Goal: Task Accomplishment & Management: Complete application form

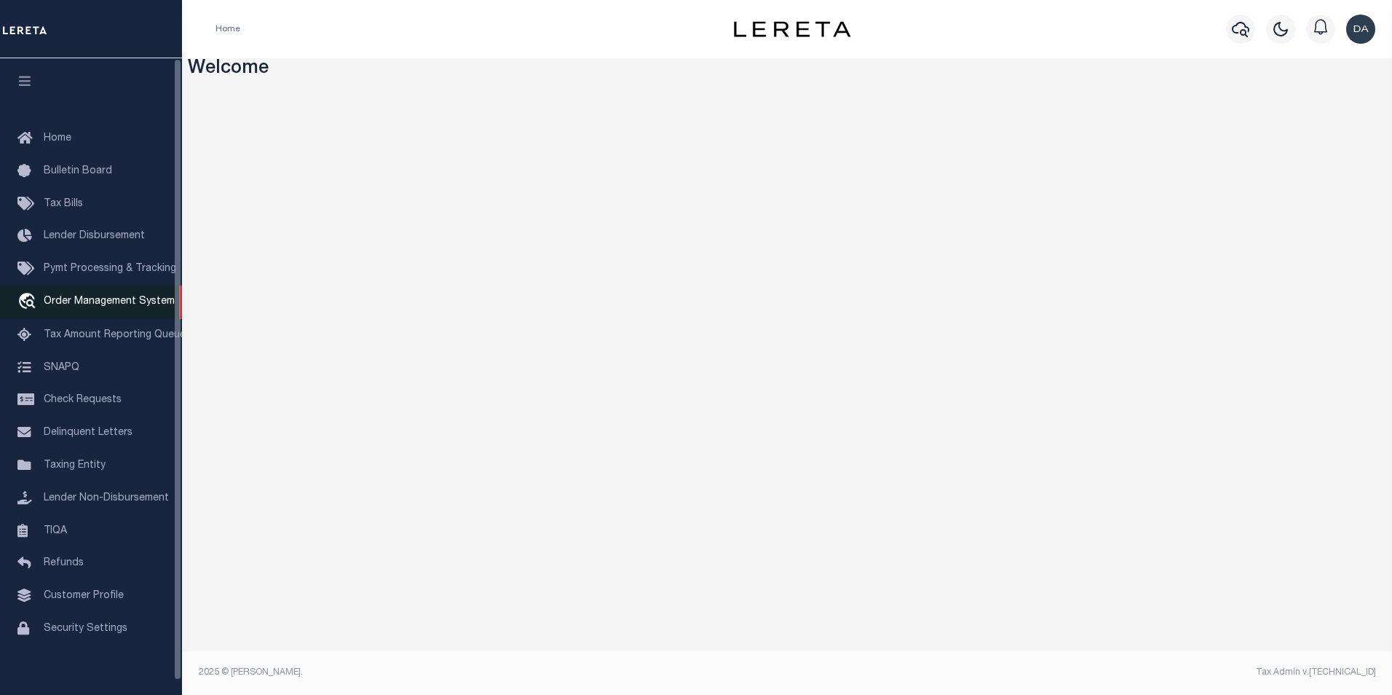
click at [97, 303] on span "Order Management System" at bounding box center [109, 301] width 131 height 10
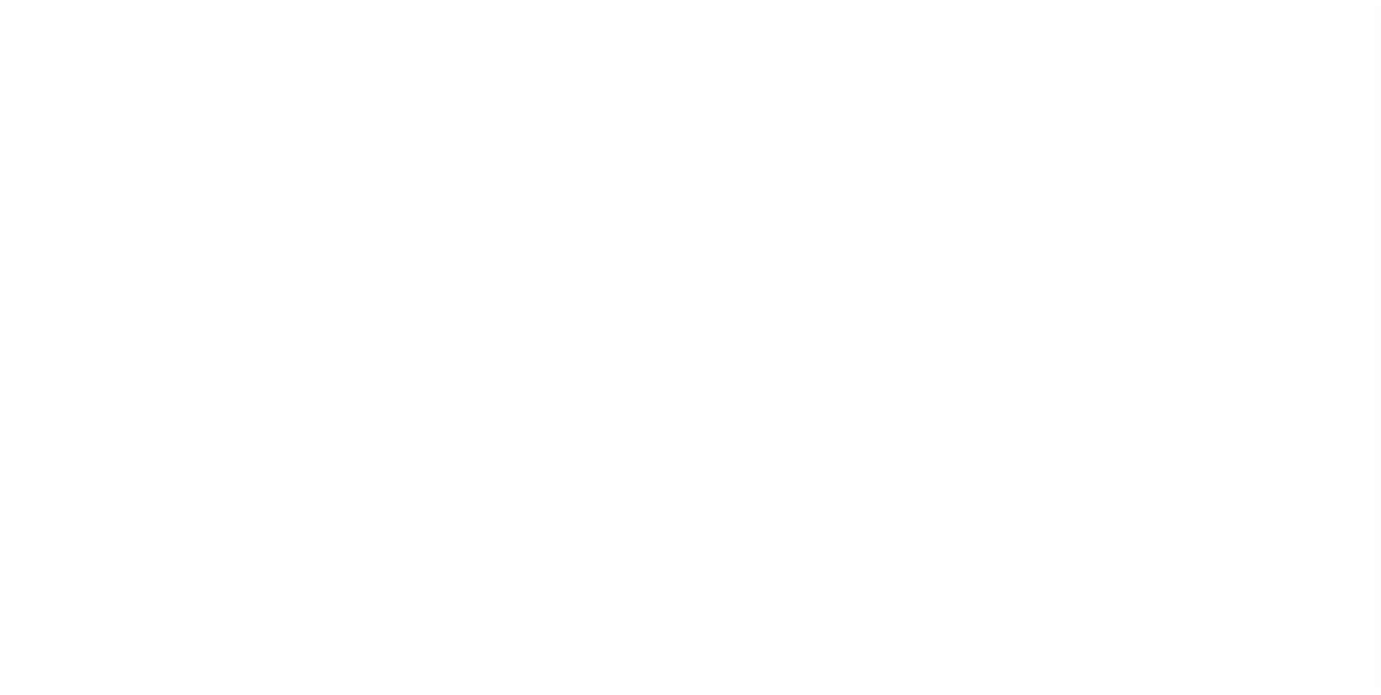
scroll to position [15, 0]
select select "200"
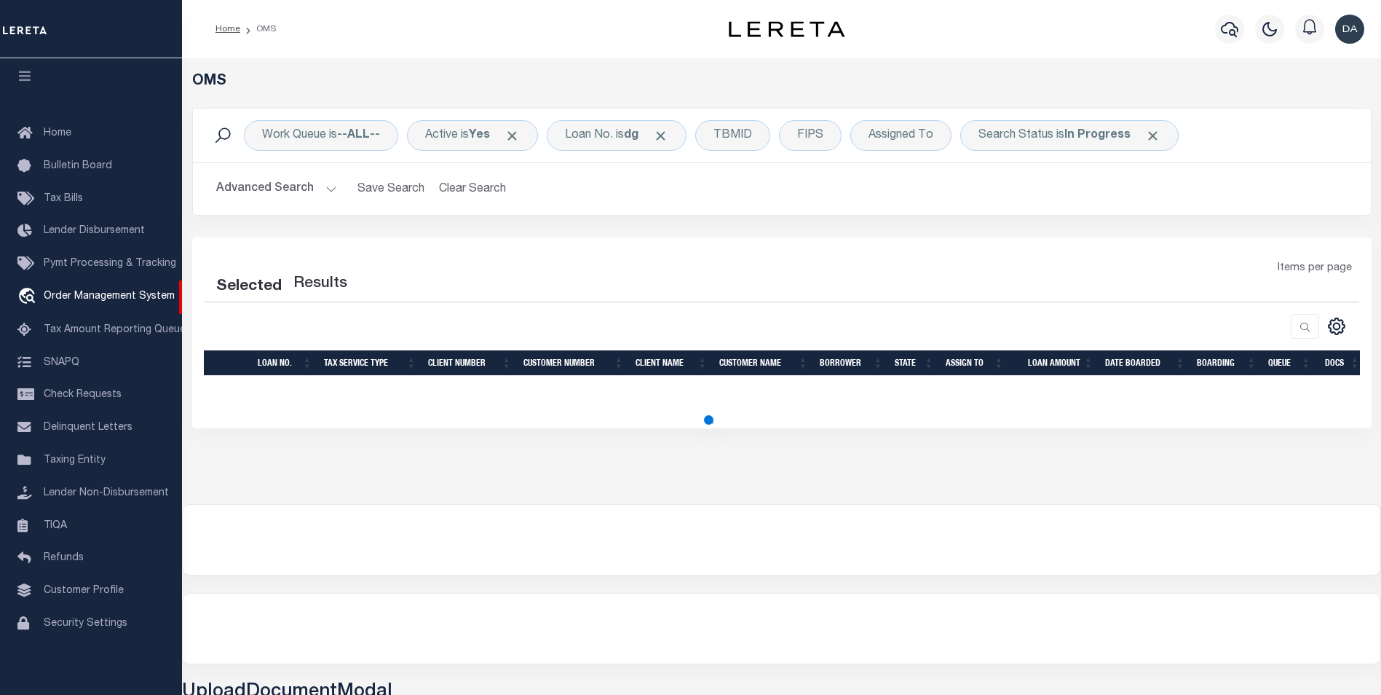
select select "200"
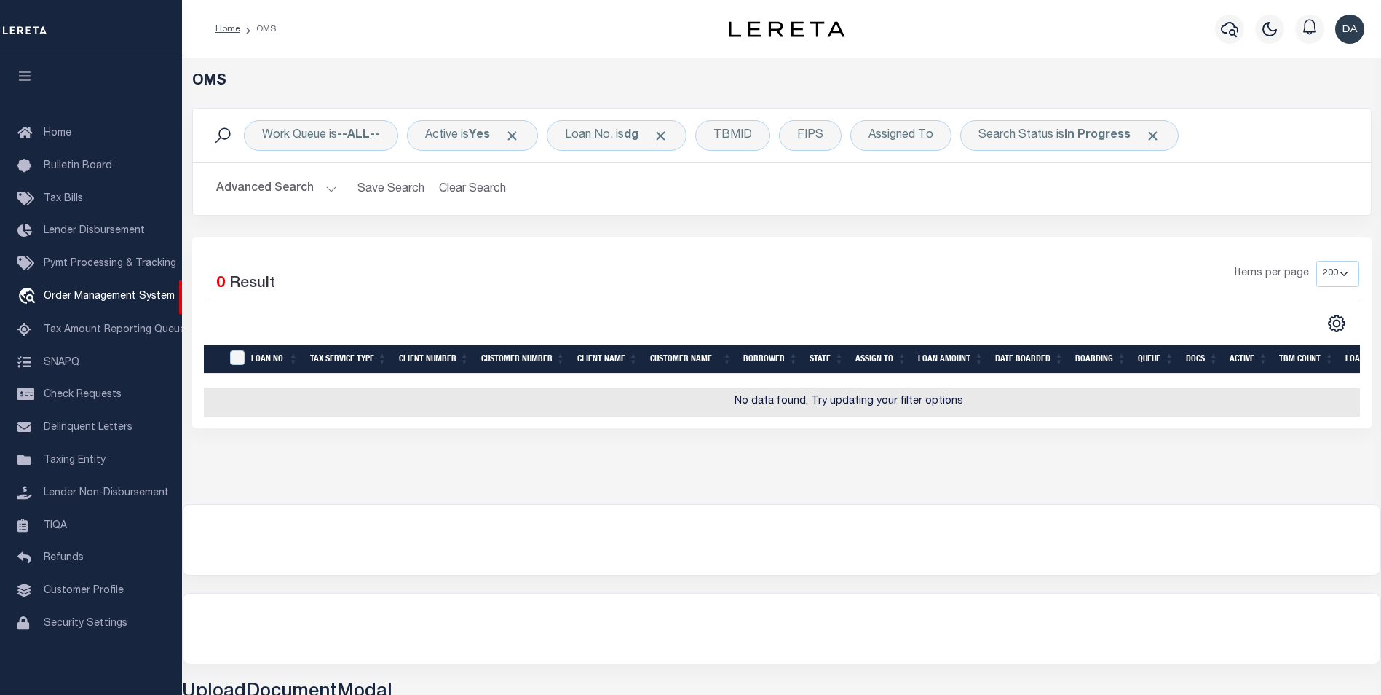
drag, startPoint x: 499, startPoint y: 481, endPoint x: 511, endPoint y: 452, distance: 31.4
click at [499, 481] on div "OMS Work Queue is --ALL-- Active is Yes Loan No. is dg TBMID FIPS Assigned To S…" at bounding box center [781, 281] width 1199 height 446
click at [620, 130] on div "Loan No. is dg" at bounding box center [617, 135] width 140 height 31
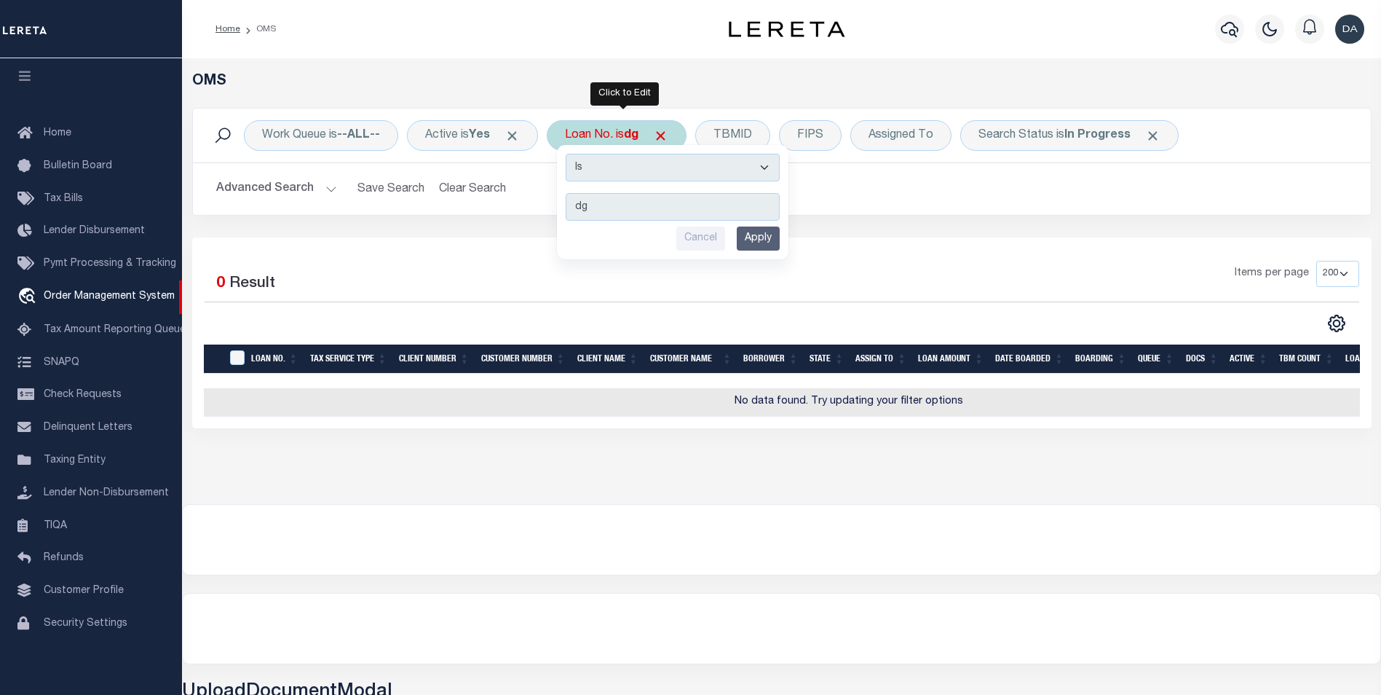
click at [607, 169] on select "Is Contains" at bounding box center [673, 168] width 214 height 28
select select "c"
click at [571, 154] on select "Is Contains" at bounding box center [673, 168] width 214 height 28
click at [767, 242] on input "Apply" at bounding box center [758, 238] width 43 height 24
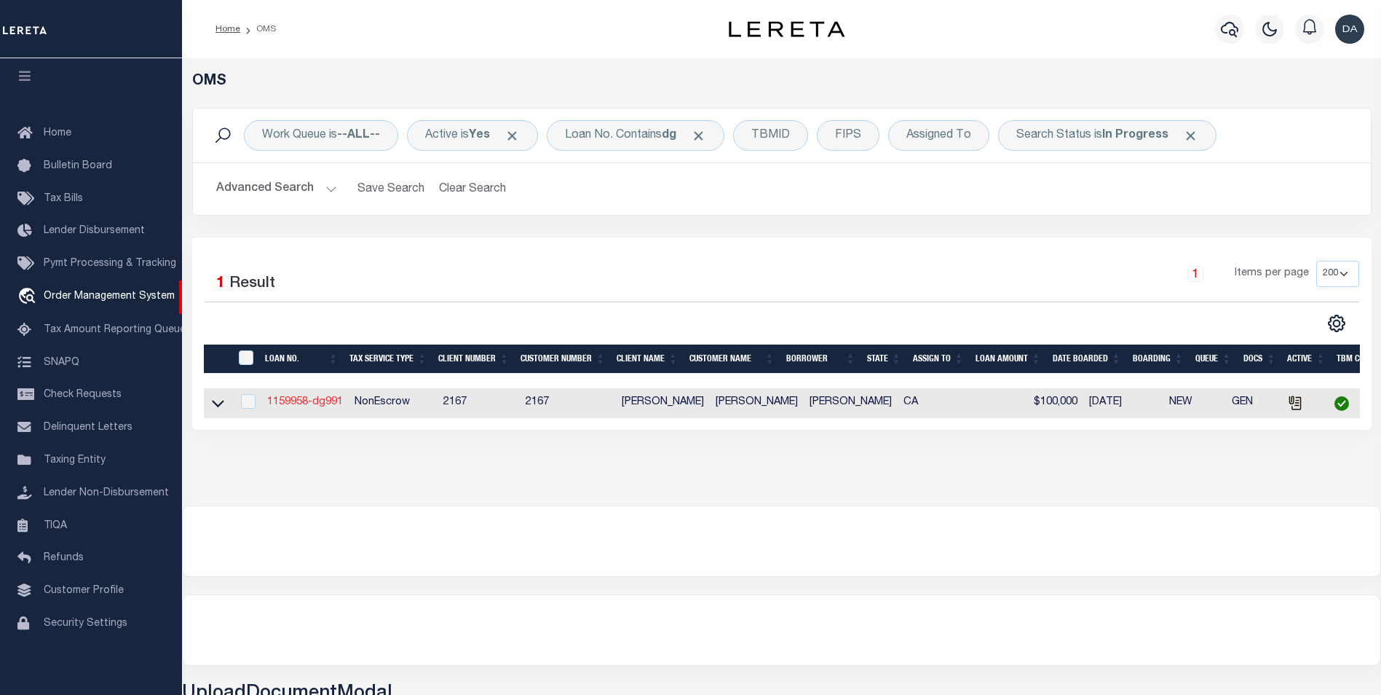
click at [311, 406] on link "1159958-dg991" at bounding box center [305, 402] width 76 height 10
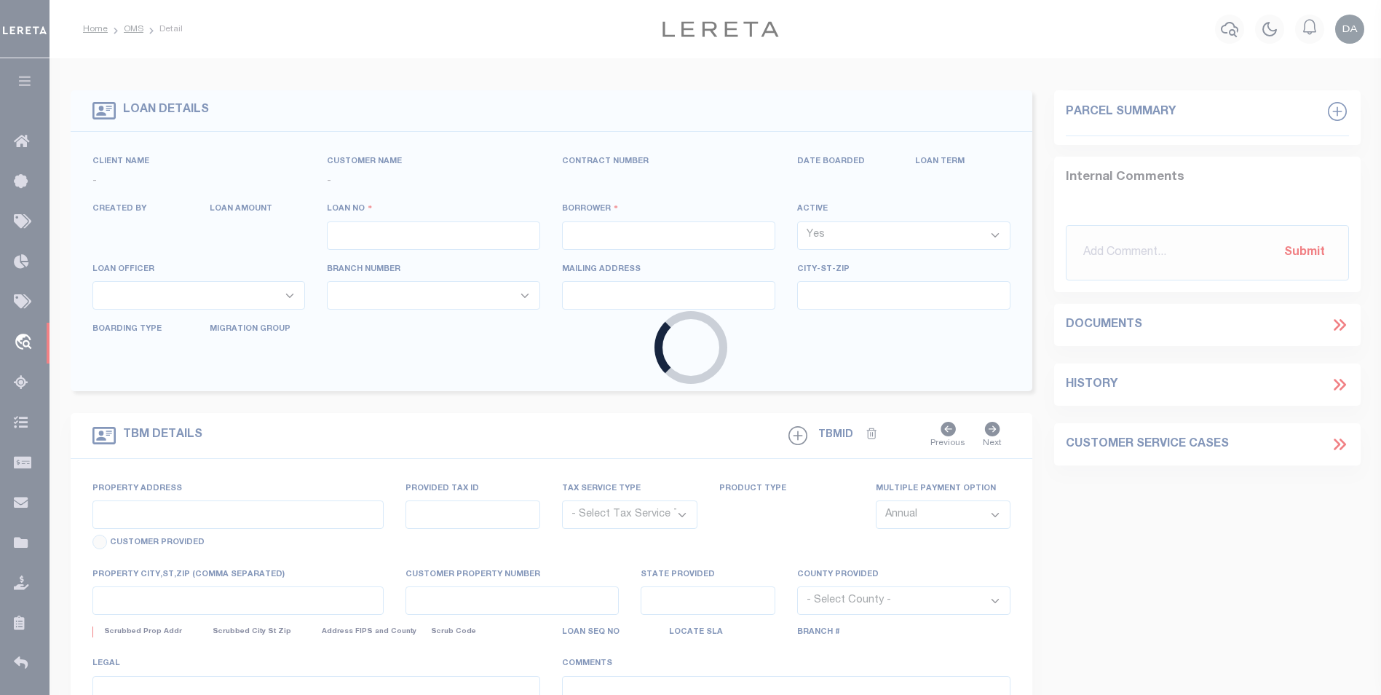
type input "1159958-dg991"
type input "[PERSON_NAME]"
select select
type input "91007"
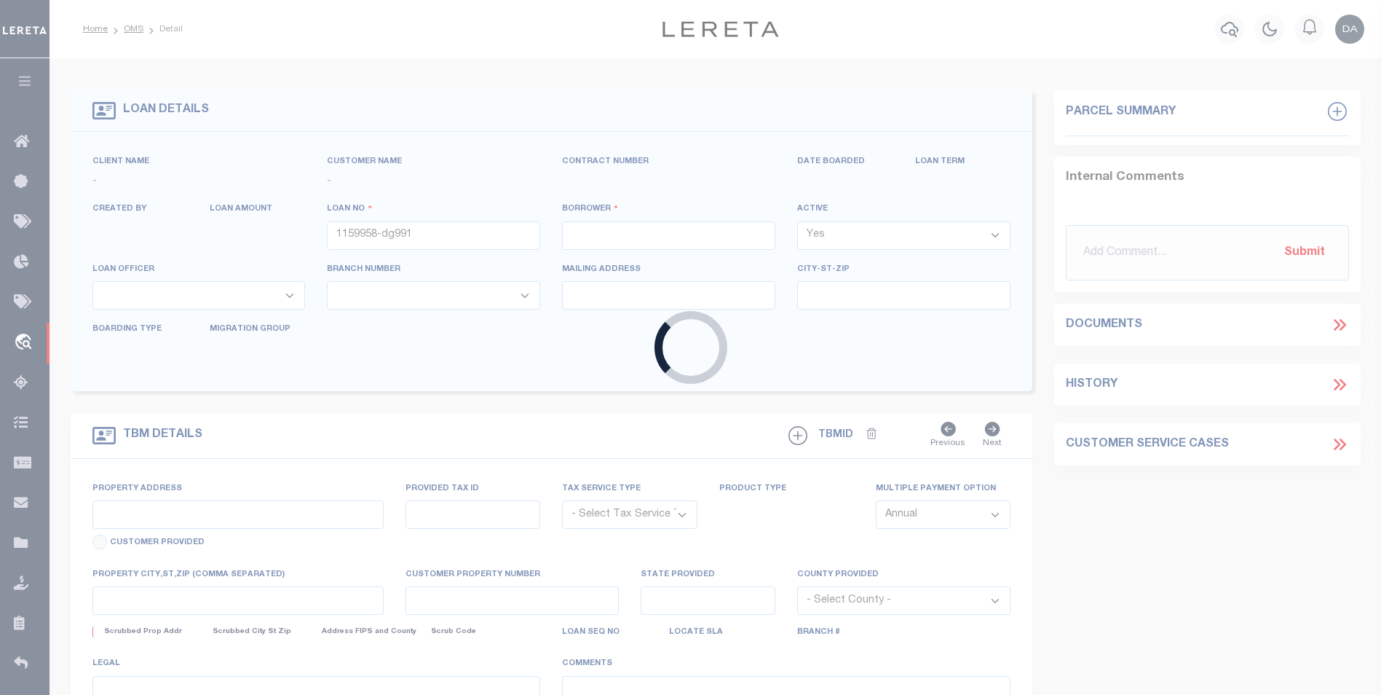
type input "[DATE]"
select select "10"
select select "NonEscrow"
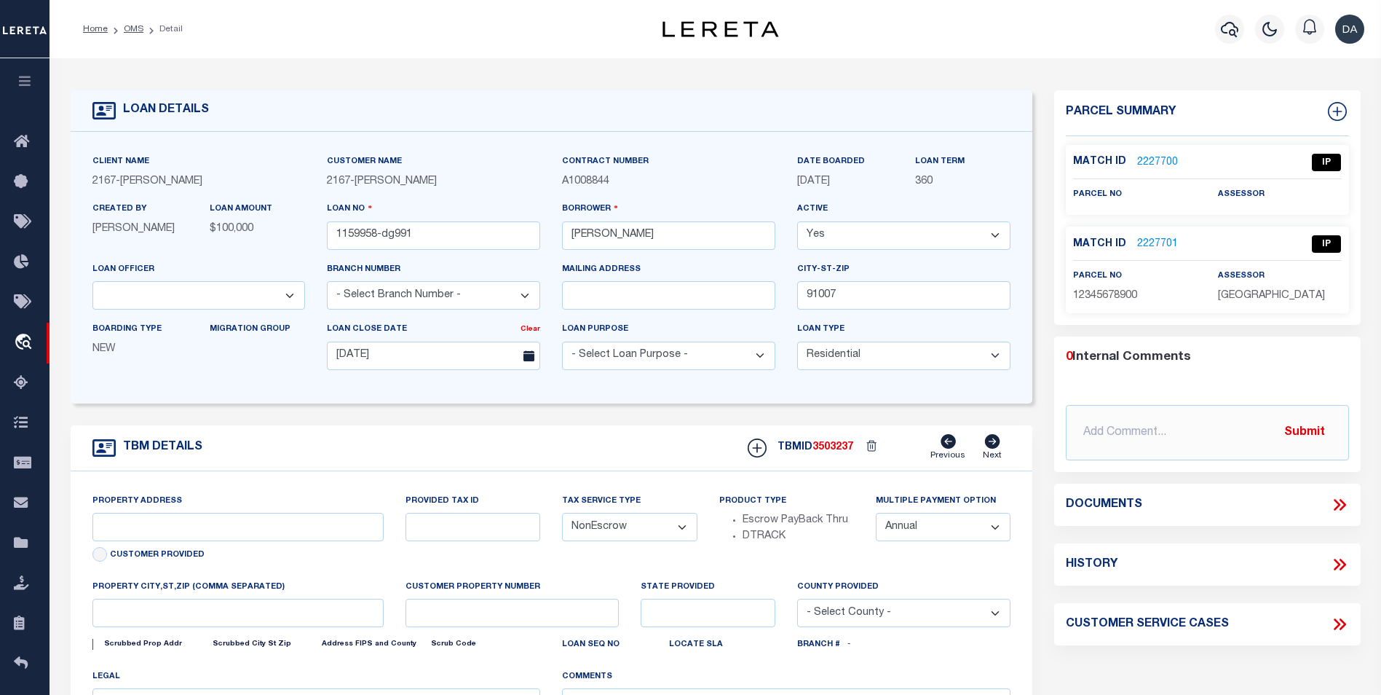
type input "[STREET_ADDRESS]"
select select
type input "ARCADIA CA 91007"
type input "CA"
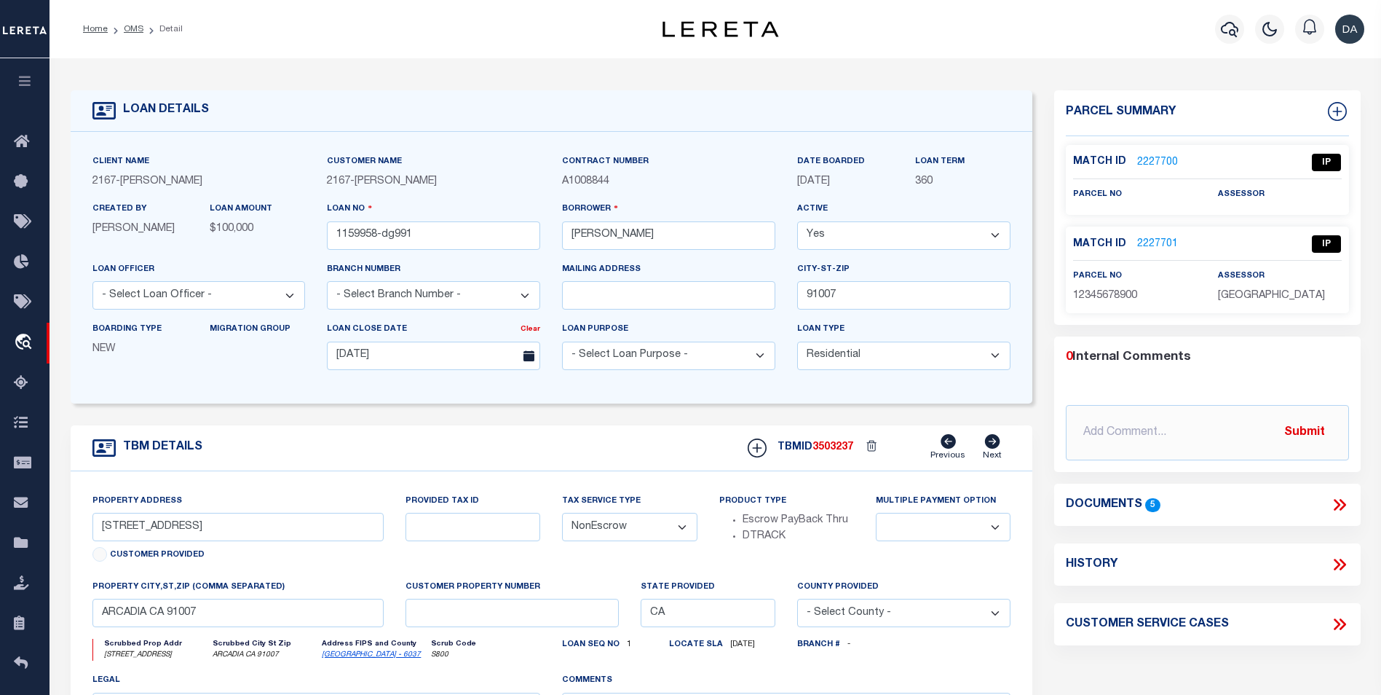
click at [512, 424] on form "LOAN DETAILS Client Name 2167 - Matt Demo 2167" at bounding box center [552, 488] width 962 height 796
click at [1345, 497] on icon at bounding box center [1339, 504] width 19 height 19
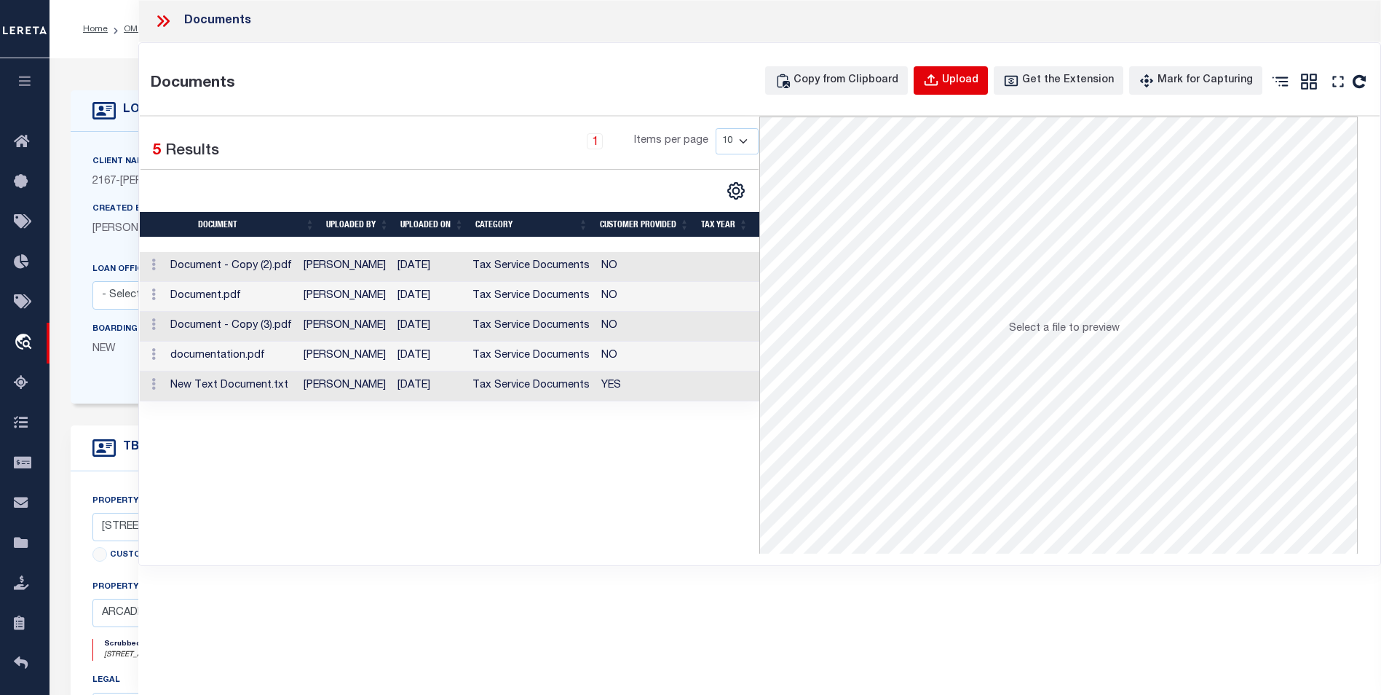
click at [965, 82] on div "Upload" at bounding box center [960, 81] width 36 height 16
click at [501, 614] on div "Documents Documents Copy from Clipboard Upload Get the Extension Mark for Captu…" at bounding box center [759, 327] width 1243 height 655
click at [960, 81] on div "Upload" at bounding box center [960, 81] width 36 height 16
click at [515, 556] on div "Documents Copy from Clipboard Upload Get the Extension Mark for Capturing Got i…" at bounding box center [759, 304] width 1241 height 522
click at [960, 81] on div "Upload" at bounding box center [960, 81] width 36 height 16
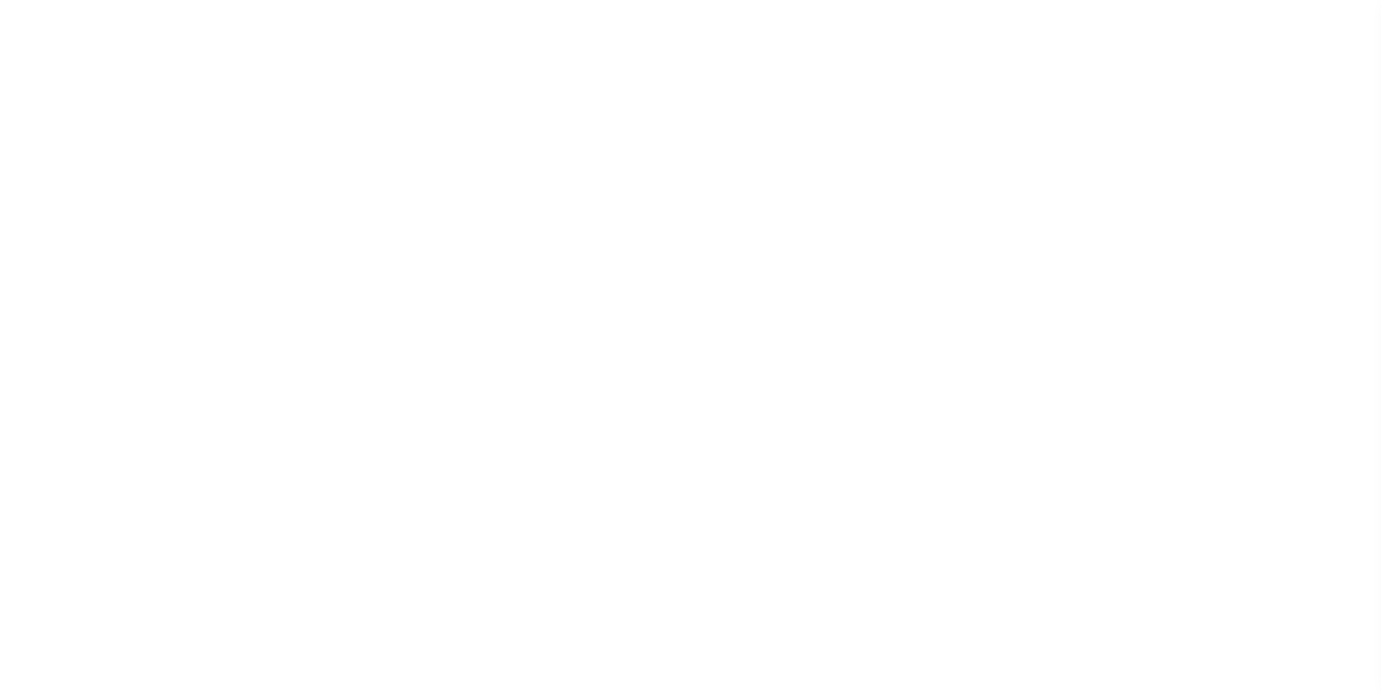
type input "1159958-dg991"
type input "david M garcia"
select select
type input "91007"
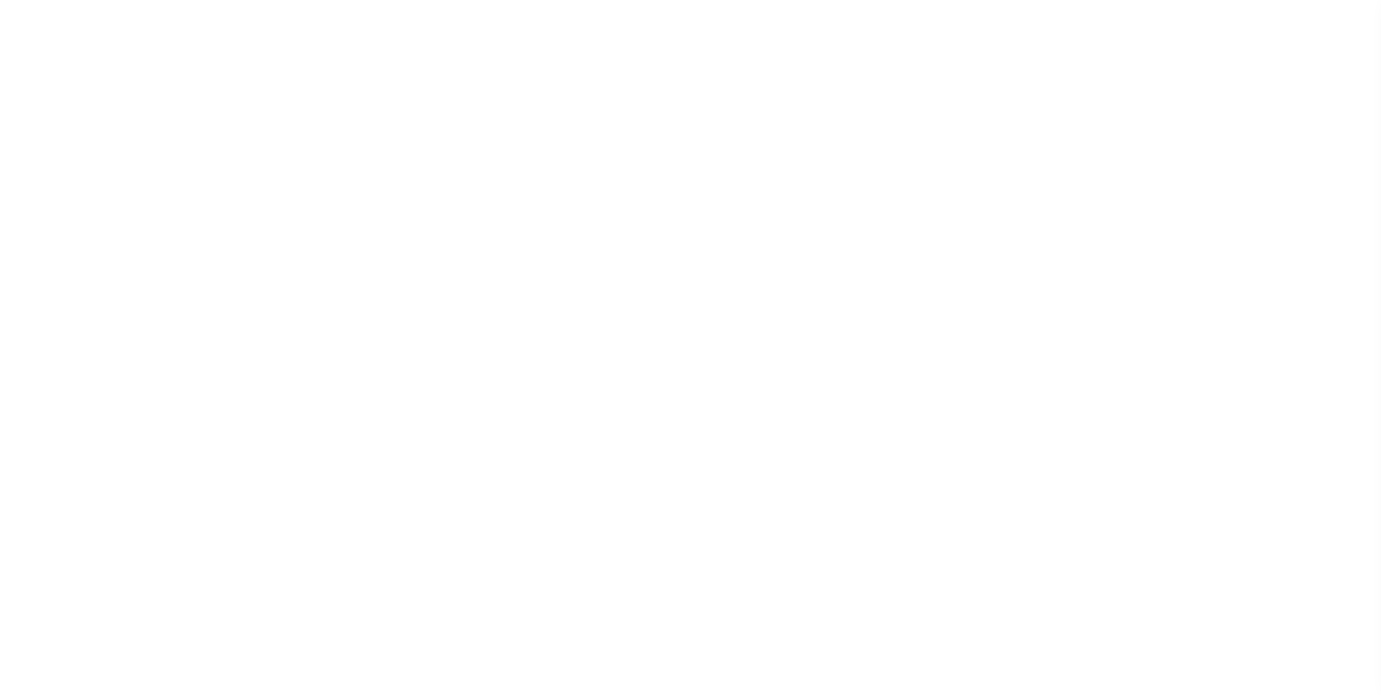
type input "05/09/2025"
select select "10"
select select "NonEscrow"
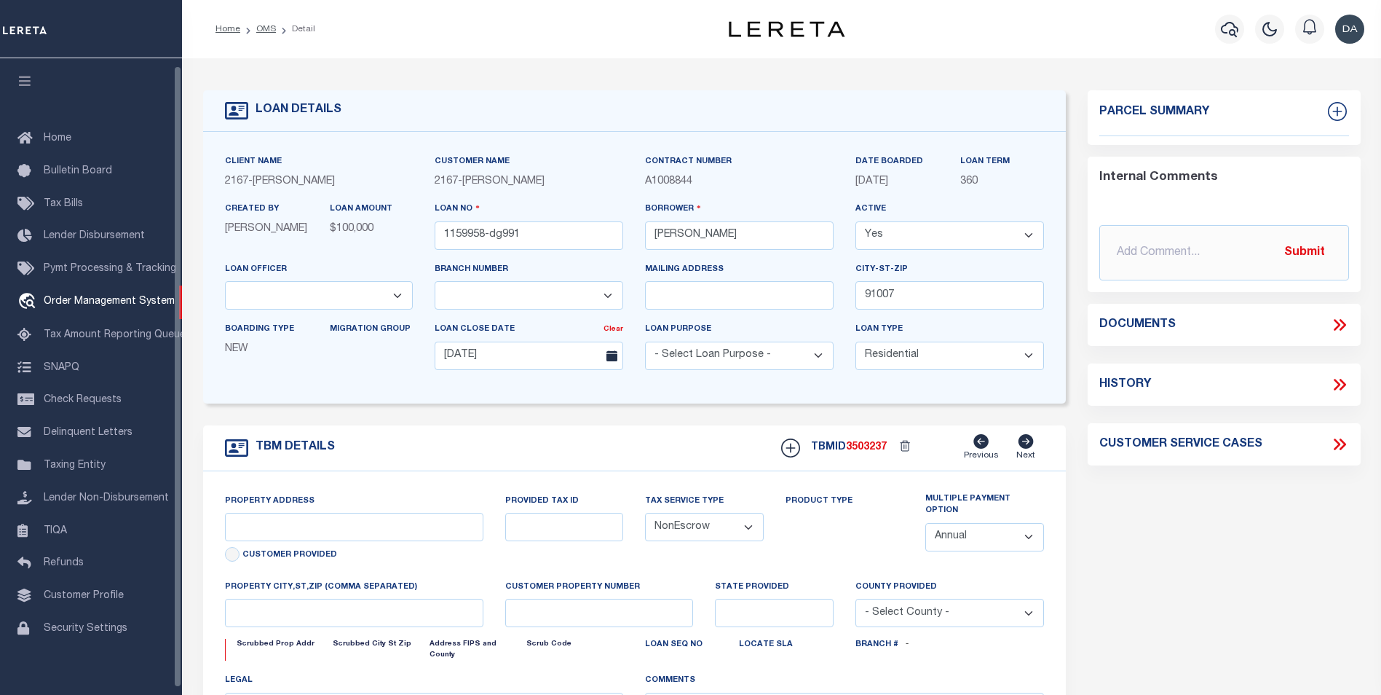
scroll to position [7, 0]
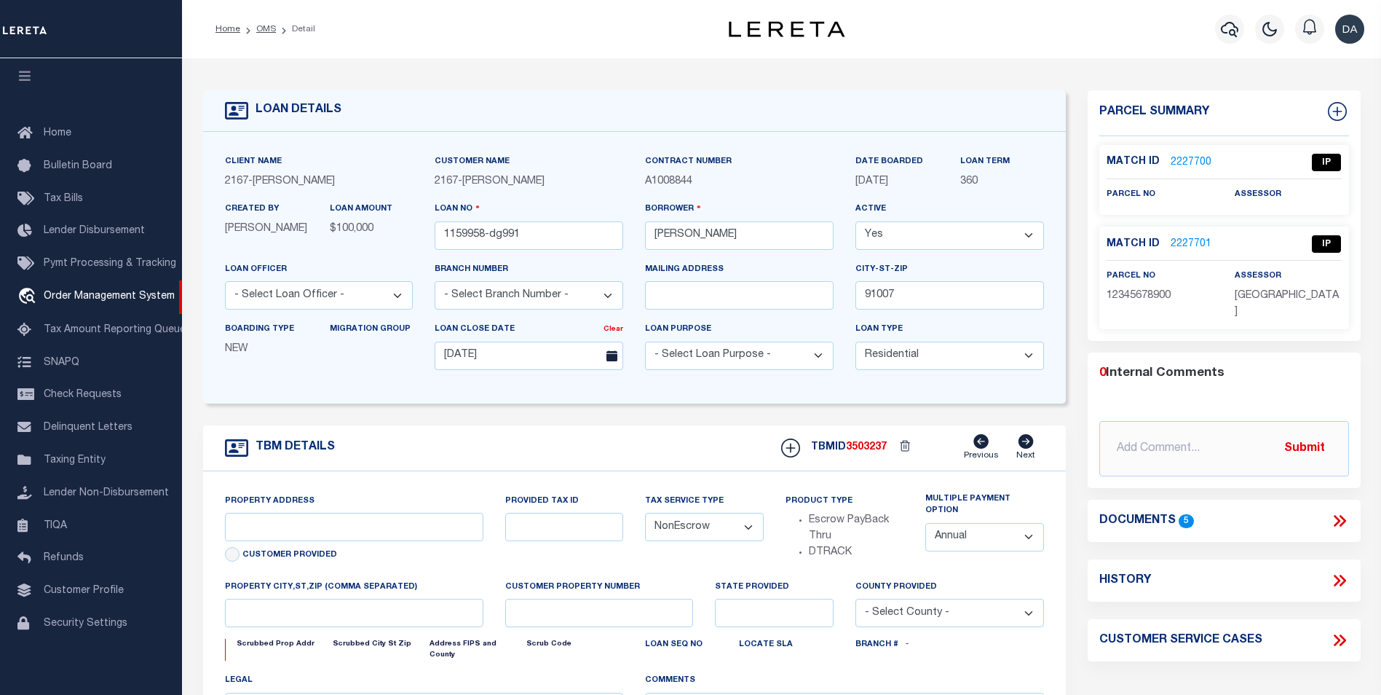
type input "[STREET_ADDRESS]"
select select
type input "ARCADIA CA 91007"
type input "CA"
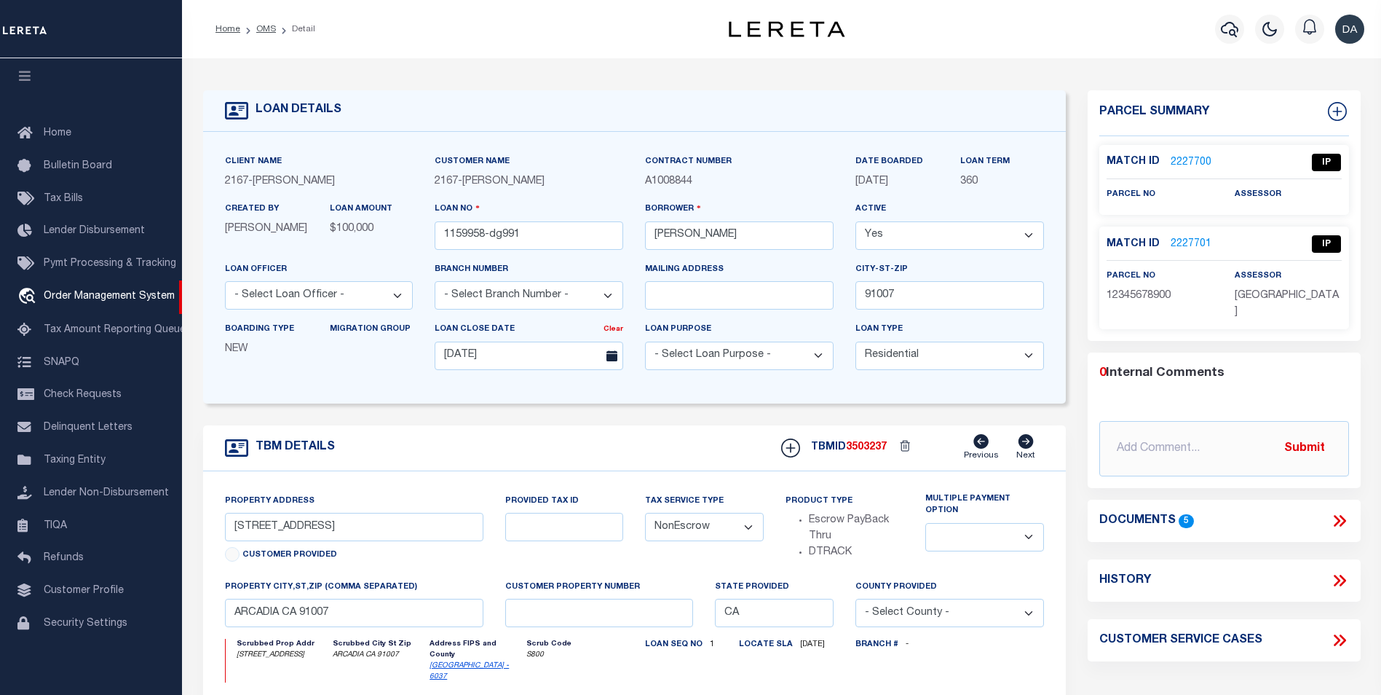
click at [1338, 511] on icon at bounding box center [1339, 520] width 19 height 19
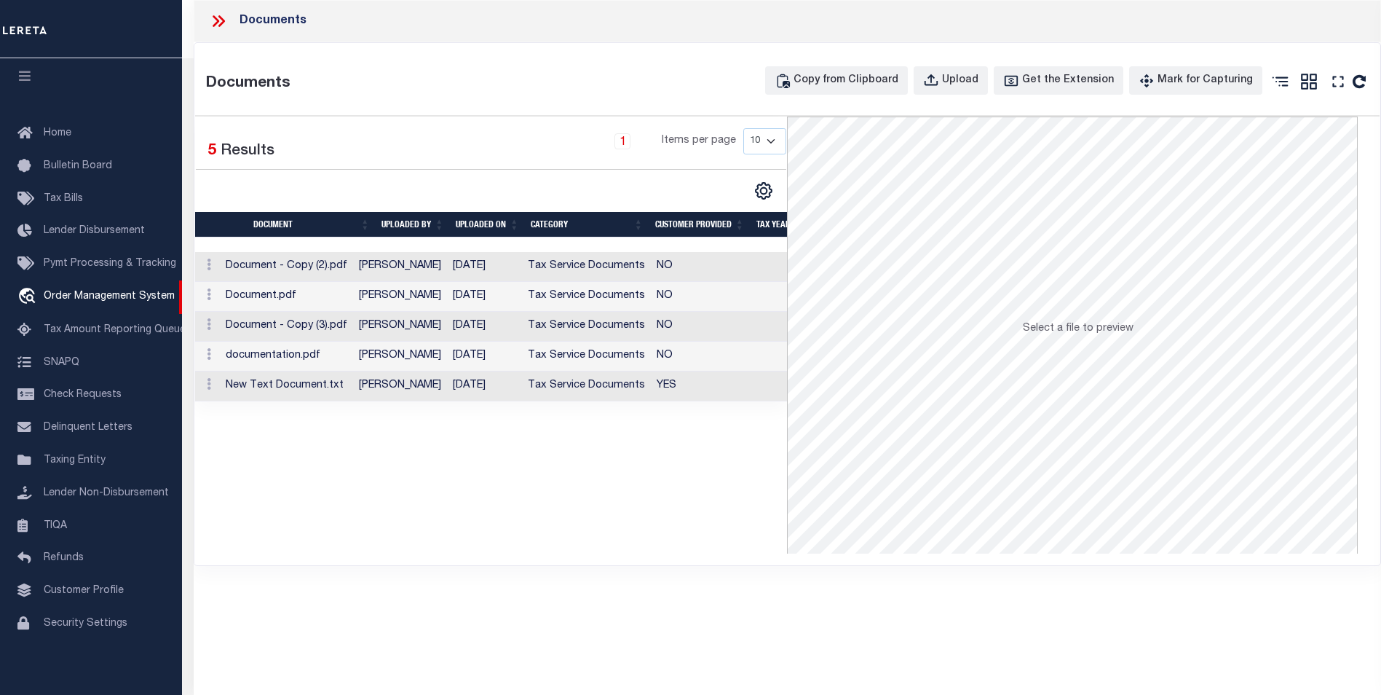
click at [462, 622] on div "Documents Documents Copy from Clipboard Upload Get the Extension Mark for Captu…" at bounding box center [787, 327] width 1187 height 655
click at [977, 82] on div "Upload" at bounding box center [960, 81] width 36 height 16
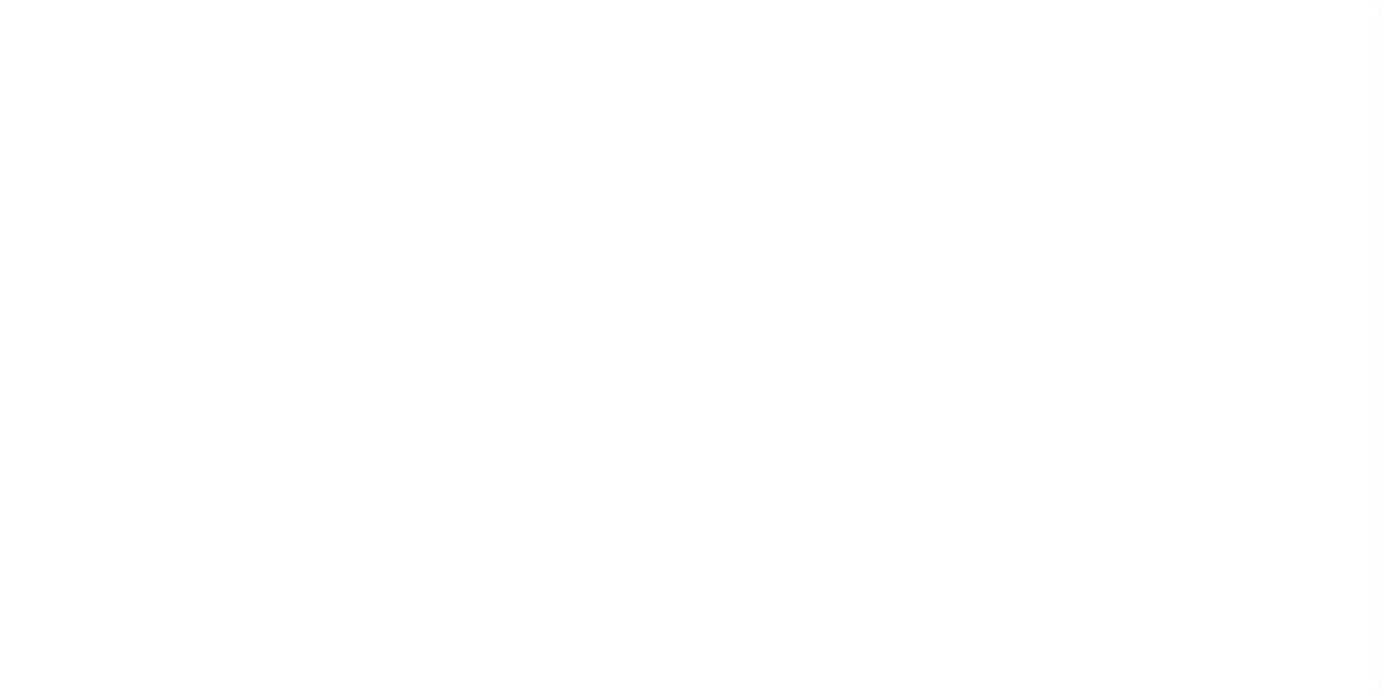
type input "1159958-dg991"
type input "david M garcia"
select select
type input "91007"
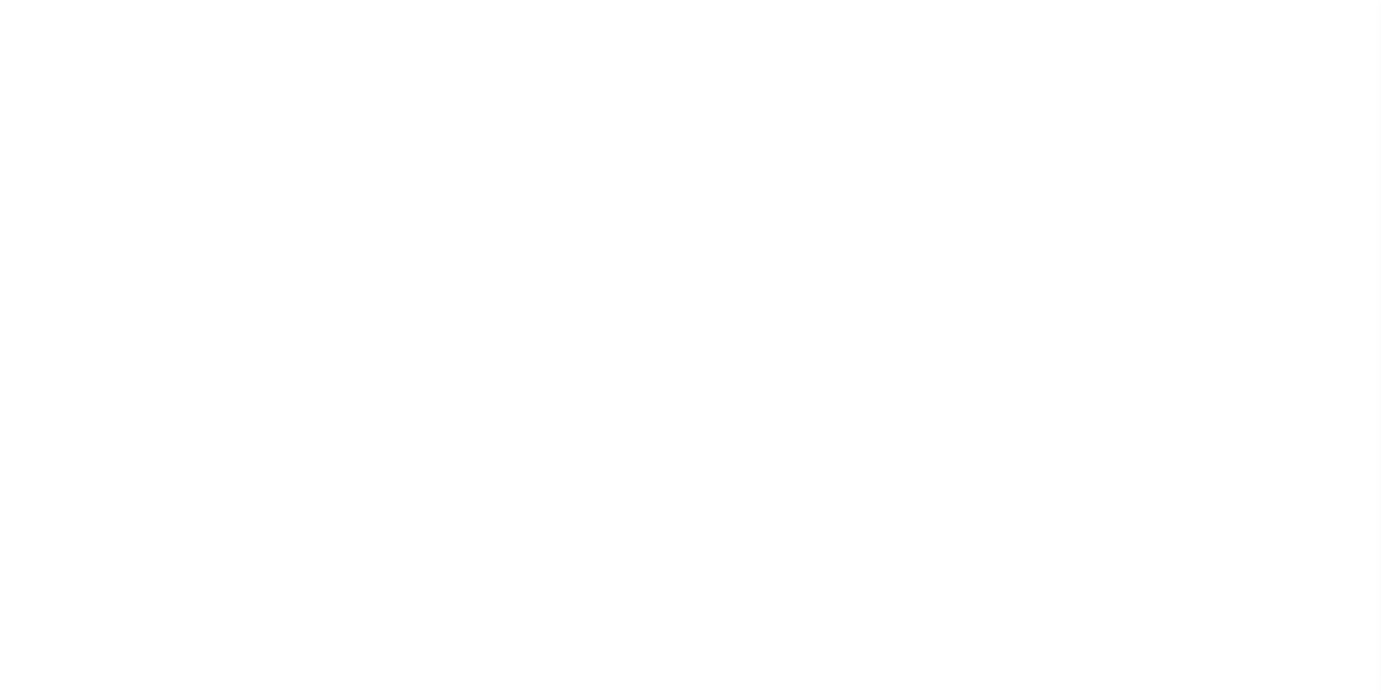
type input "05/09/2025"
select select "10"
select select "NonEscrow"
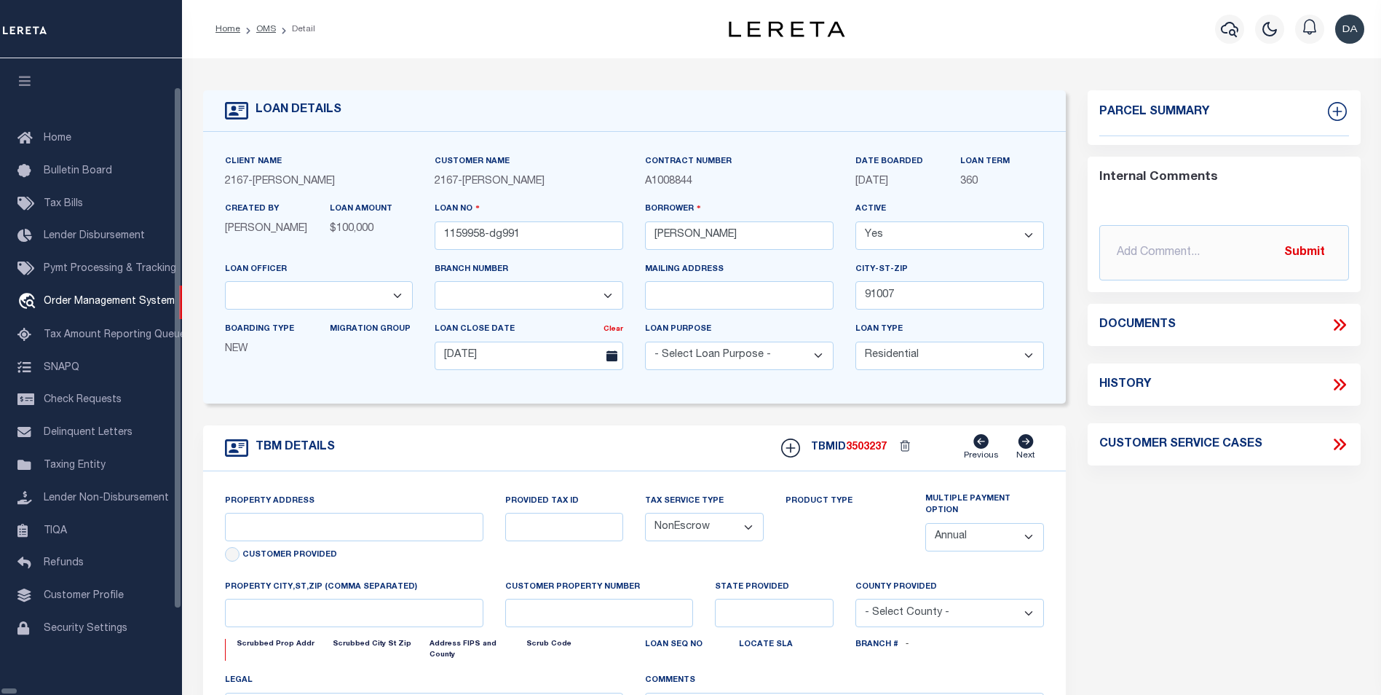
scroll to position [4, 0]
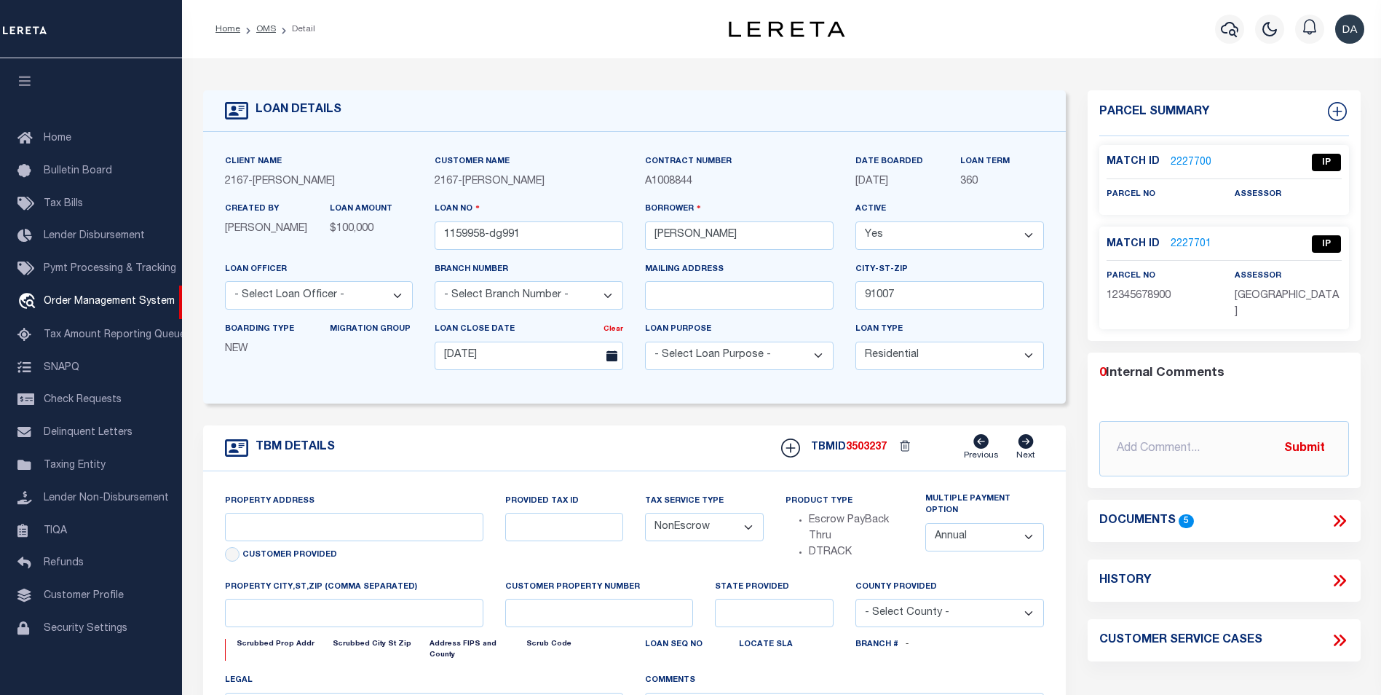
type input "[STREET_ADDRESS]"
select select
type input "ARCADIA CA 91007"
type input "CA"
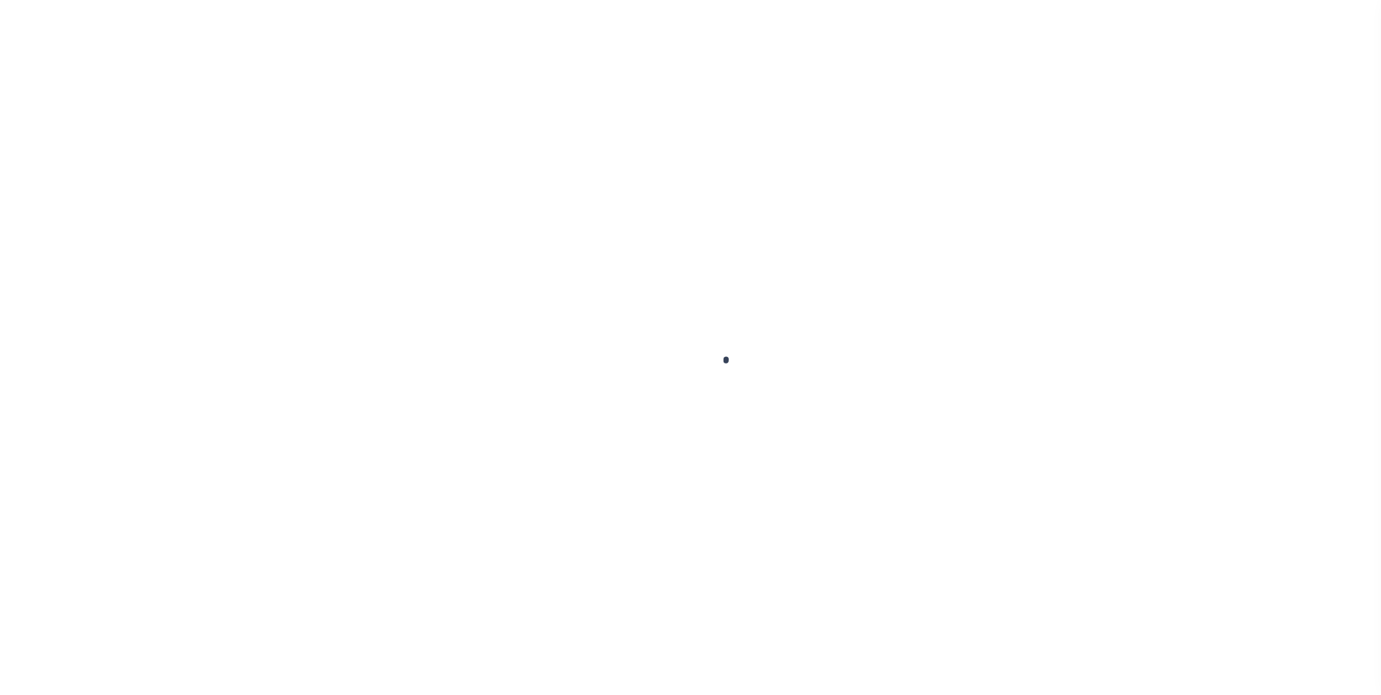
type input "1159958-dg991"
type input "[PERSON_NAME]"
select select
type input "91007"
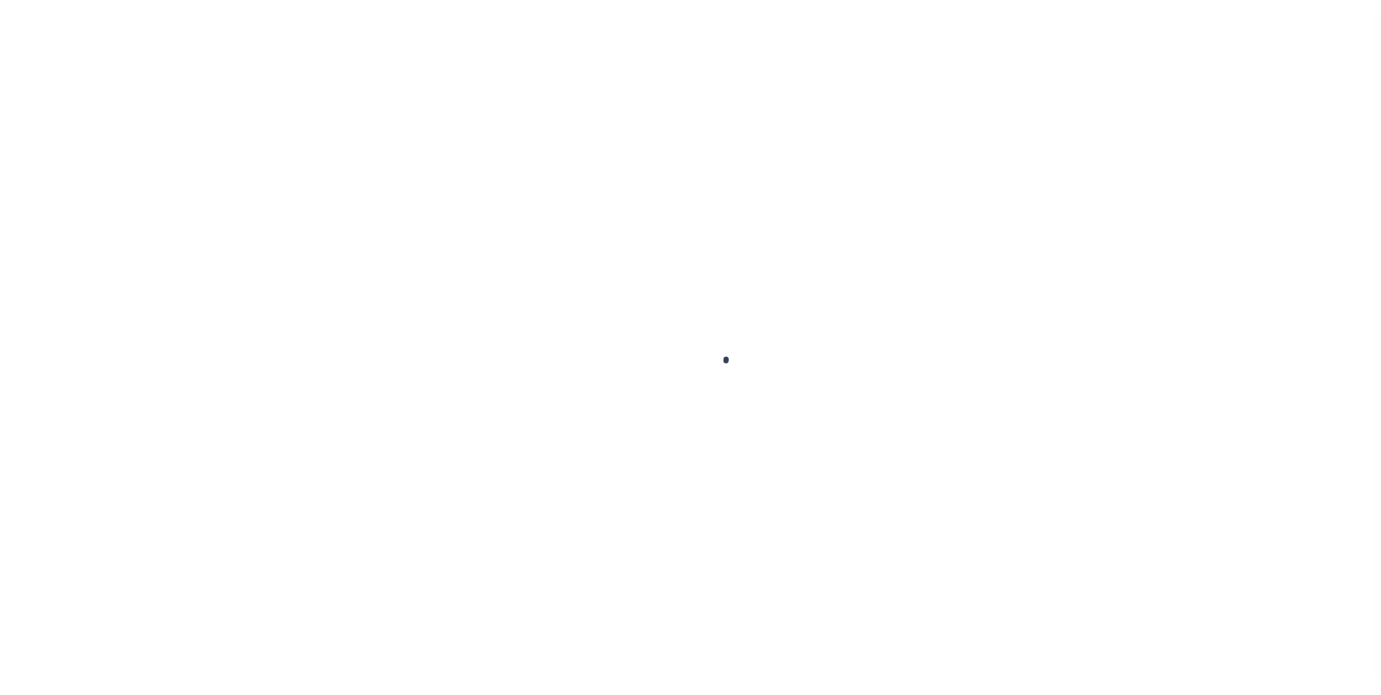
type input "[DATE]"
select select "10"
select select "NonEscrow"
type input "[STREET_ADDRESS]"
select select
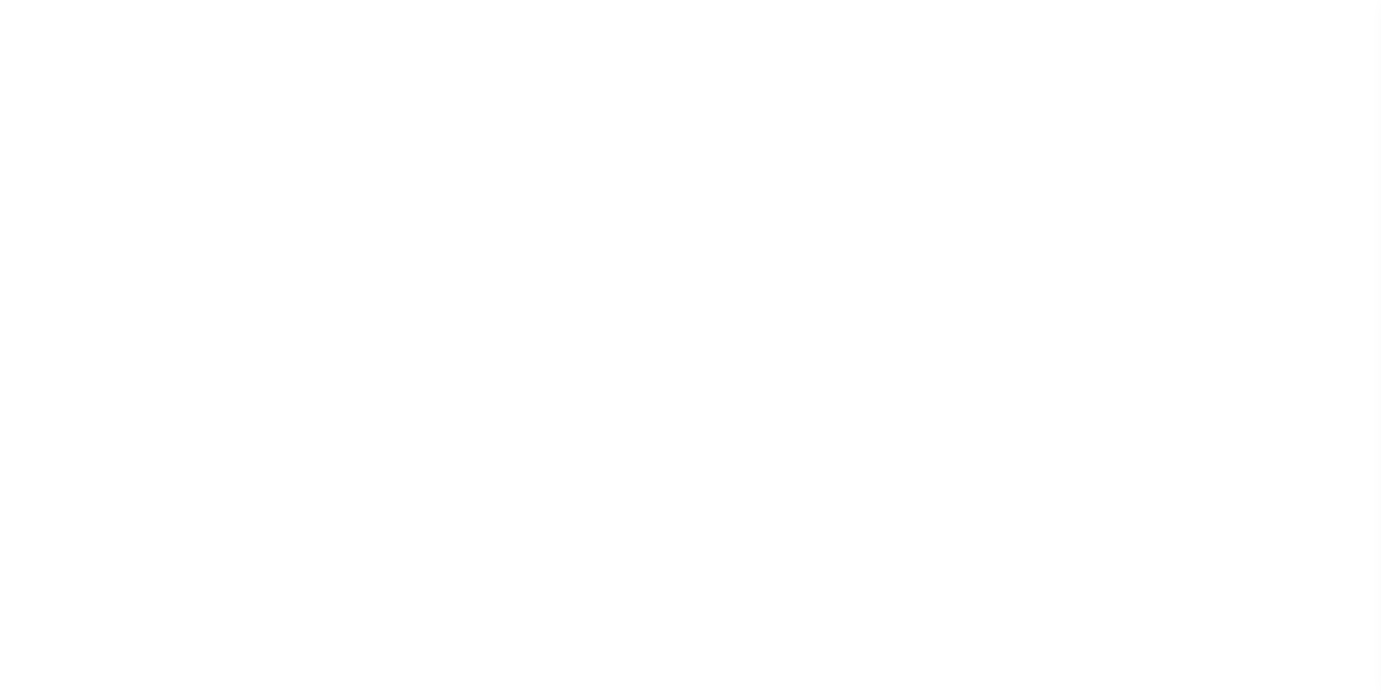
type input "ARCADIA CA 91007"
type input "CA"
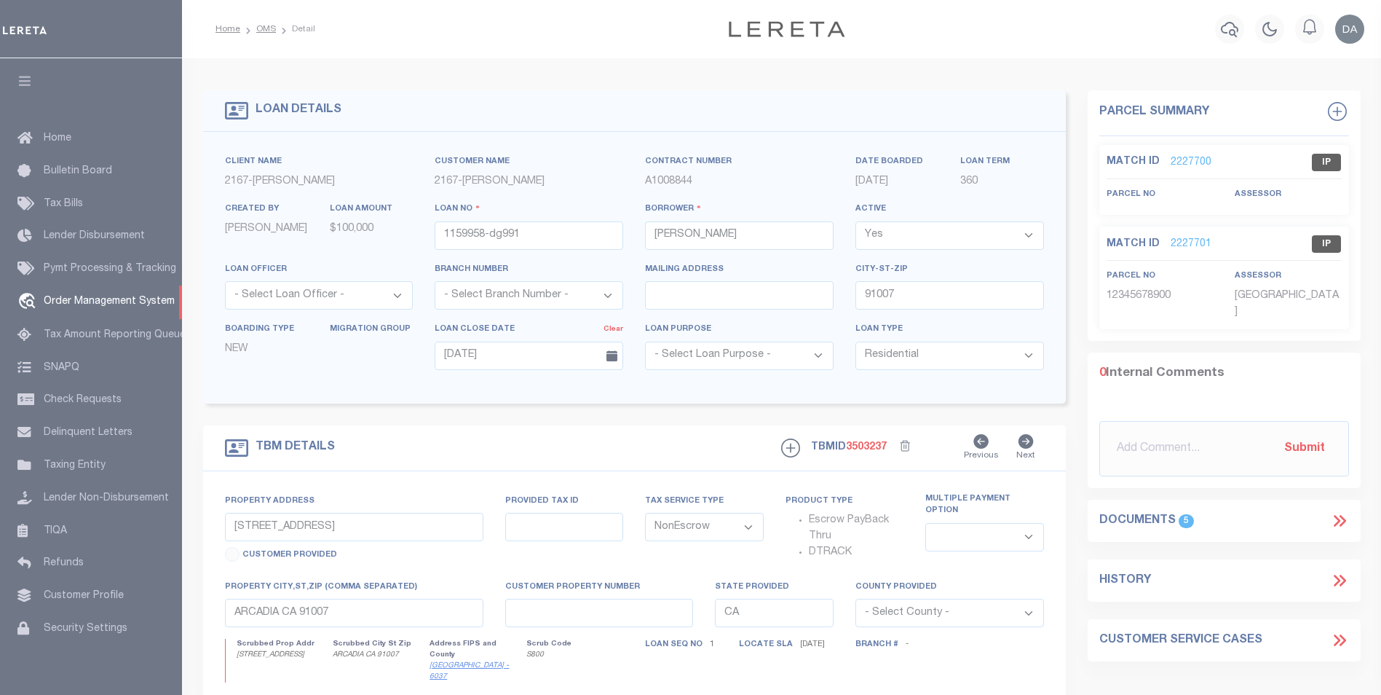
scroll to position [4, 0]
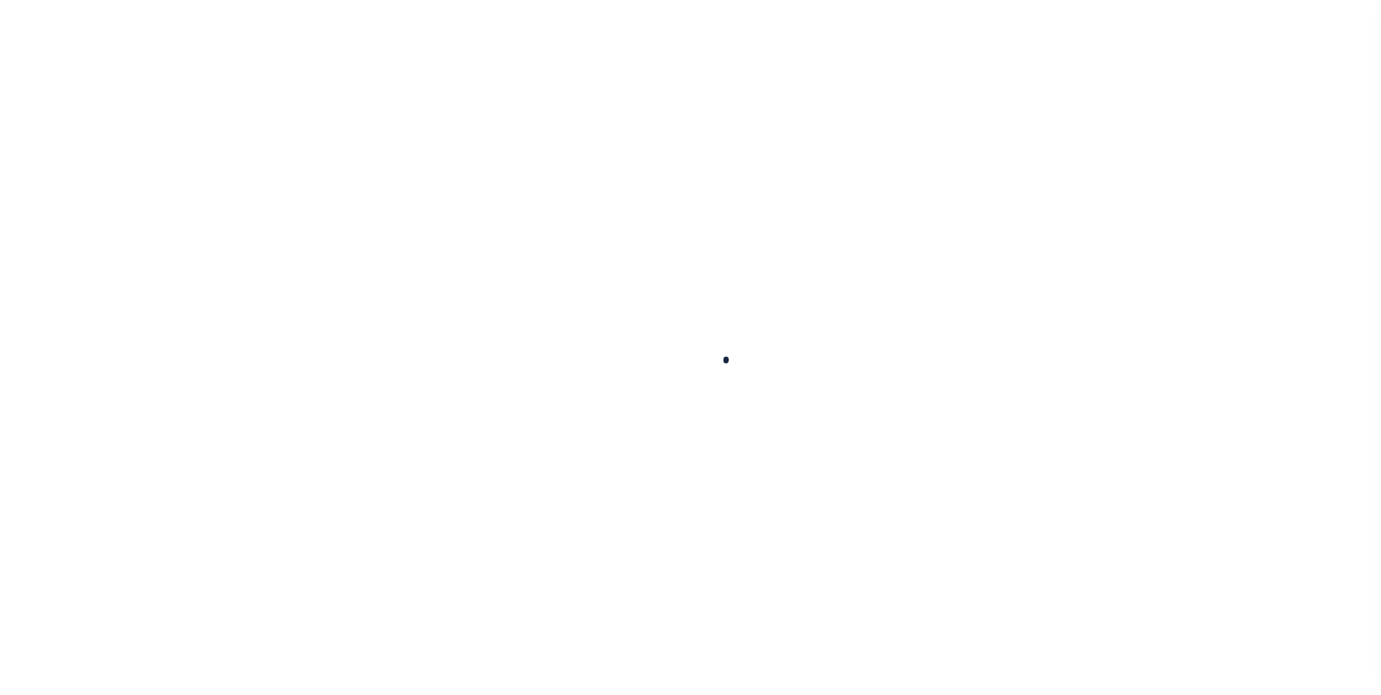
type input "1159958-dg991"
type input "[PERSON_NAME]"
select select
type input "91007"
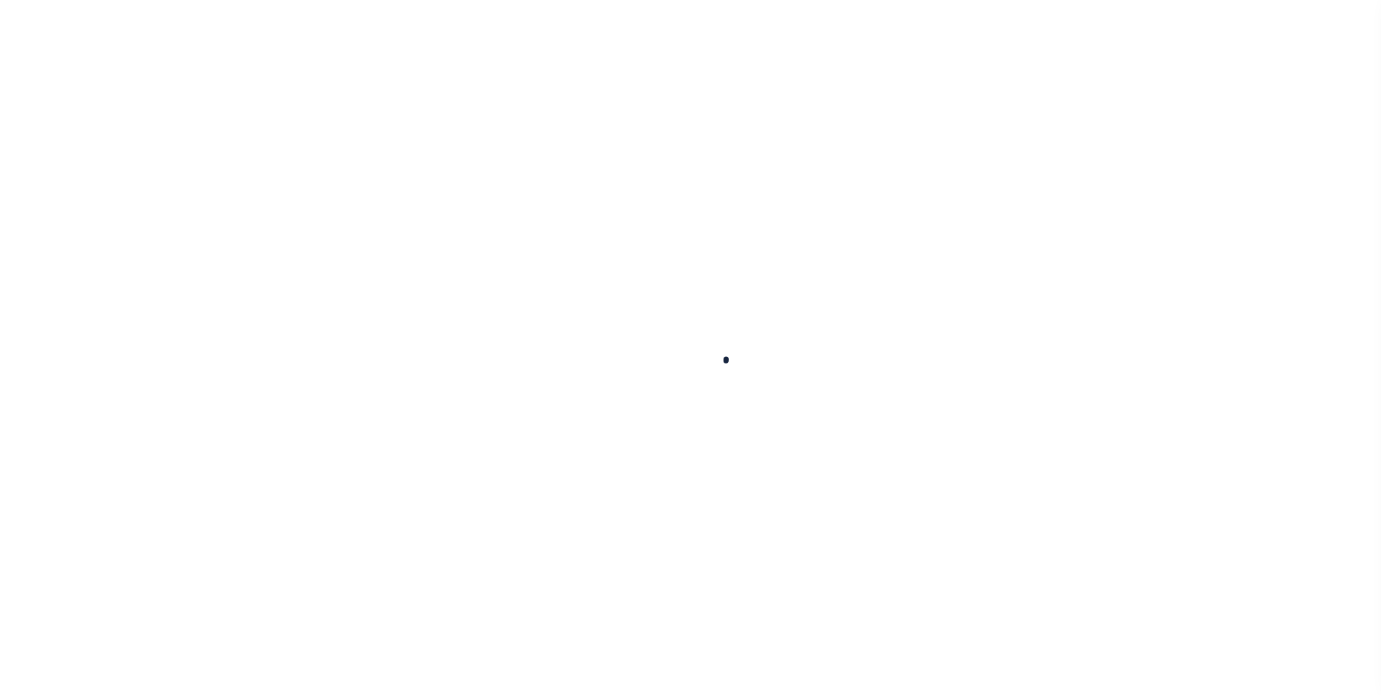
type input "[DATE]"
select select "10"
select select "NonEscrow"
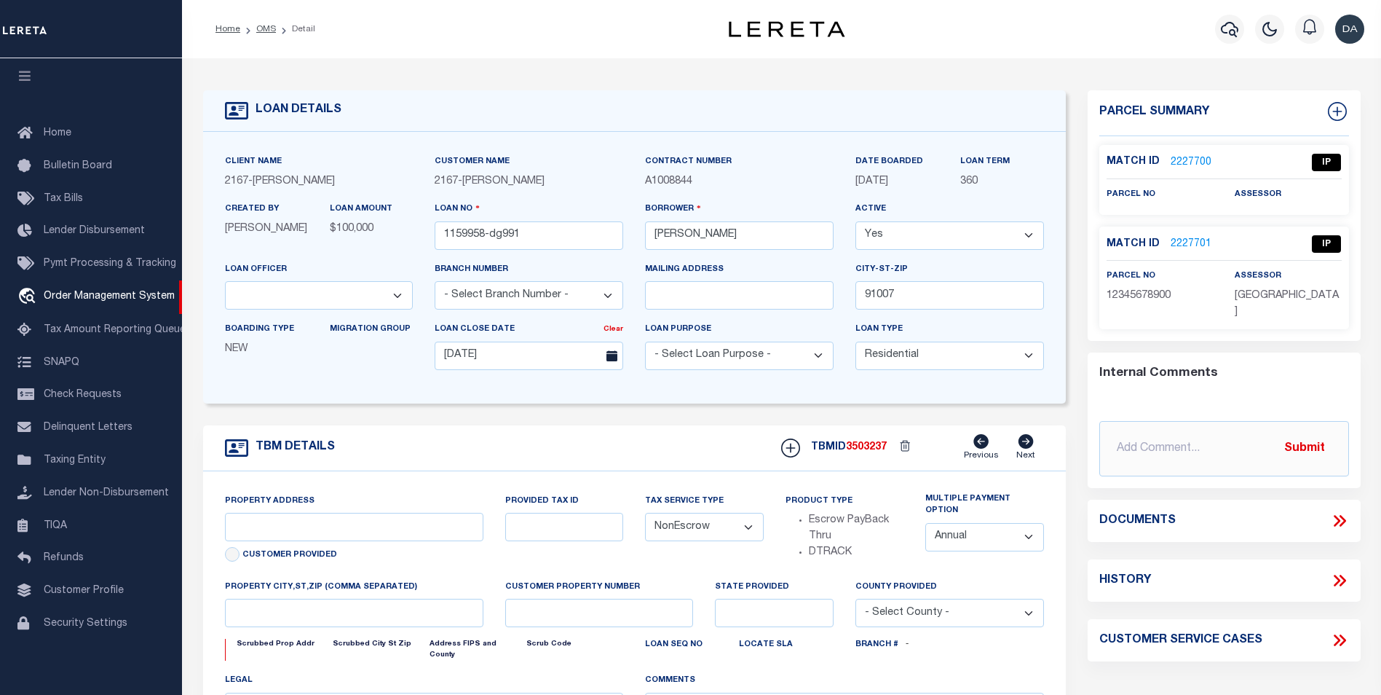
type input "[STREET_ADDRESS]"
select select
type input "ARCADIA CA 91007"
type input "CA"
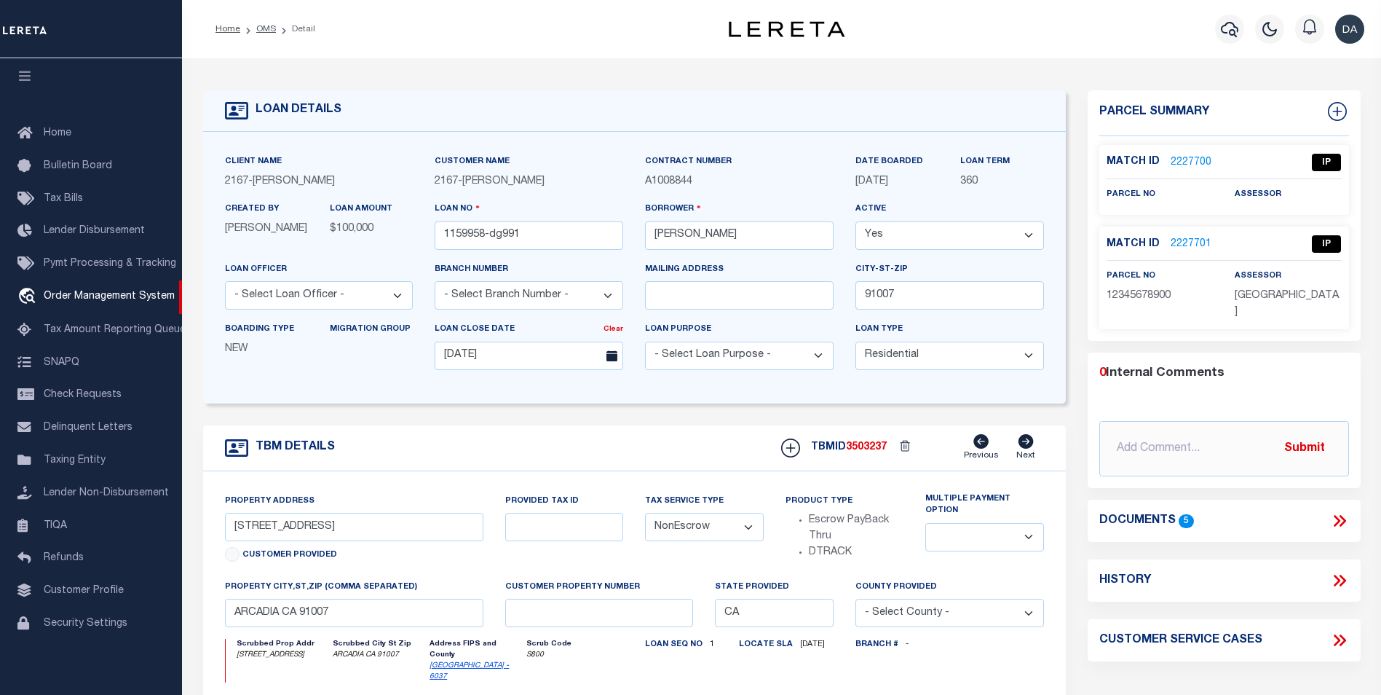
click at [348, 411] on form "LOAN DETAILS Client Name 2167 - [PERSON_NAME] Demo 2167" at bounding box center [634, 499] width 863 height 818
click at [1339, 515] on icon at bounding box center [1337, 521] width 7 height 12
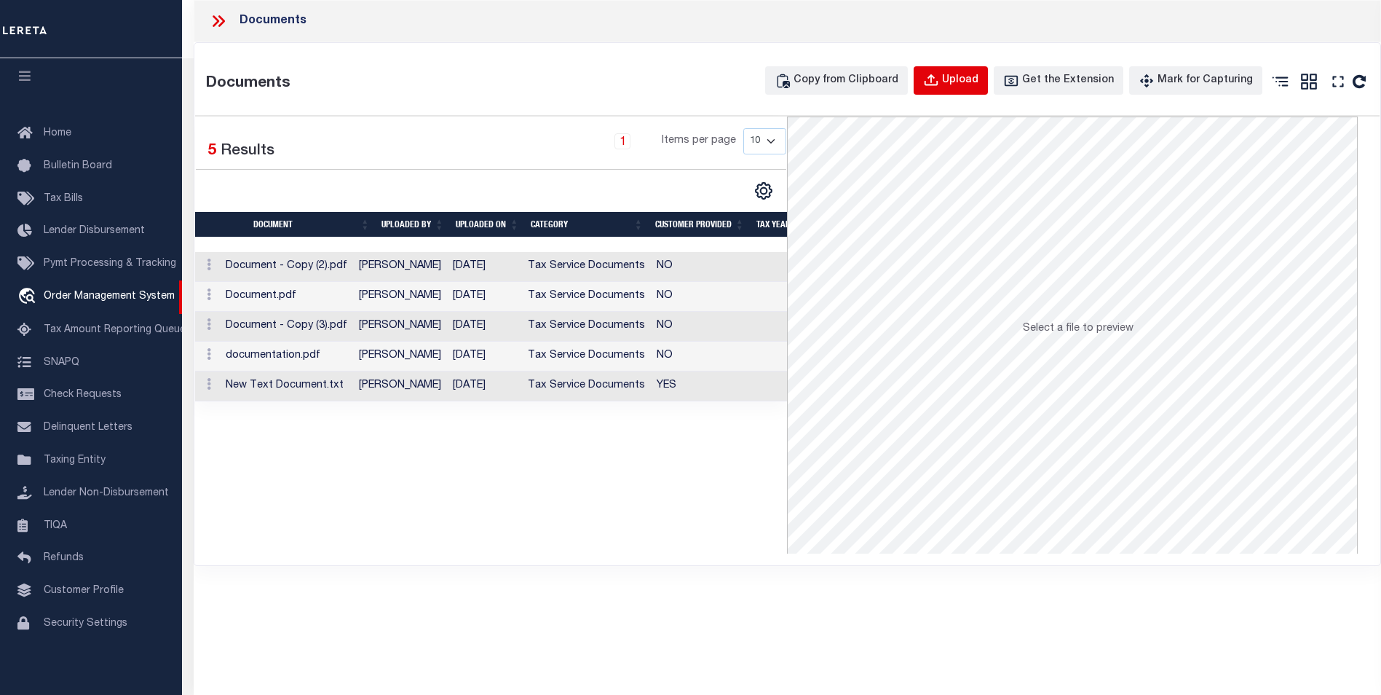
click at [939, 85] on icon "button" at bounding box center [931, 81] width 16 height 16
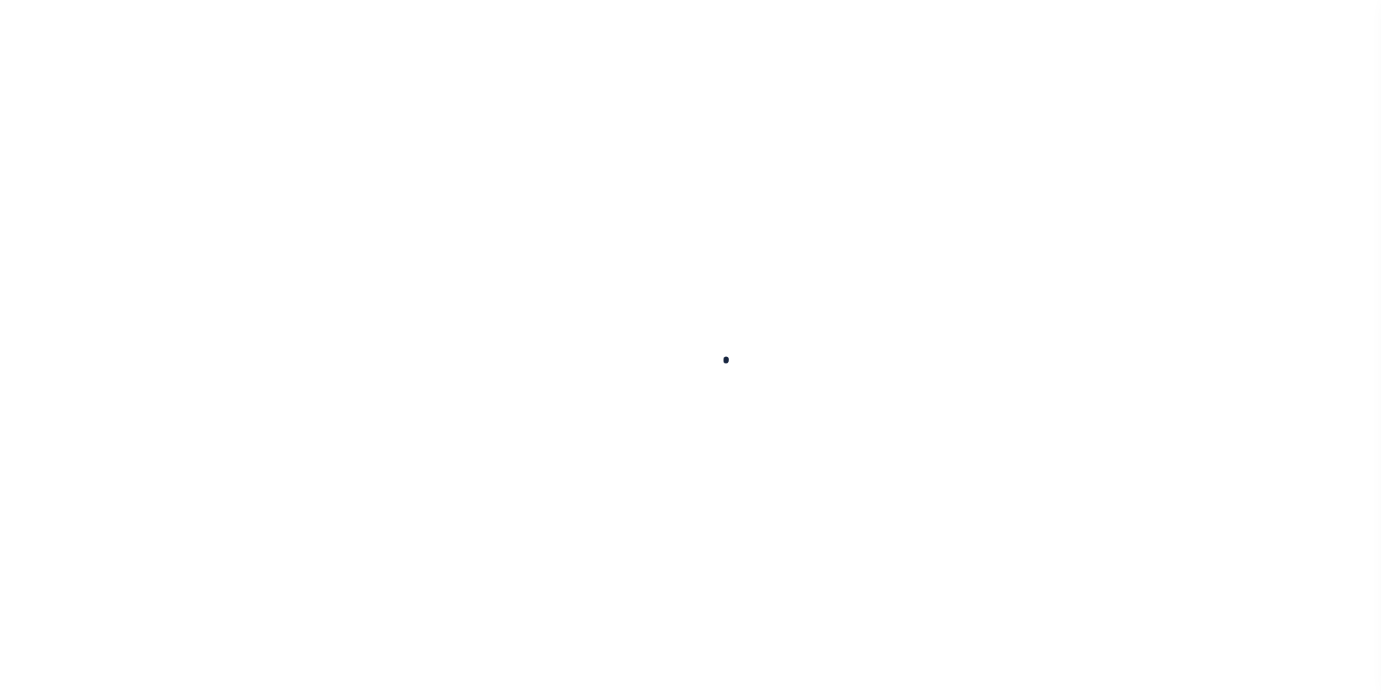
type input "1159958-dg991"
type input "[PERSON_NAME]"
select select
type input "91007"
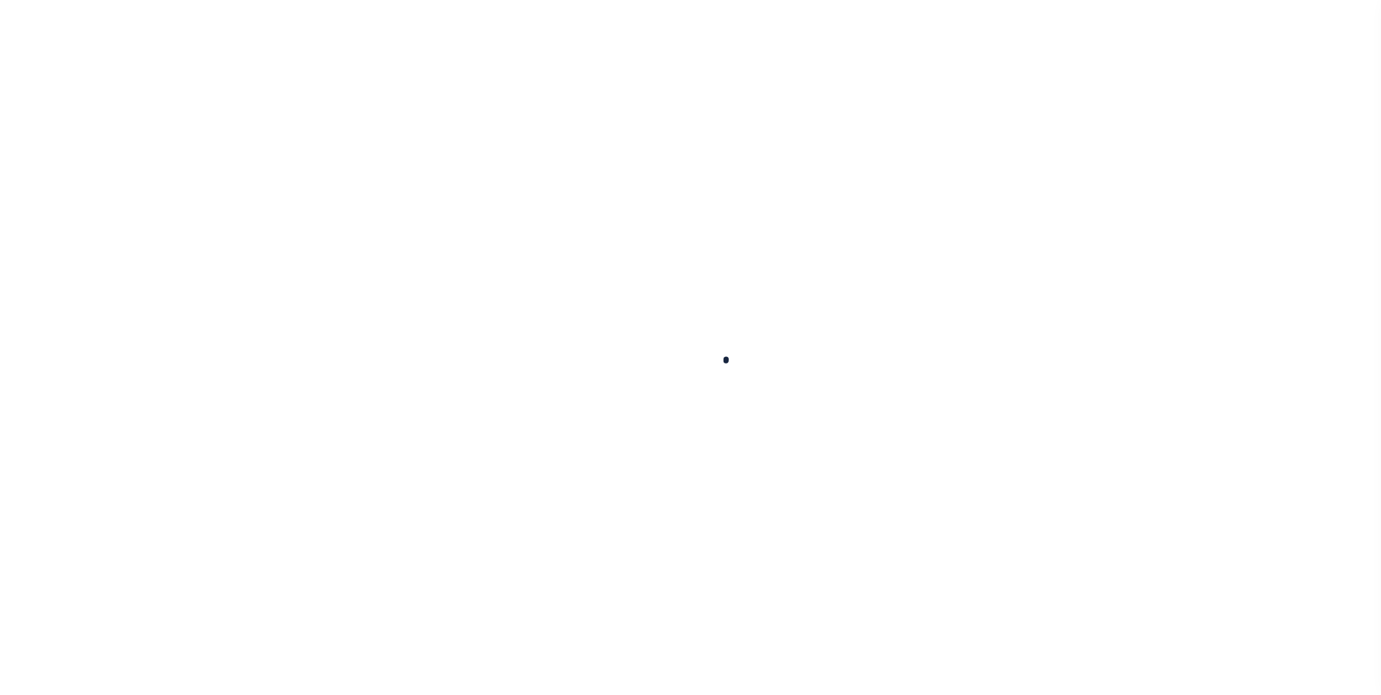
type input "[DATE]"
select select "10"
select select "NonEscrow"
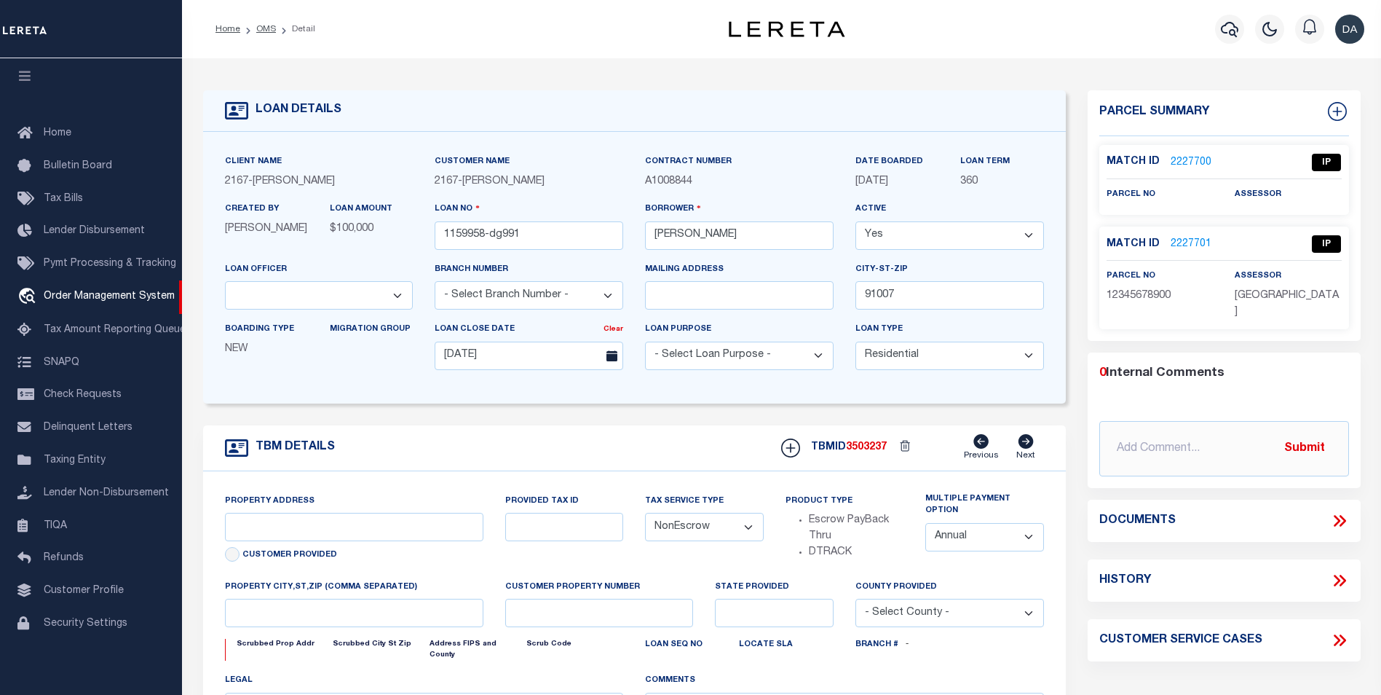
type input "[STREET_ADDRESS]"
select select
type input "ARCADIA CA 91007"
type input "CA"
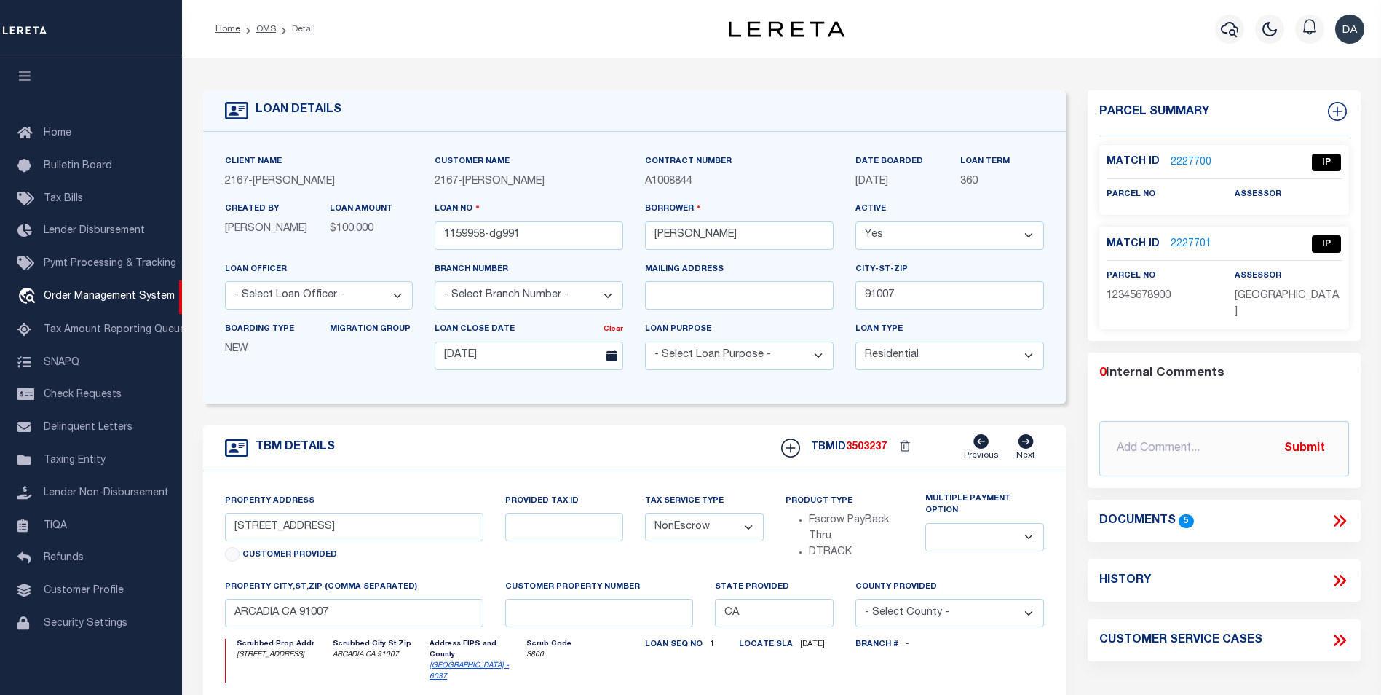
click at [371, 417] on form "LOAN DETAILS Client Name 2167 - Matt Demo 2167" at bounding box center [634, 499] width 863 height 818
click at [1341, 515] on icon at bounding box center [1342, 521] width 7 height 12
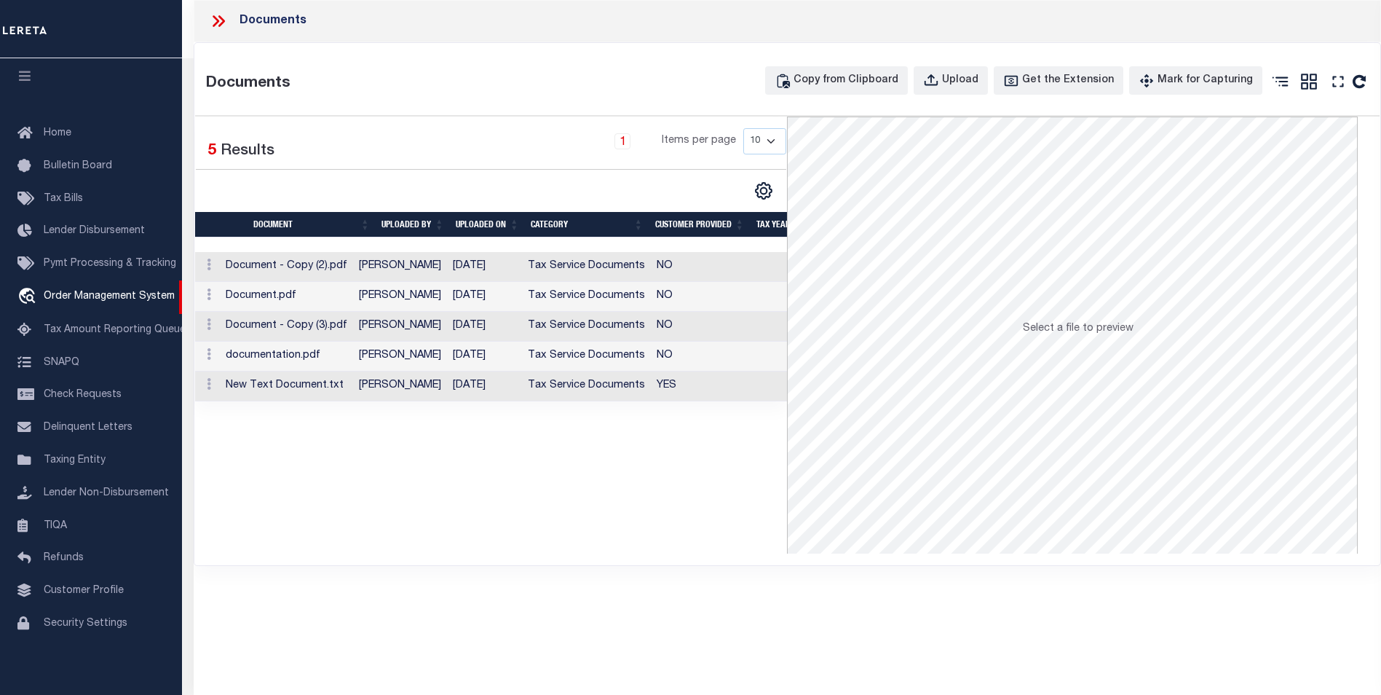
click at [340, 507] on div "Selected 5 Results 1 Items per page 10 25 50 100" at bounding box center [491, 334] width 593 height 437
click at [964, 71] on button "Upload" at bounding box center [951, 80] width 74 height 28
click at [346, 564] on div "Documents Copy from Clipboard Upload Get the Extension Mark for Capturing Got i…" at bounding box center [787, 304] width 1186 height 522
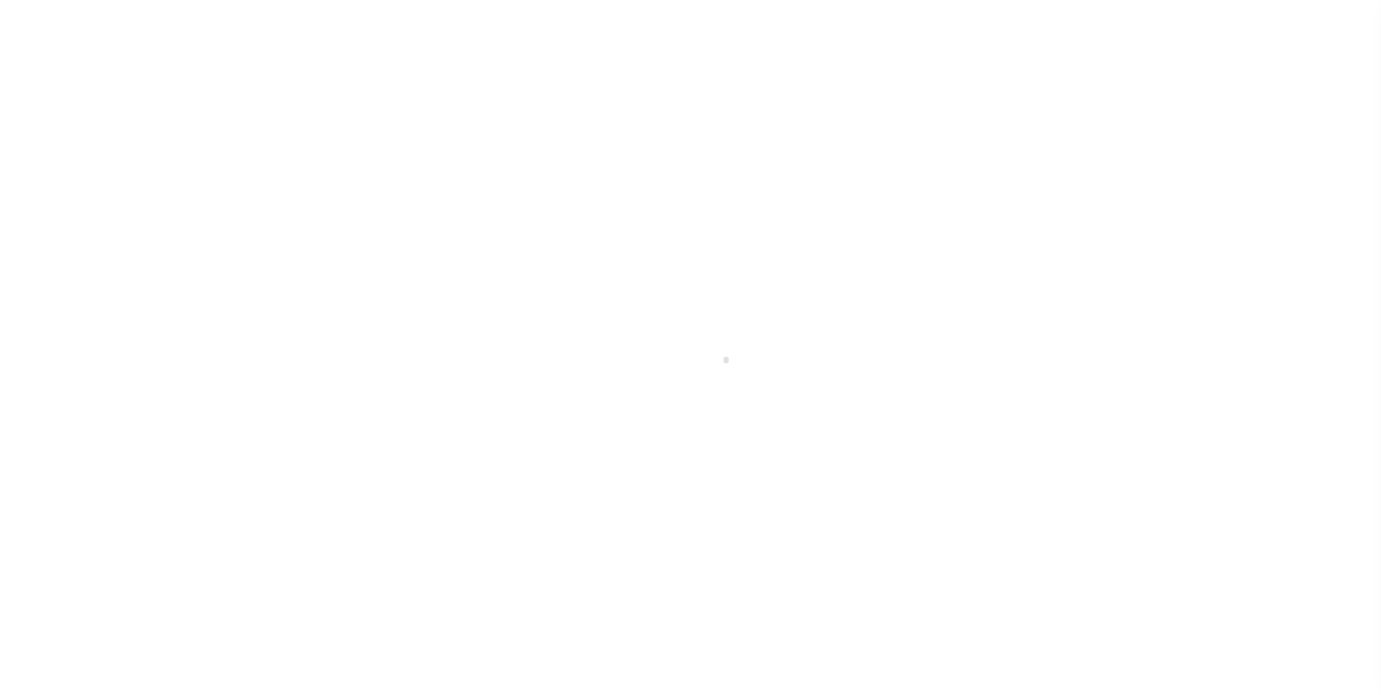
type input "1159958-dg991"
type input "[PERSON_NAME]"
select select
type input "91007"
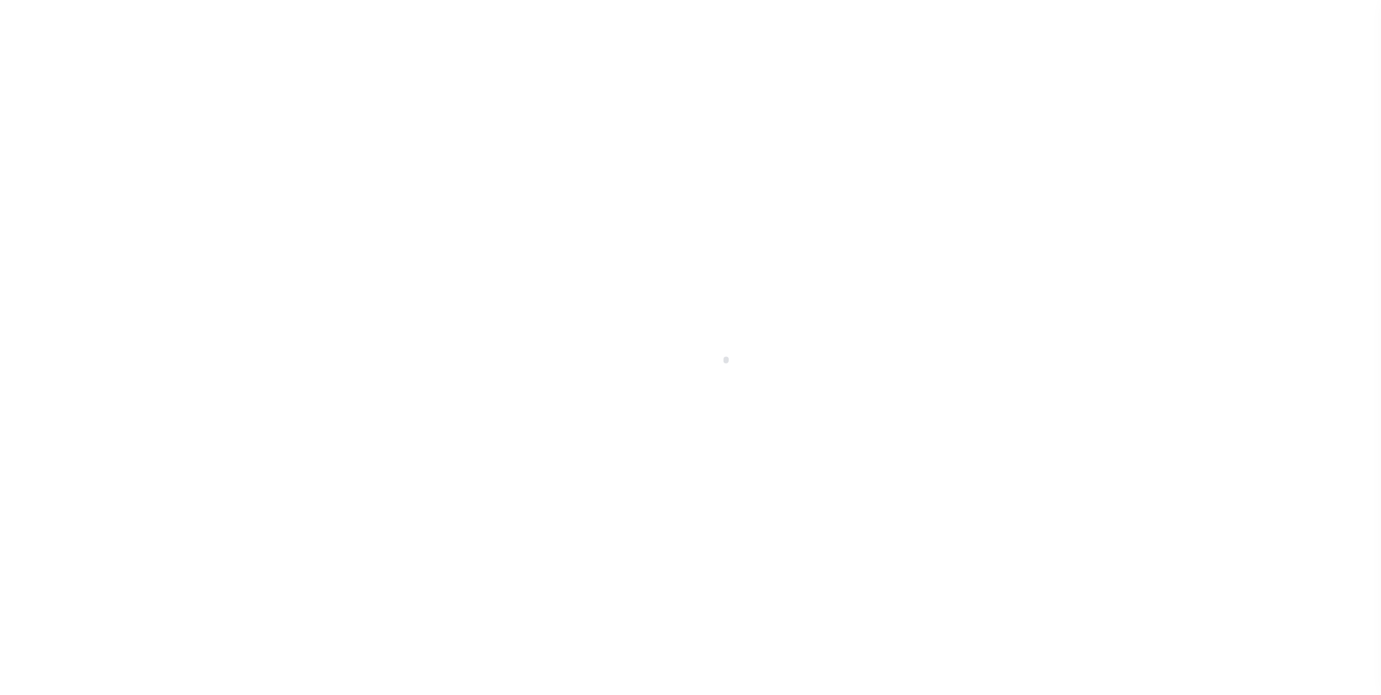
type input "[DATE]"
select select "10"
select select "NonEscrow"
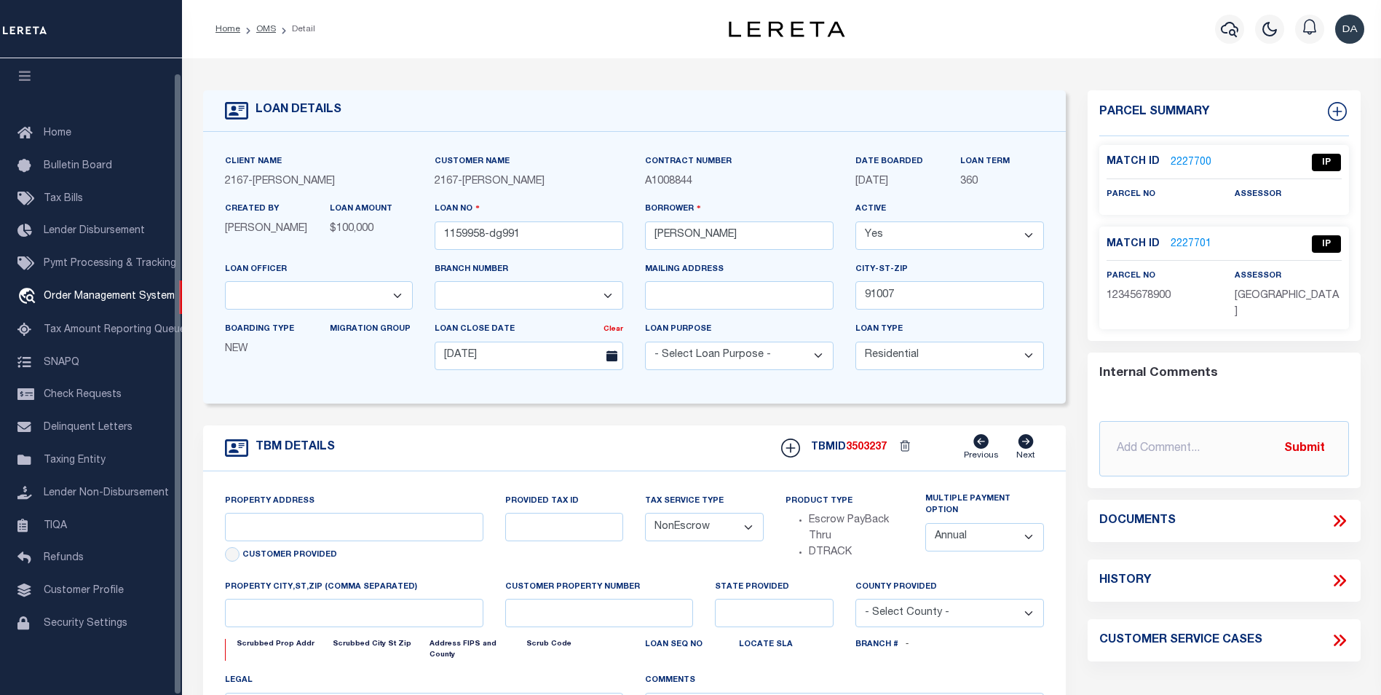
scroll to position [15, 0]
type input "[STREET_ADDRESS]"
select select
type input "ARCADIA CA 91007"
type input "CA"
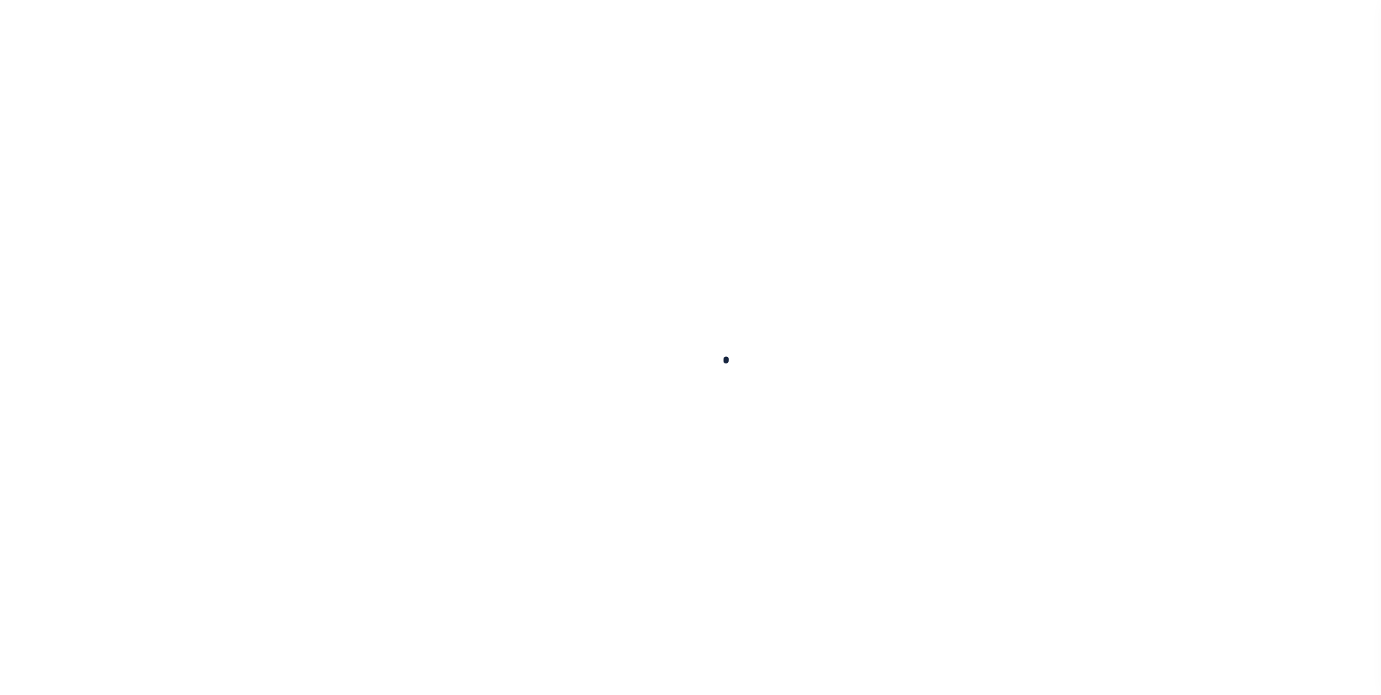
type input "1159958-dg991"
type input "[PERSON_NAME]"
select select
type input "91007"
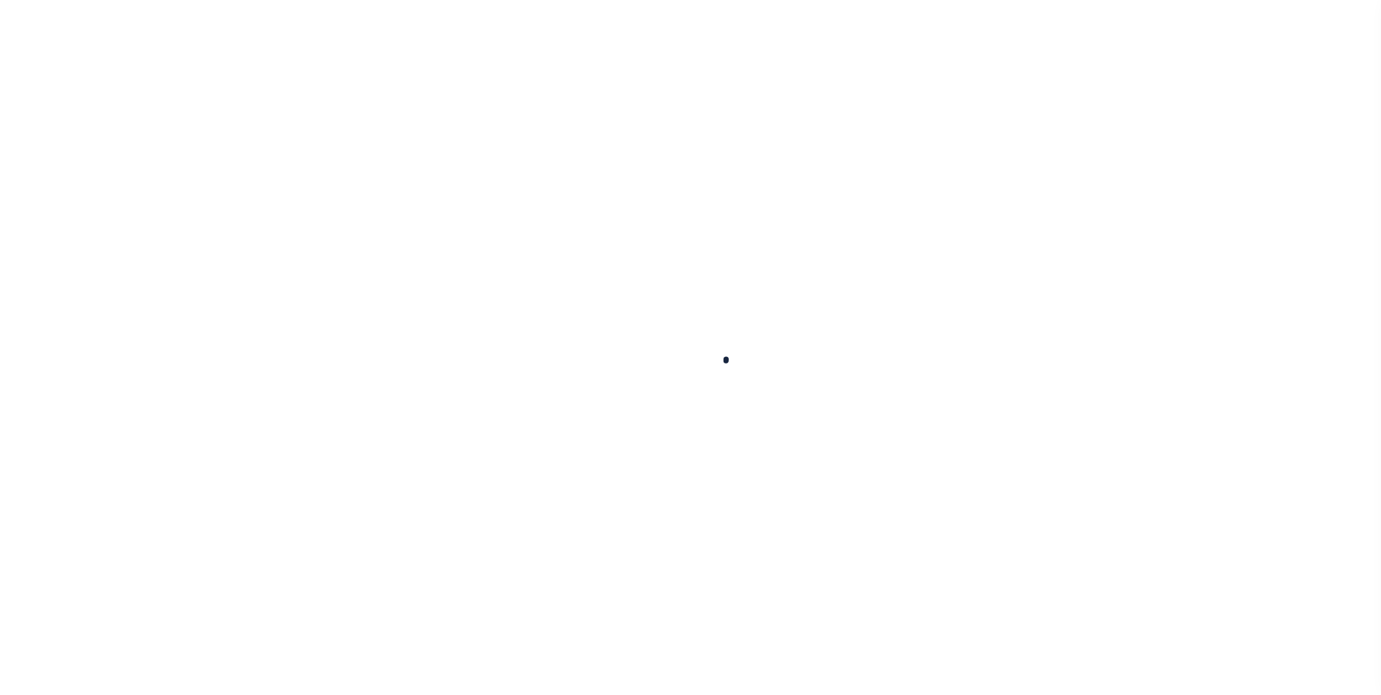
type input "[DATE]"
select select "10"
select select "NonEscrow"
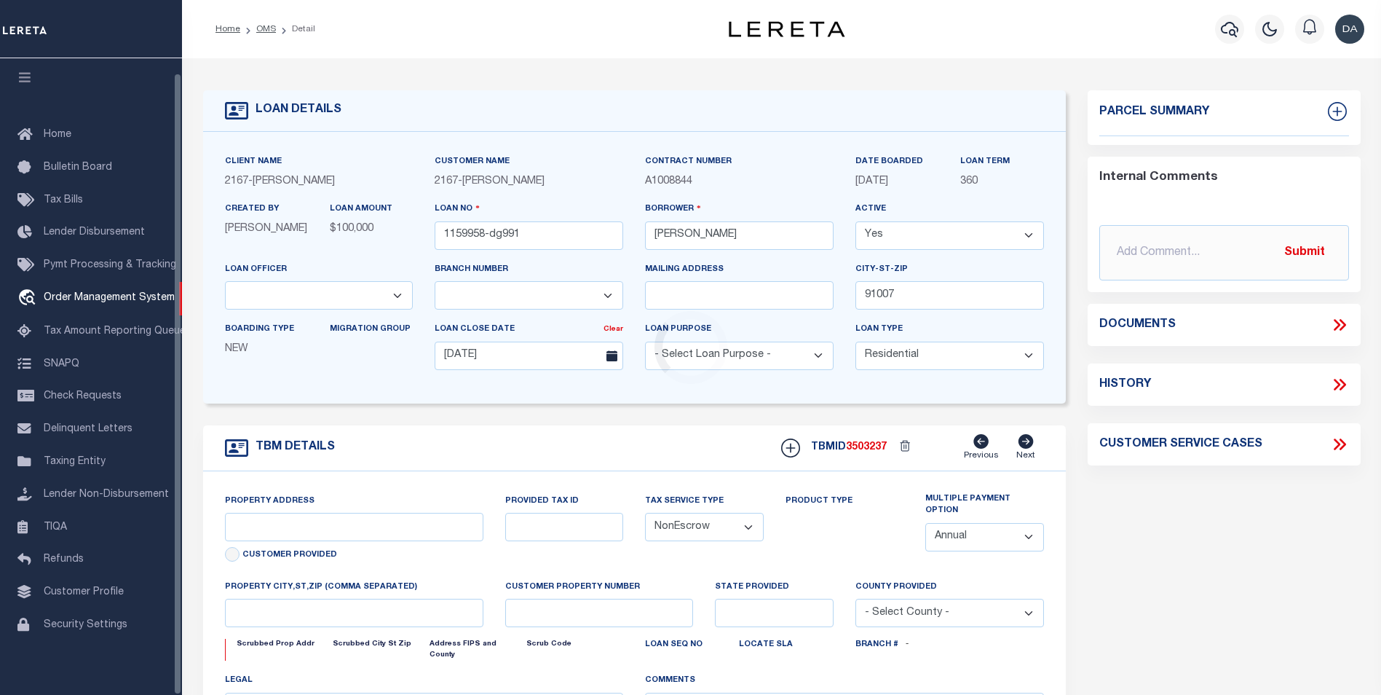
scroll to position [15, 0]
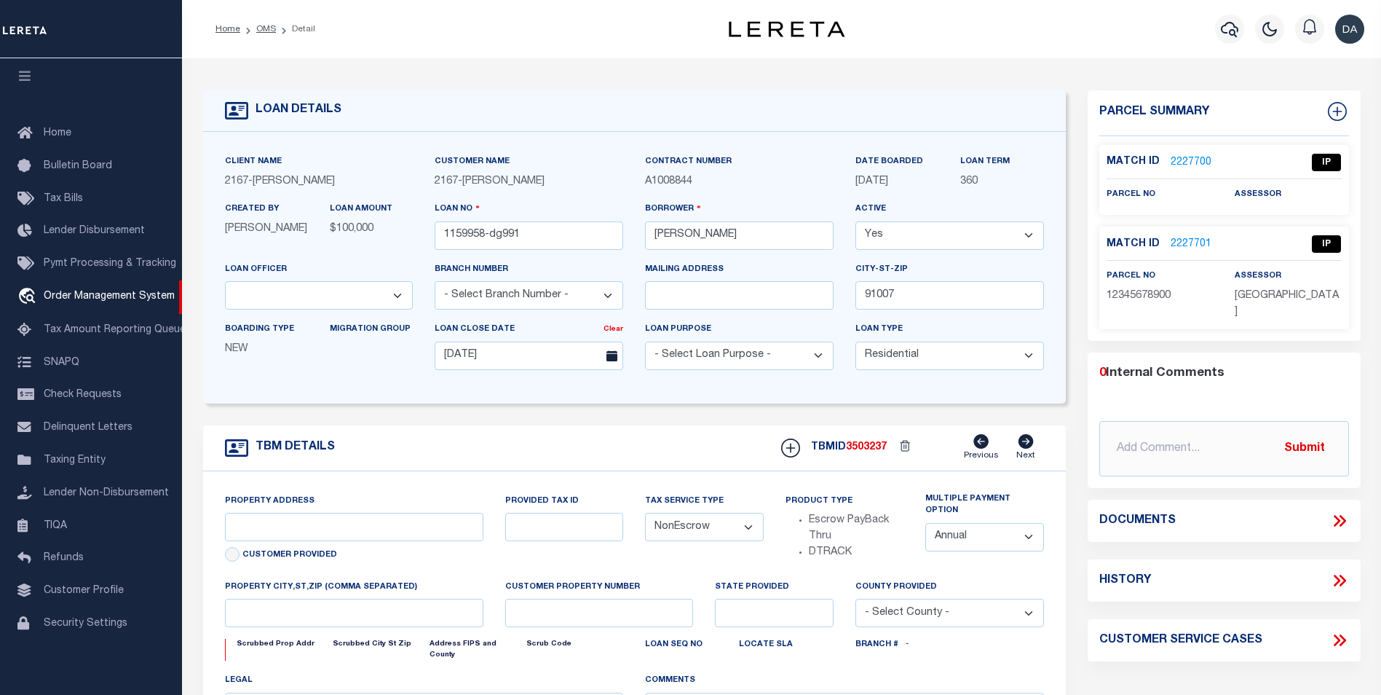
type input "[STREET_ADDRESS]"
select select
type input "ARCADIA CA 91007"
type input "CA"
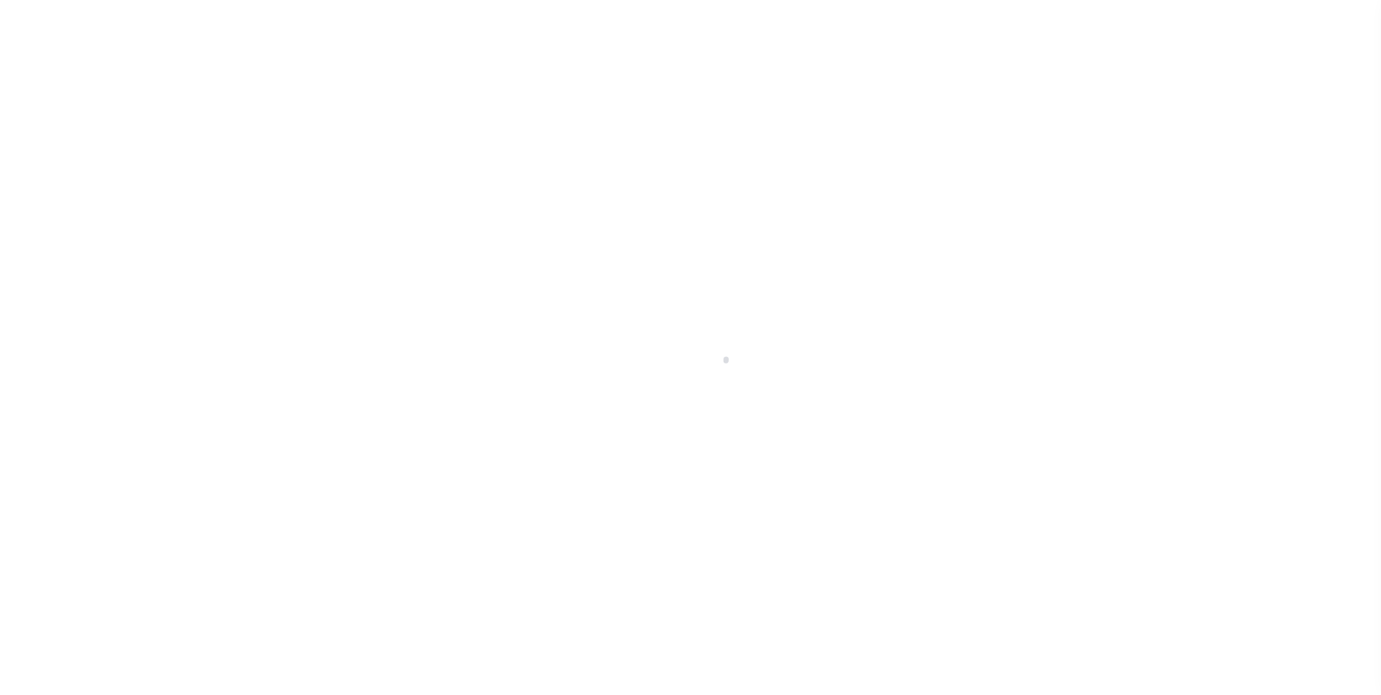
type input "1159958-dg991"
type input "[PERSON_NAME]"
select select
type input "91007"
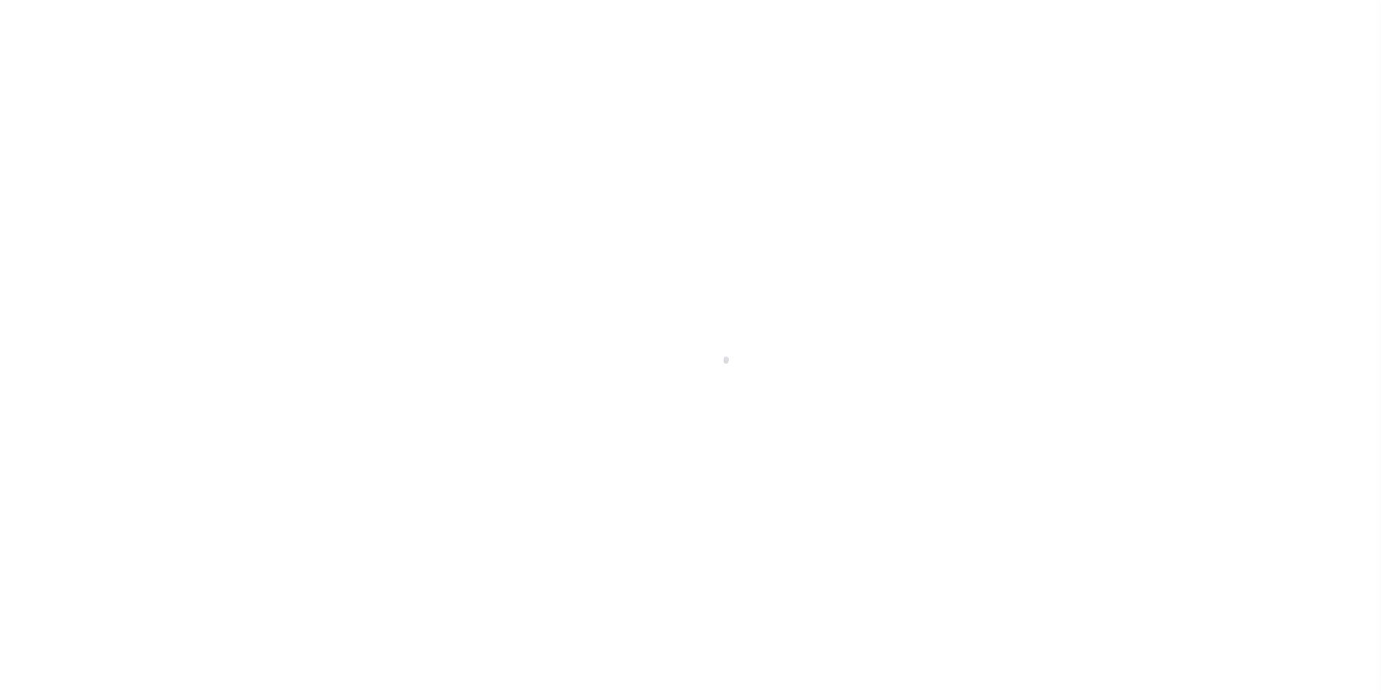
type input "[DATE]"
select select "10"
select select "NonEscrow"
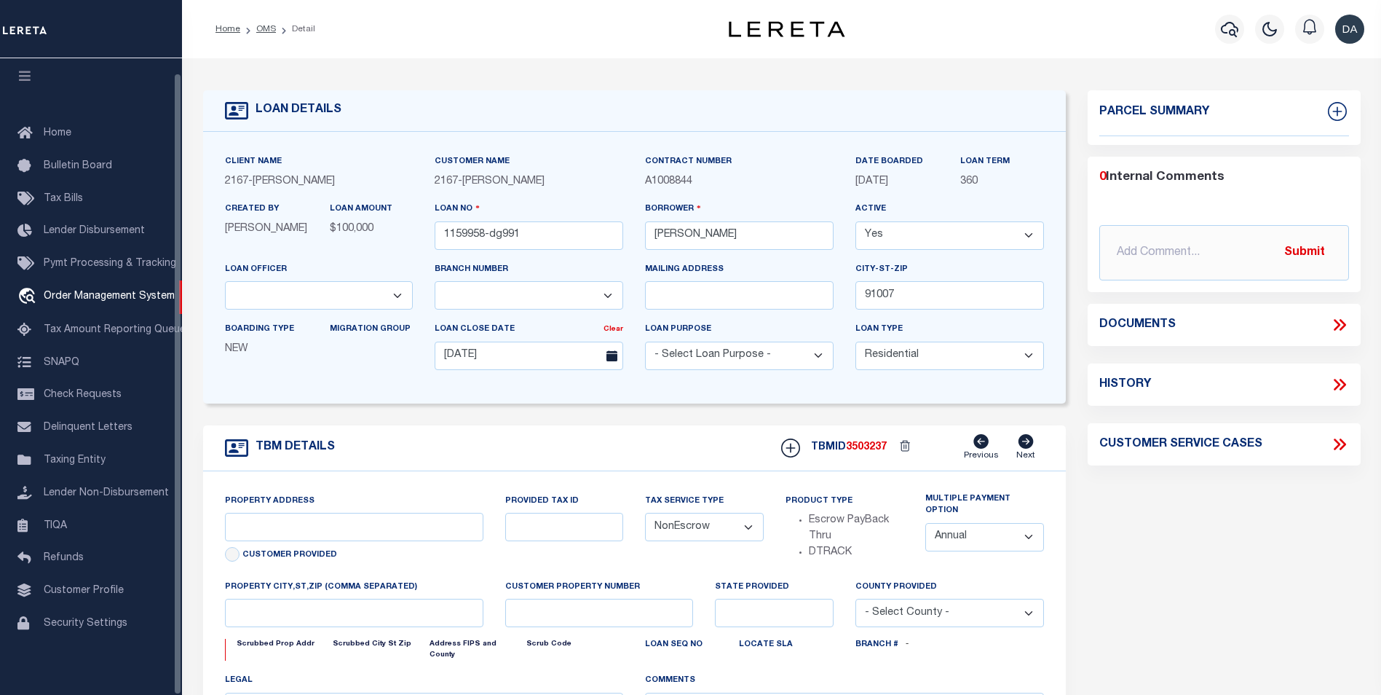
type input "[STREET_ADDRESS]"
select select
type input "ARCADIA CA 91007"
type input "CA"
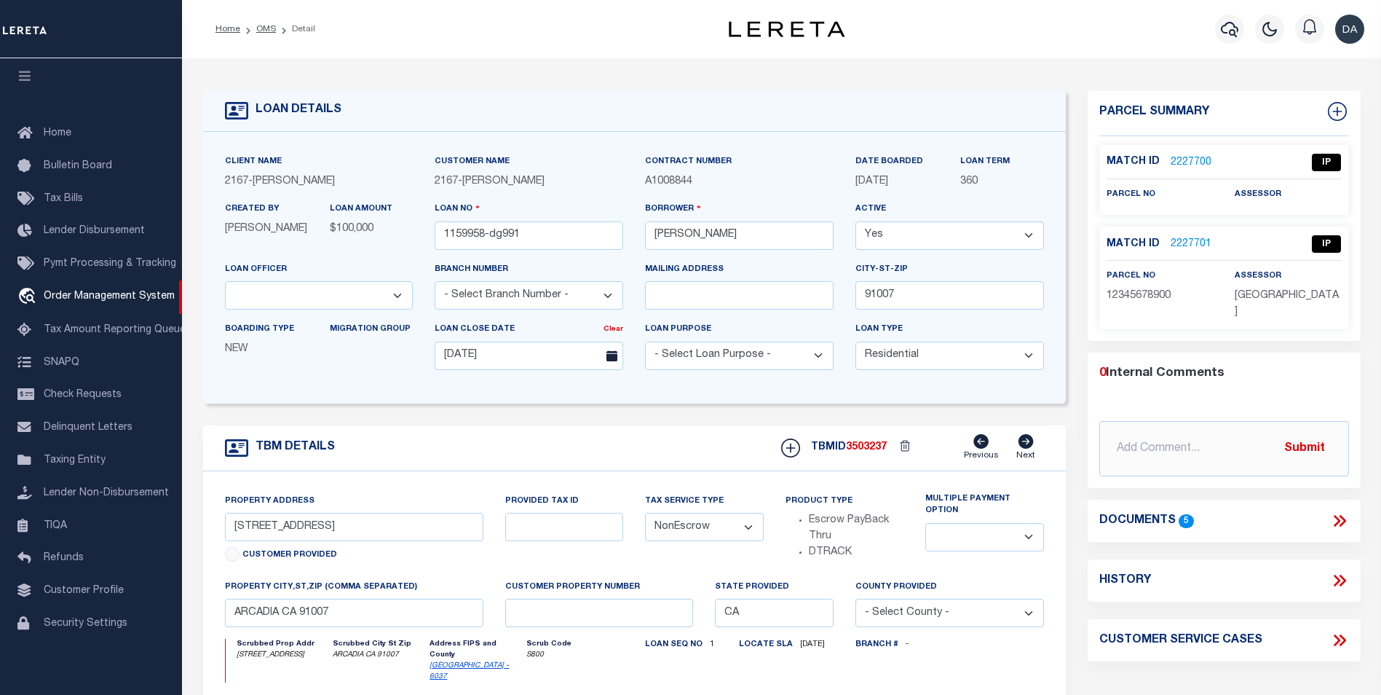
click at [1346, 511] on icon at bounding box center [1339, 520] width 19 height 19
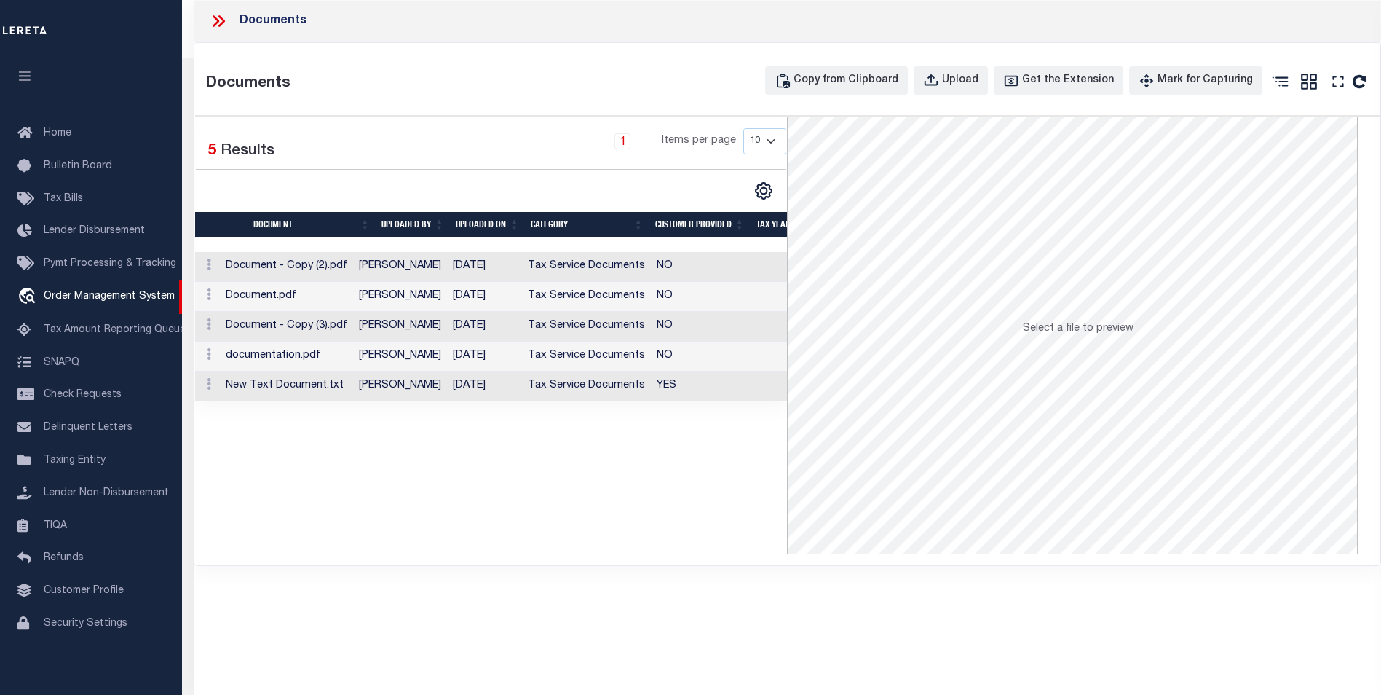
click at [387, 48] on div "Documents Copy from Clipboard Upload Get the Extension Mark for Capturing Got i…" at bounding box center [787, 304] width 1186 height 522
click at [962, 71] on button "Upload" at bounding box center [951, 80] width 74 height 28
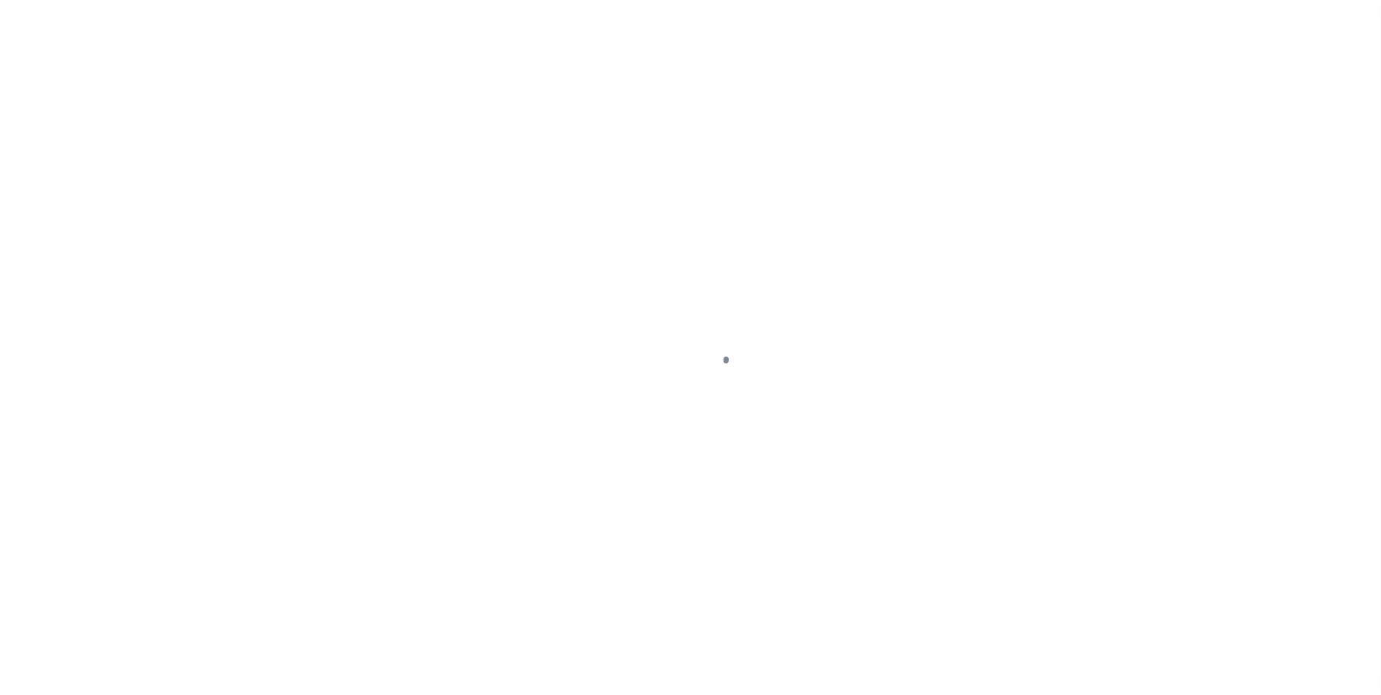
type input "1159958-dg991"
type input "[PERSON_NAME]"
select select
type input "91007"
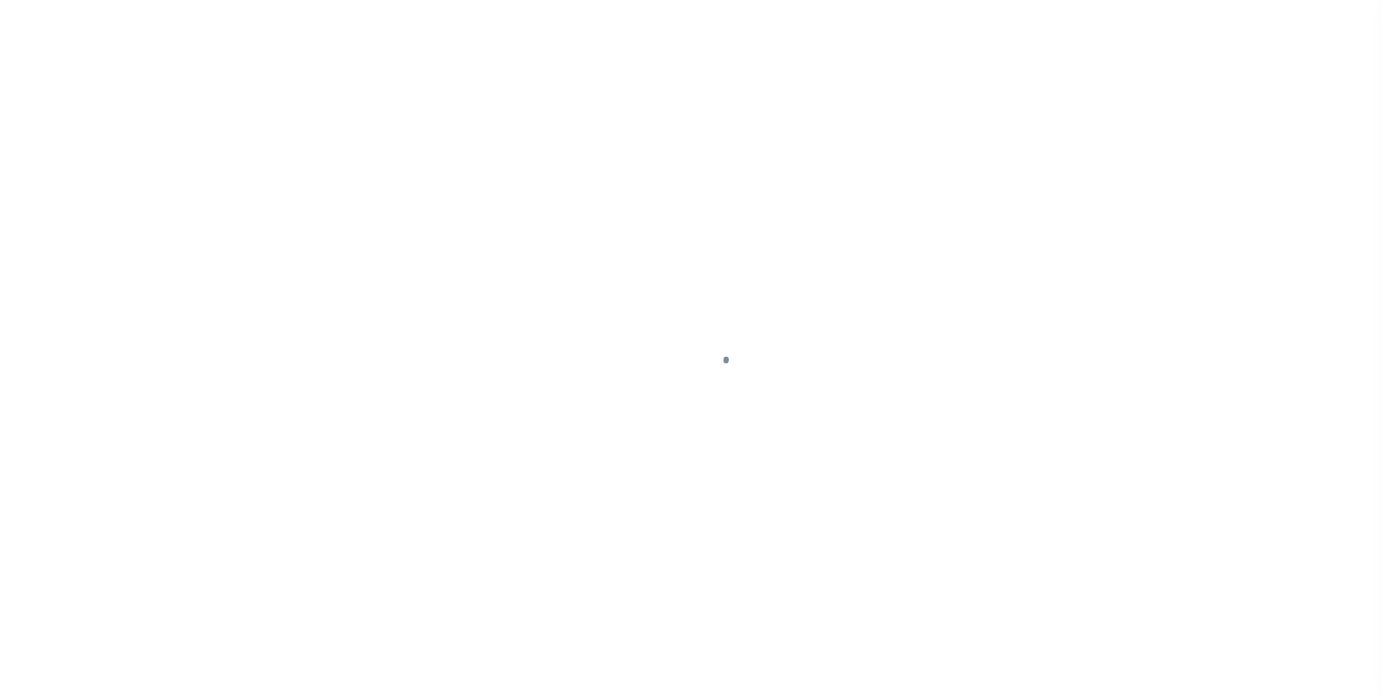
type input "[DATE]"
select select "10"
select select "NonEscrow"
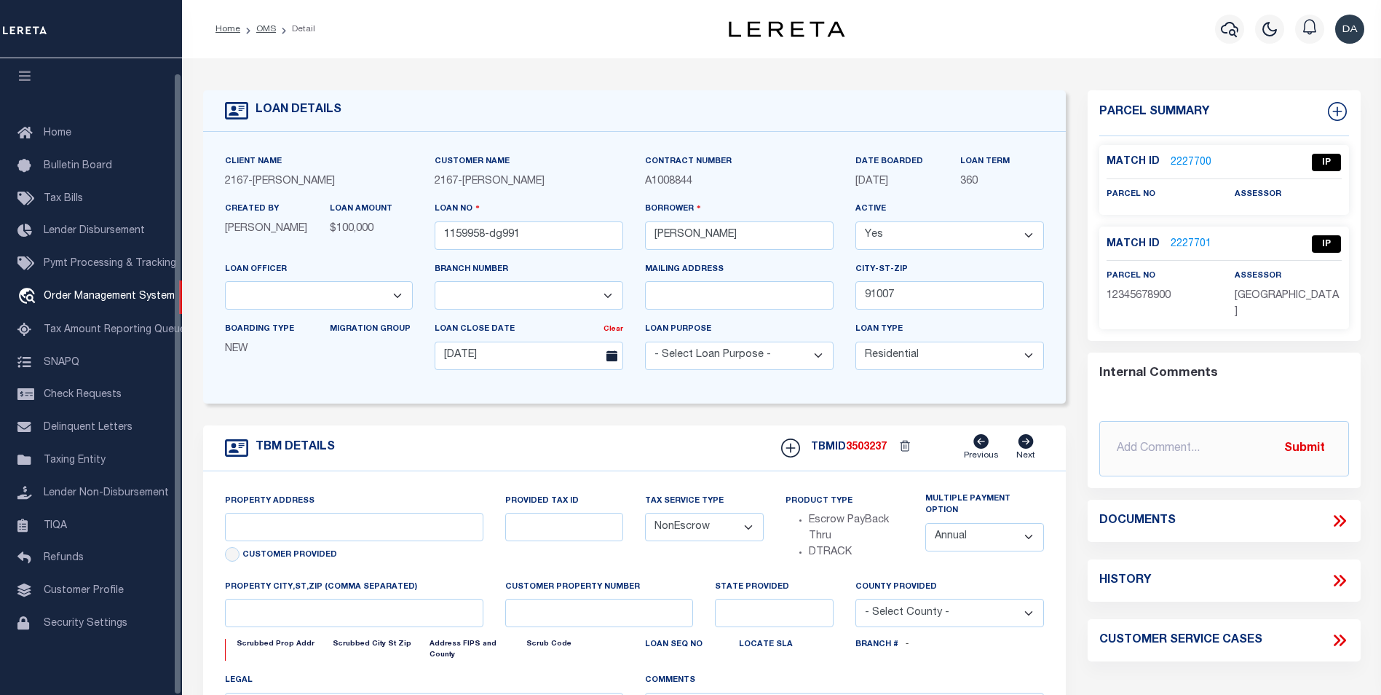
type input "[STREET_ADDRESS]"
select select
type input "ARCADIA CA 91007"
type input "CA"
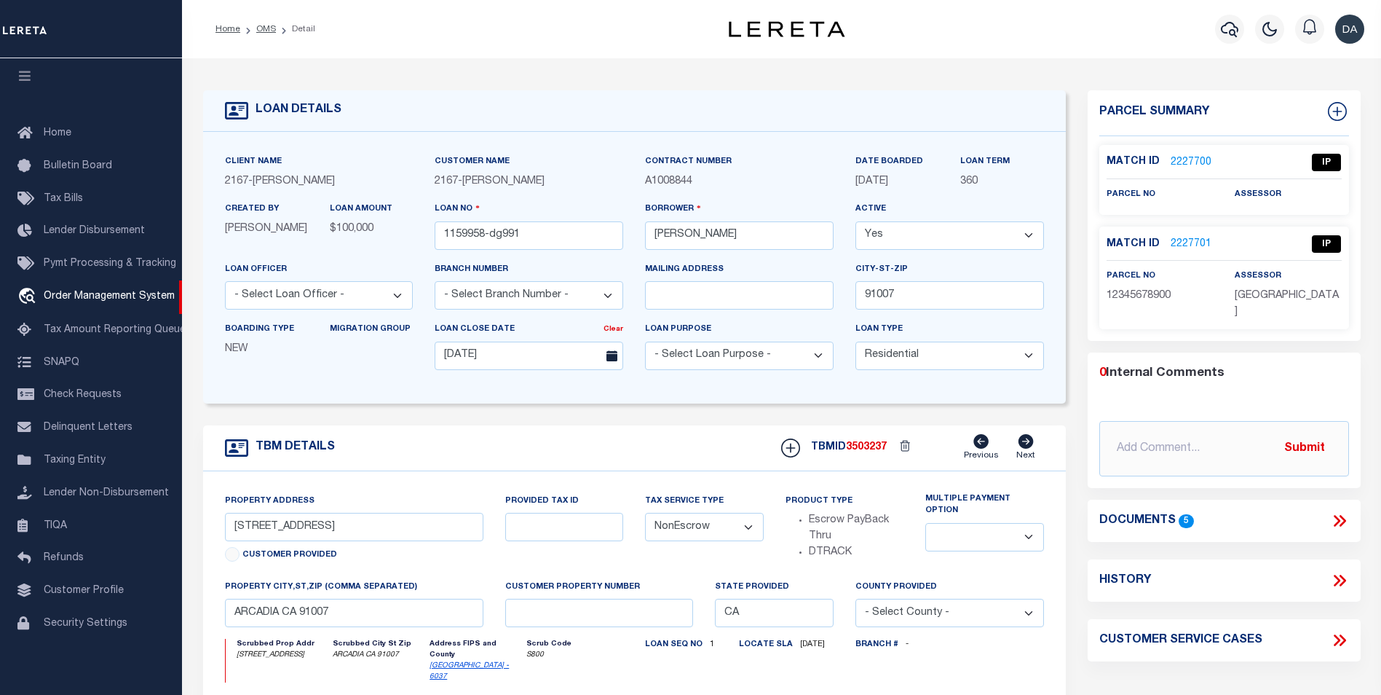
click at [1332, 514] on div "Documents 5" at bounding box center [1224, 520] width 273 height 42
click at [1336, 511] on icon at bounding box center [1339, 520] width 19 height 19
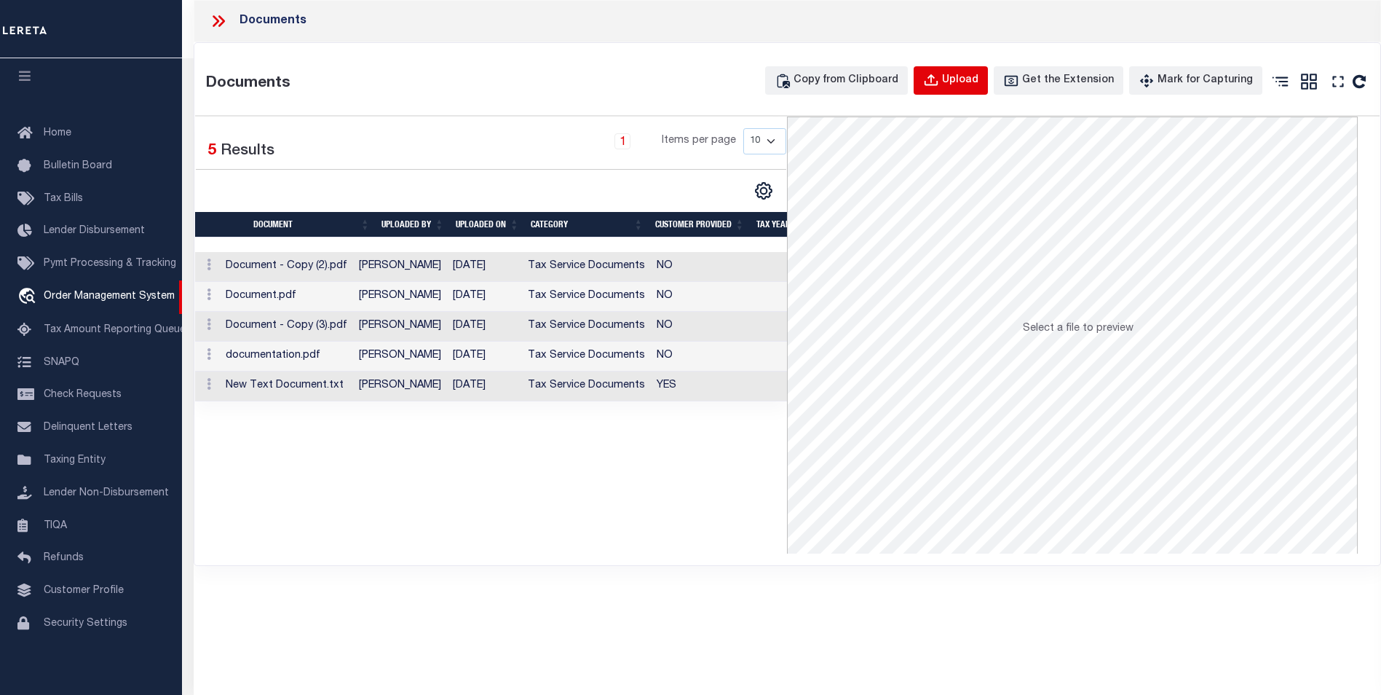
click at [979, 87] on div "Upload" at bounding box center [960, 81] width 36 height 16
click at [545, 577] on div "Documents Documents Copy from Clipboard Upload Get the Extension Mark for Captu…" at bounding box center [787, 327] width 1187 height 655
click at [286, 641] on div "Documents Documents Copy from Clipboard Upload Get the Extension Mark for Captu…" at bounding box center [787, 327] width 1187 height 655
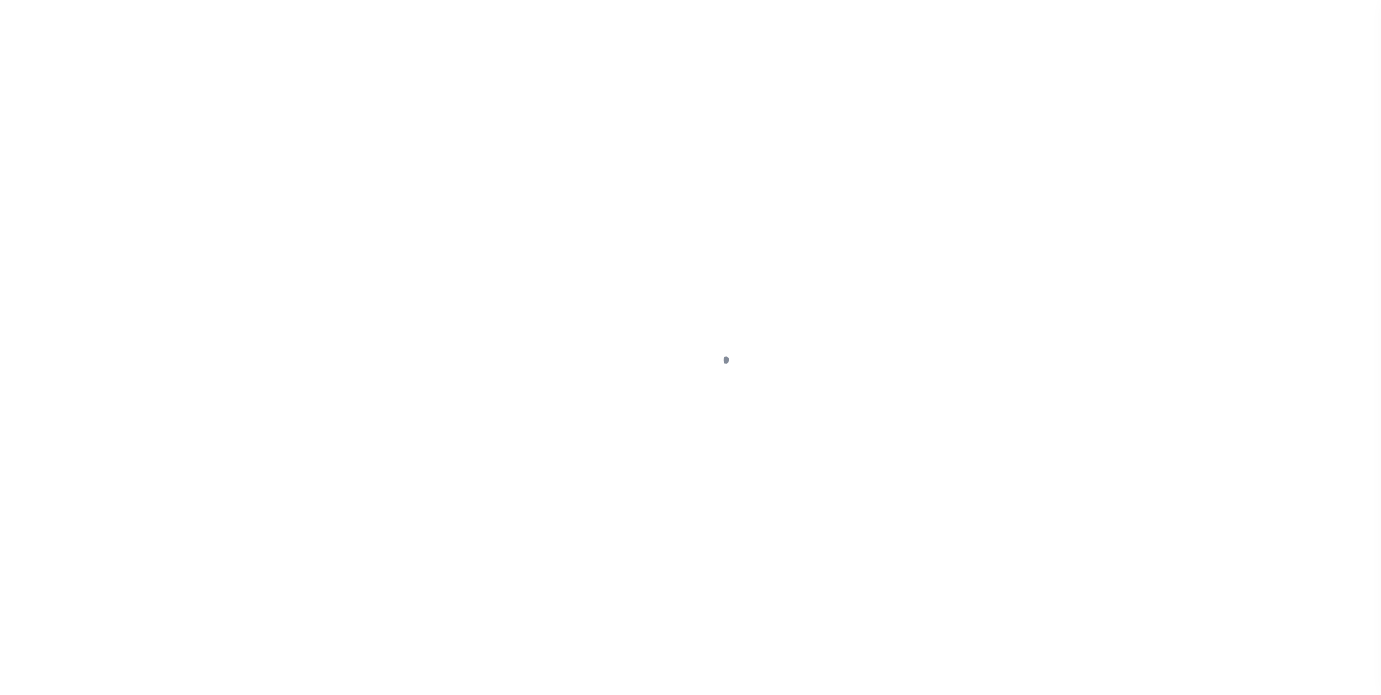
type input "1159958-dg991"
type input "[PERSON_NAME]"
select select
type input "91007"
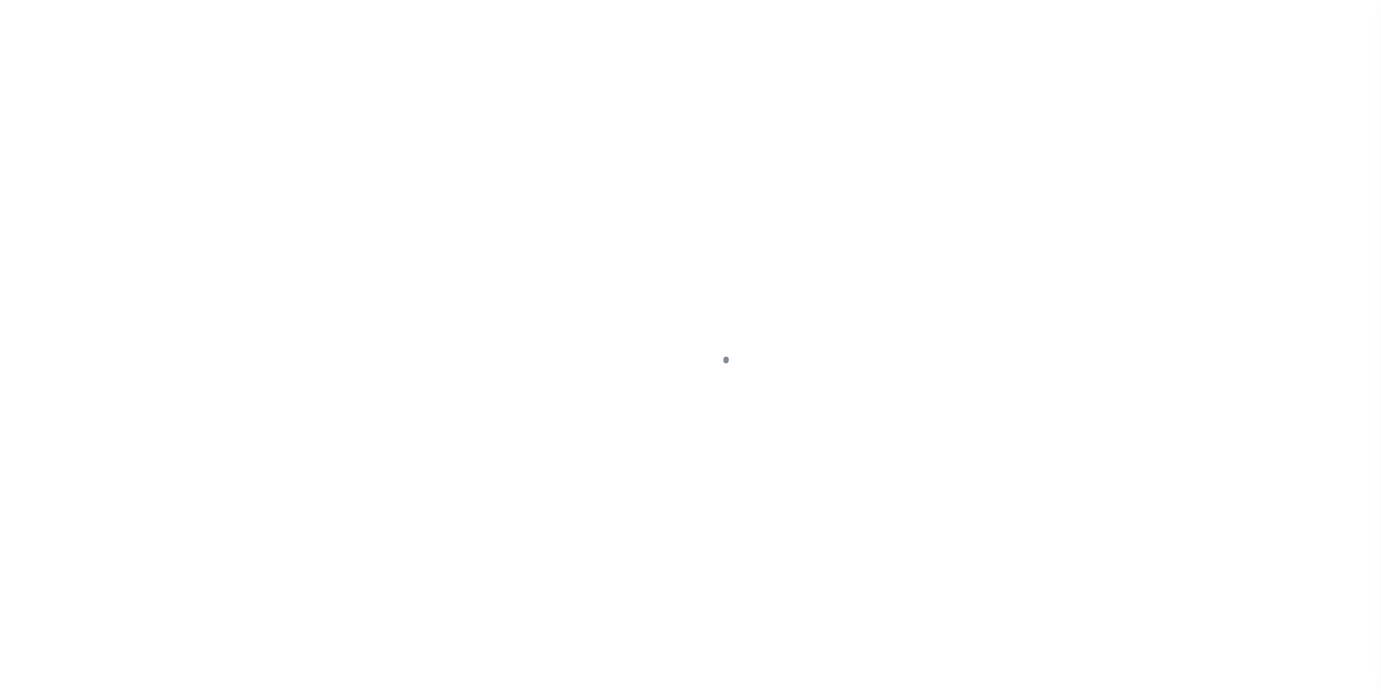
type input "[DATE]"
select select "10"
select select "NonEscrow"
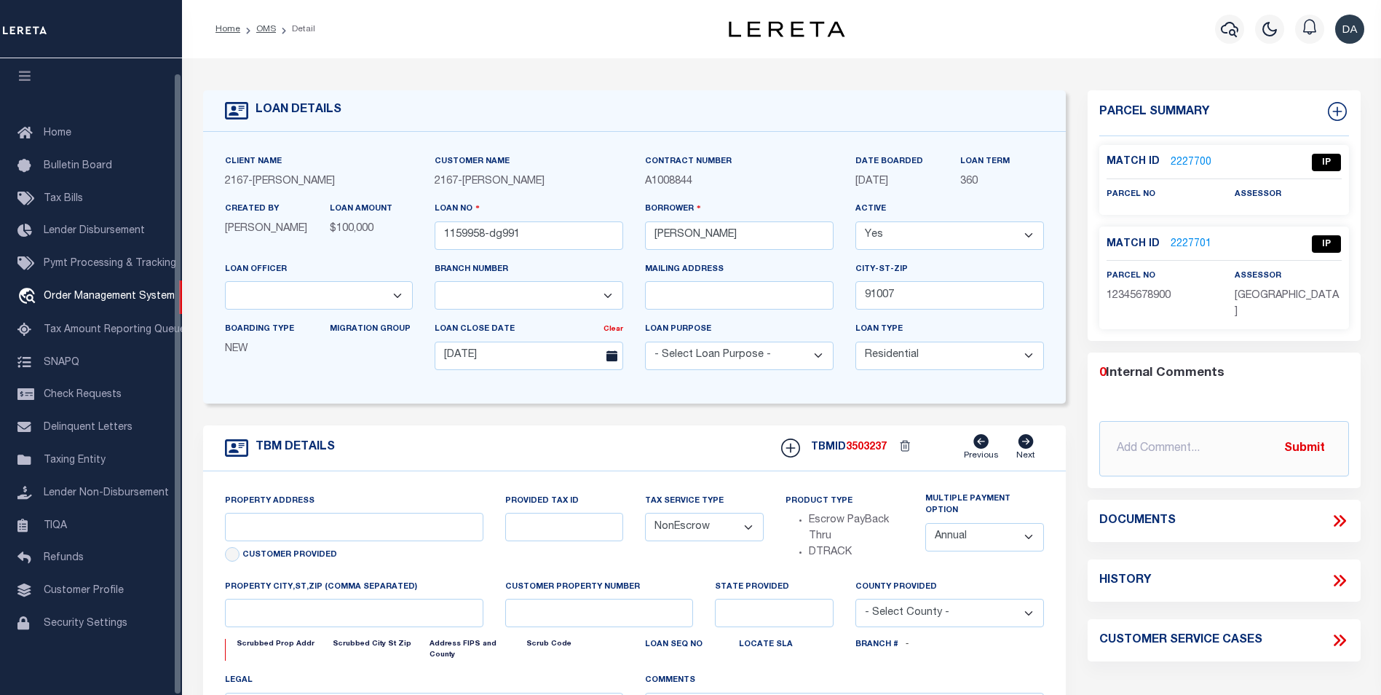
type input "[STREET_ADDRESS]"
select select
type input "ARCADIA CA 91007"
type input "CA"
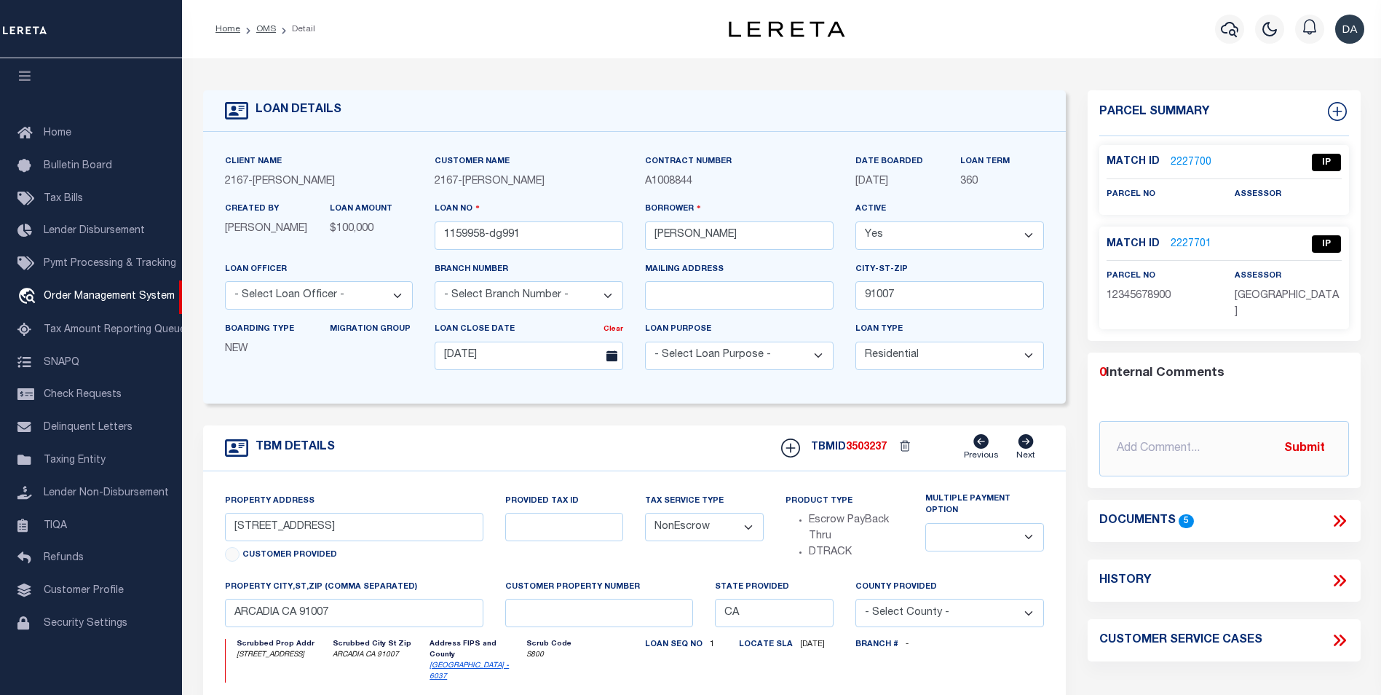
click at [1343, 515] on icon at bounding box center [1342, 521] width 7 height 12
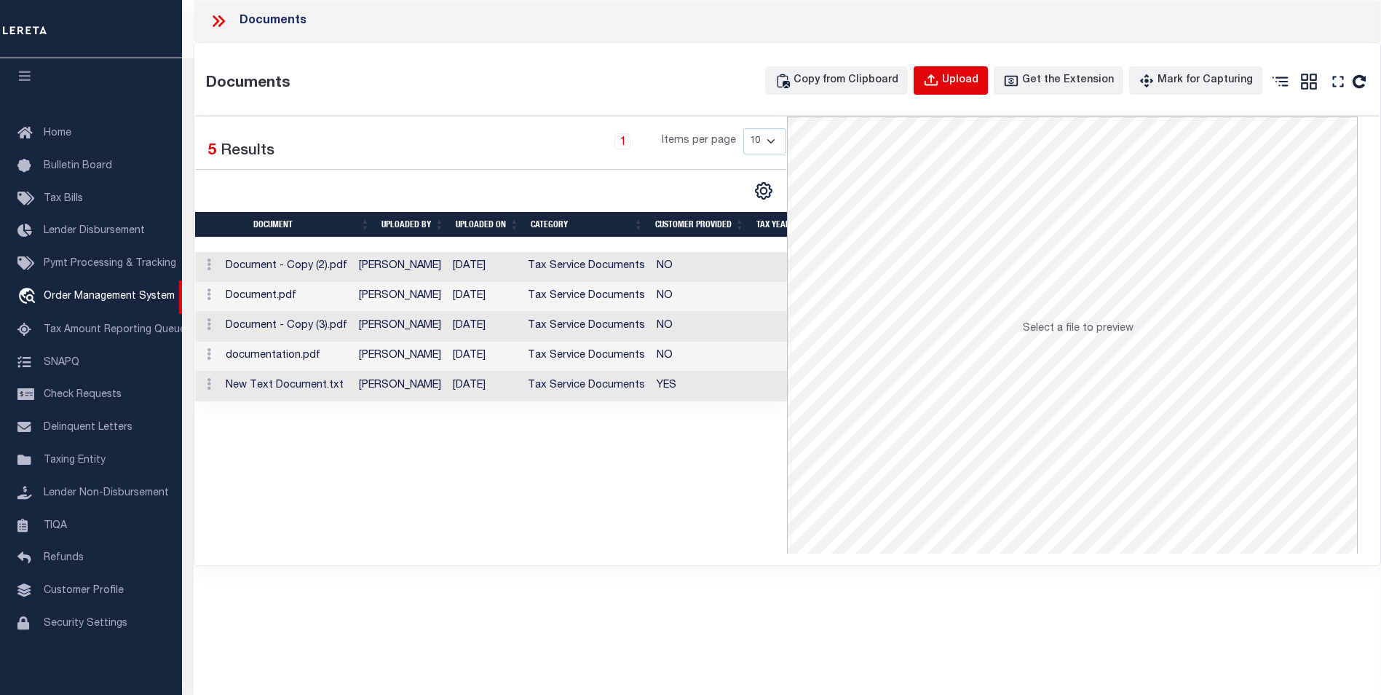
click at [971, 79] on div "Upload" at bounding box center [960, 81] width 36 height 16
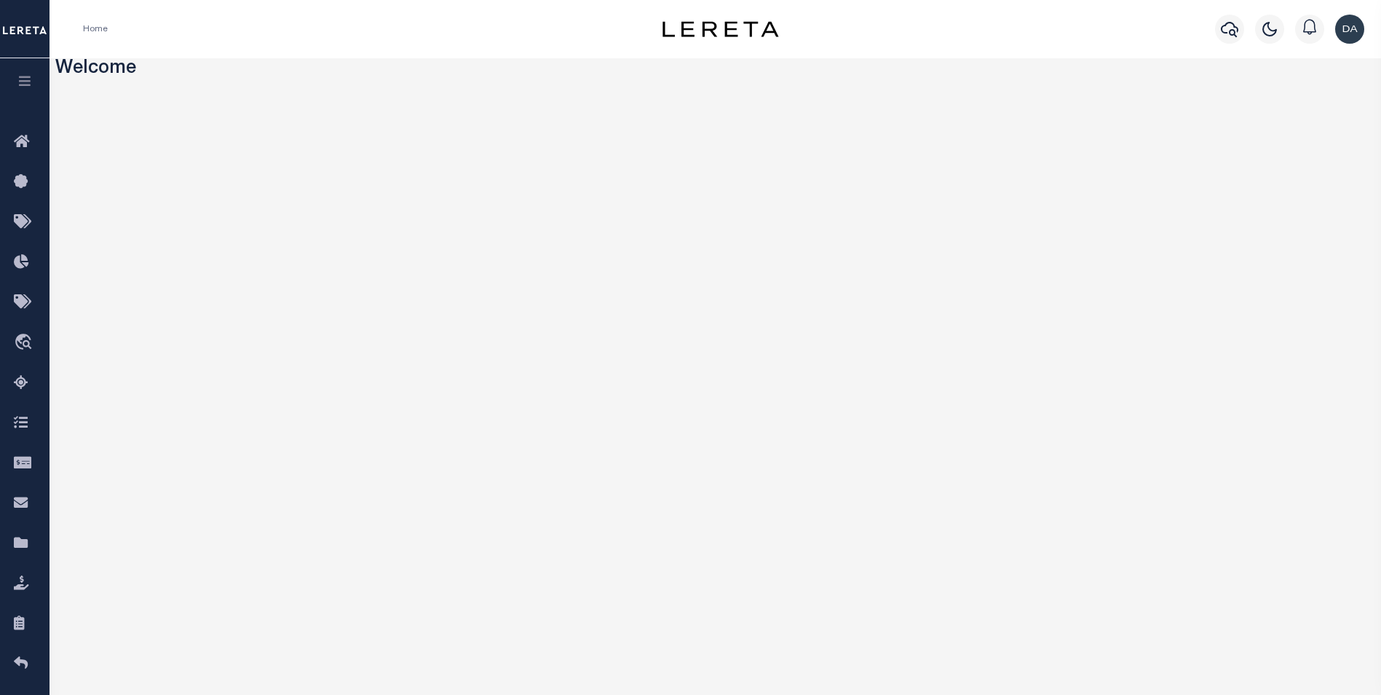
click at [34, 81] on button "button" at bounding box center [25, 83] width 50 height 50
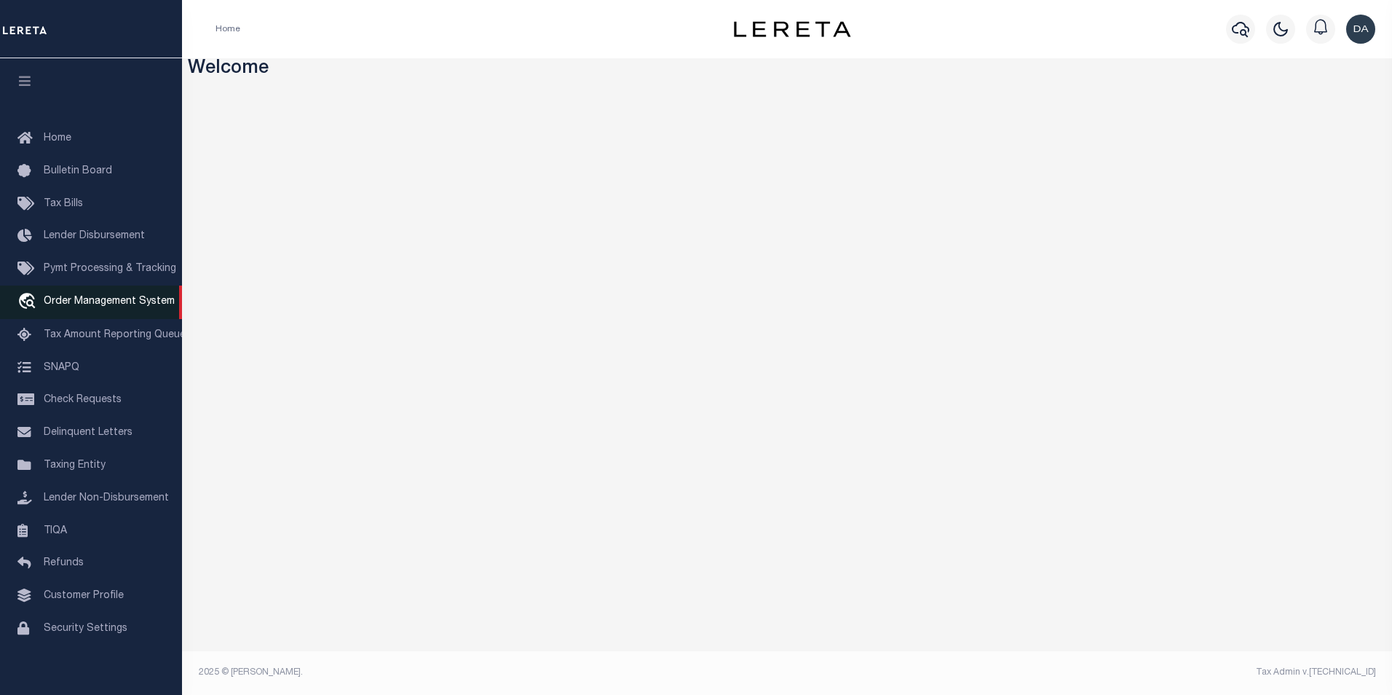
click at [92, 307] on span "Order Management System" at bounding box center [109, 301] width 131 height 10
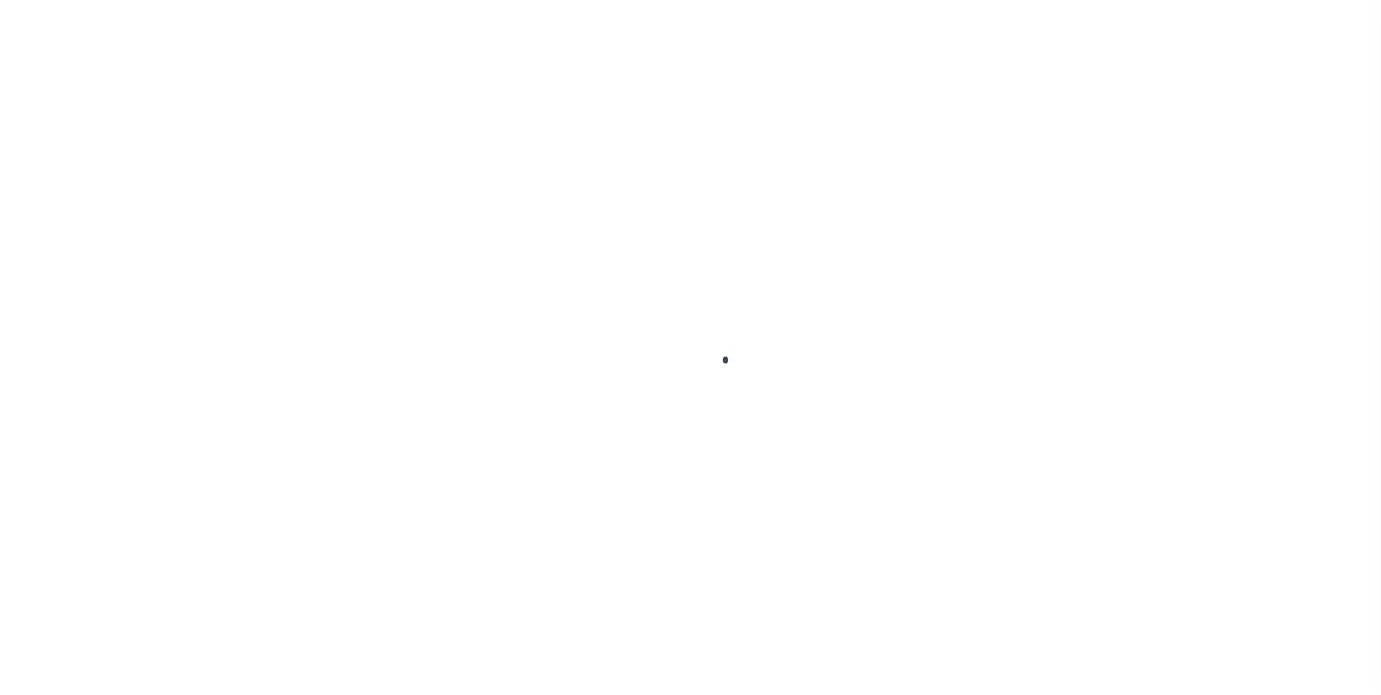
scroll to position [15, 0]
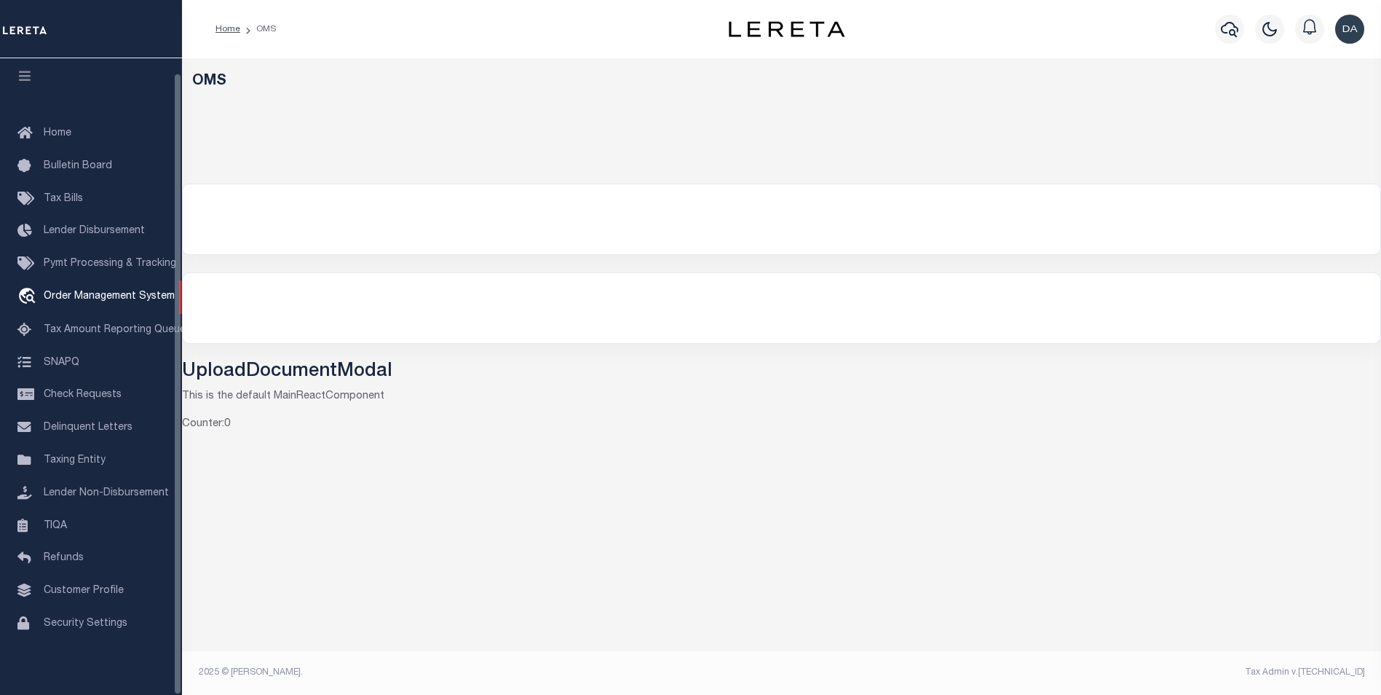
select select "200"
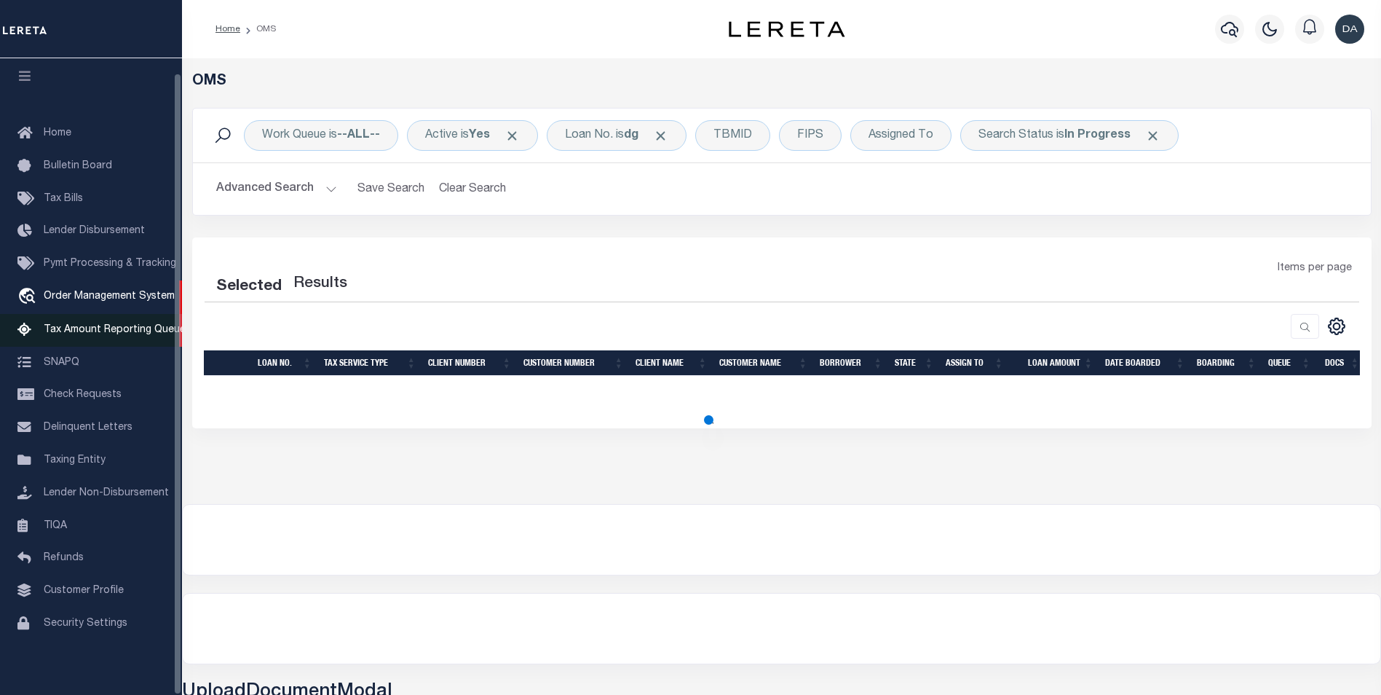
select select "200"
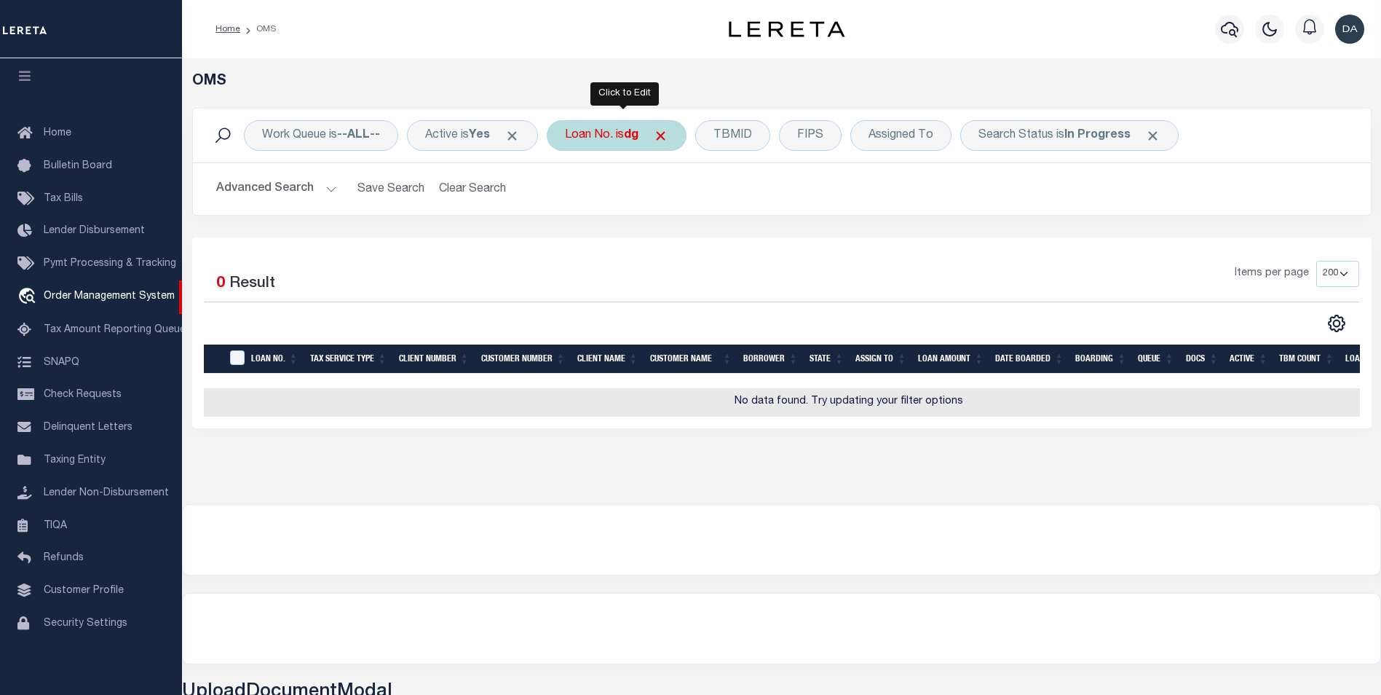
click at [588, 128] on div "Loan No. is dg" at bounding box center [617, 135] width 140 height 31
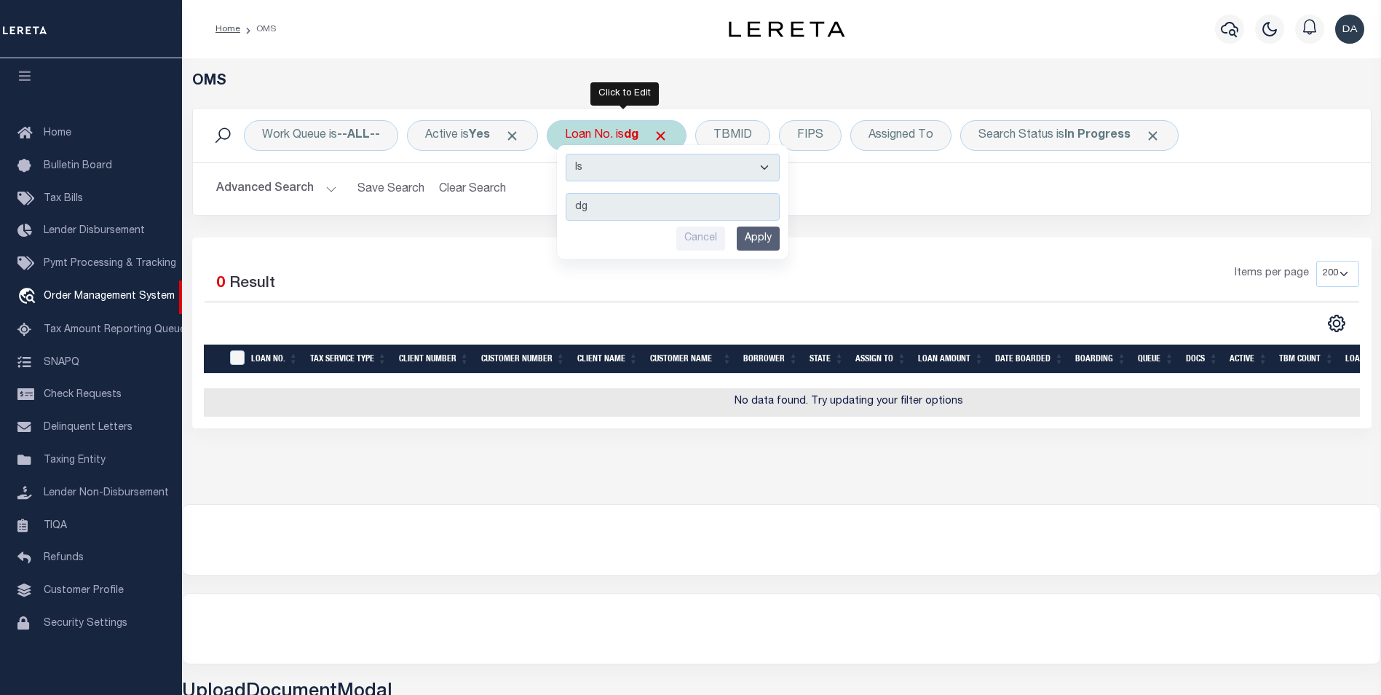
click at [585, 162] on select "Is Contains" at bounding box center [673, 168] width 214 height 28
select select "c"
click at [571, 154] on select "Is Contains" at bounding box center [673, 168] width 214 height 28
click at [755, 242] on input "Apply" at bounding box center [758, 238] width 43 height 24
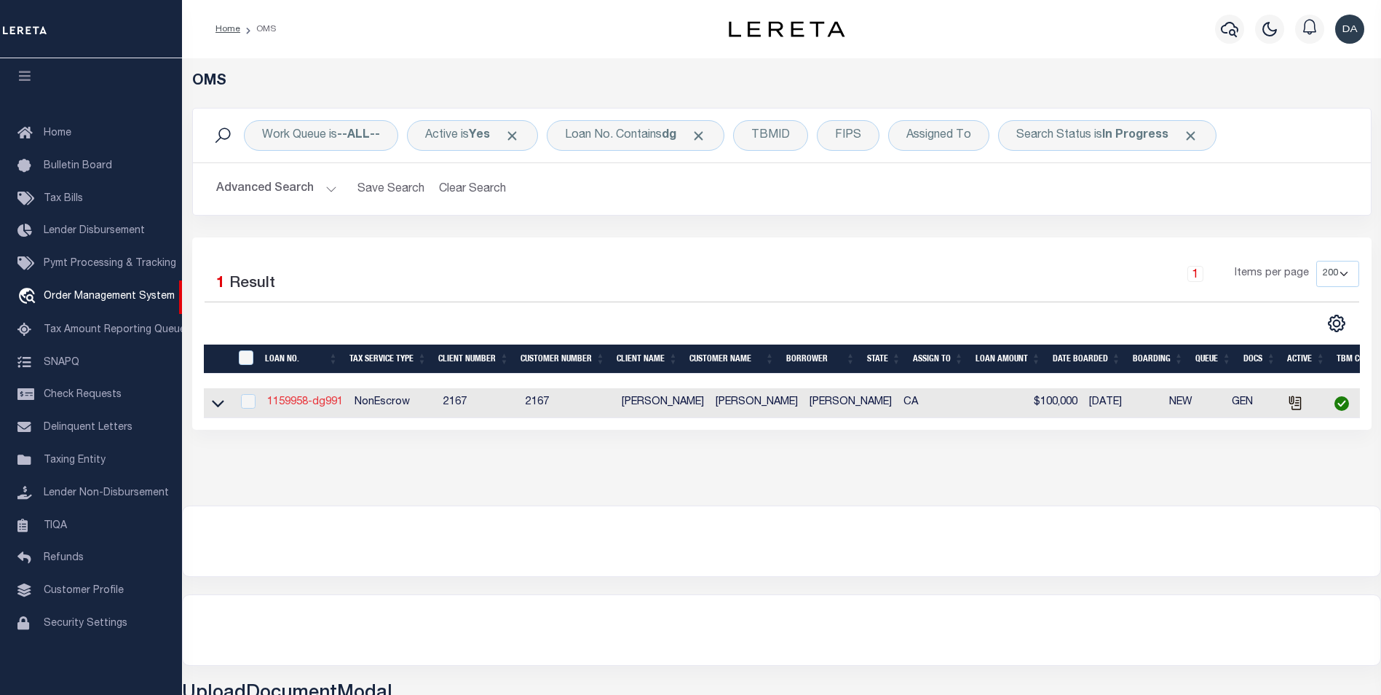
click at [308, 407] on link "1159958-dg991" at bounding box center [305, 402] width 76 height 10
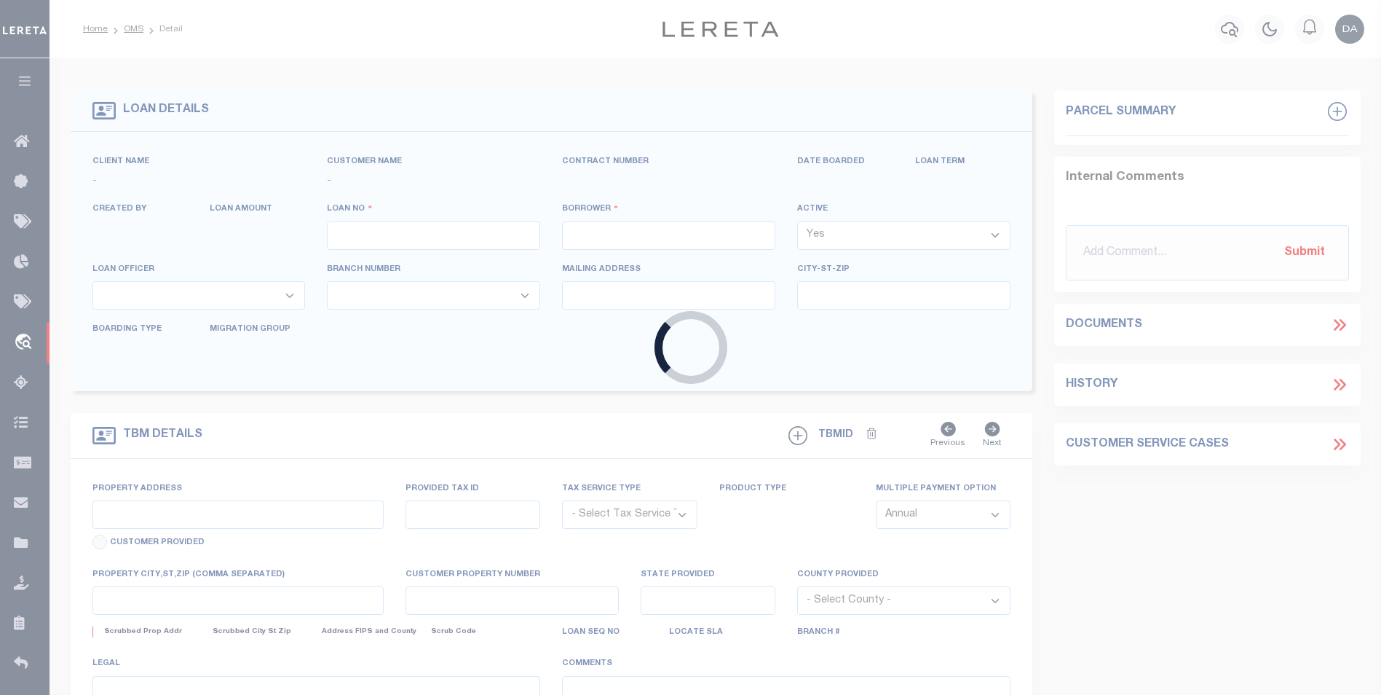
type input "1159958-dg991"
type input "[PERSON_NAME]"
select select
type input "91007"
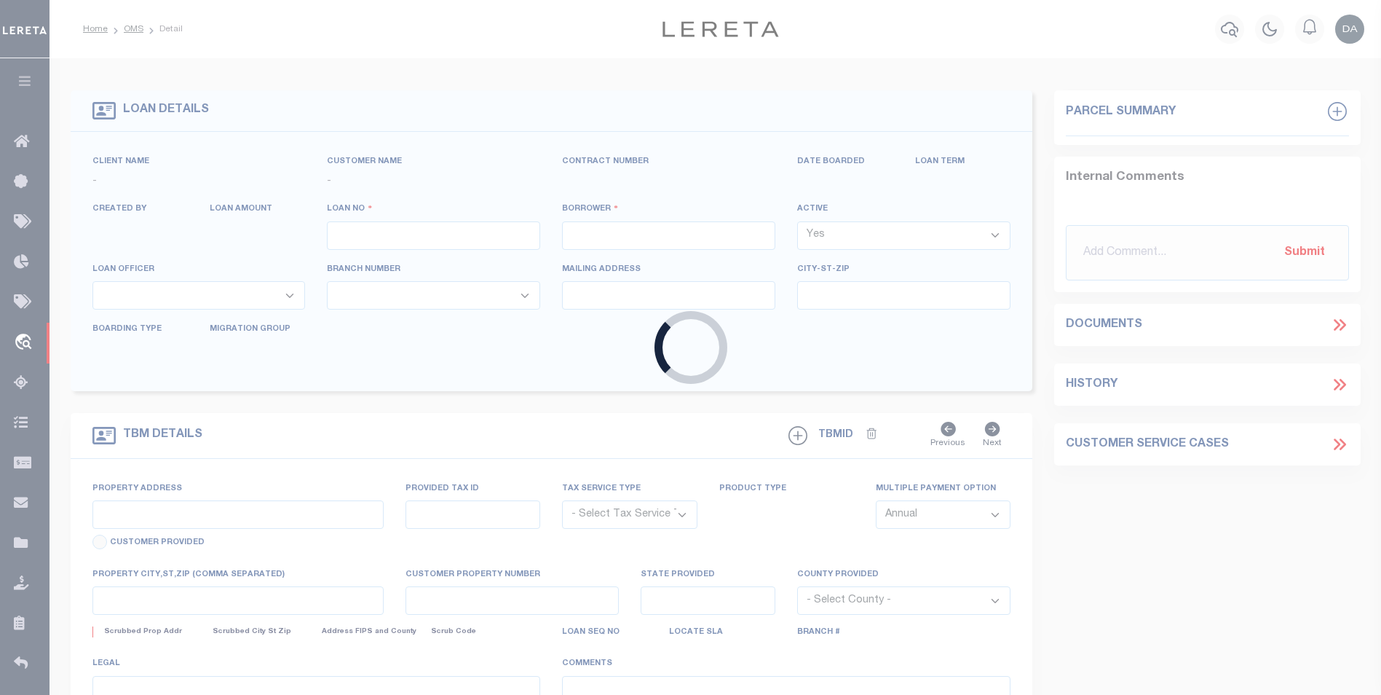
type input "[DATE]"
select select "10"
select select "NonEscrow"
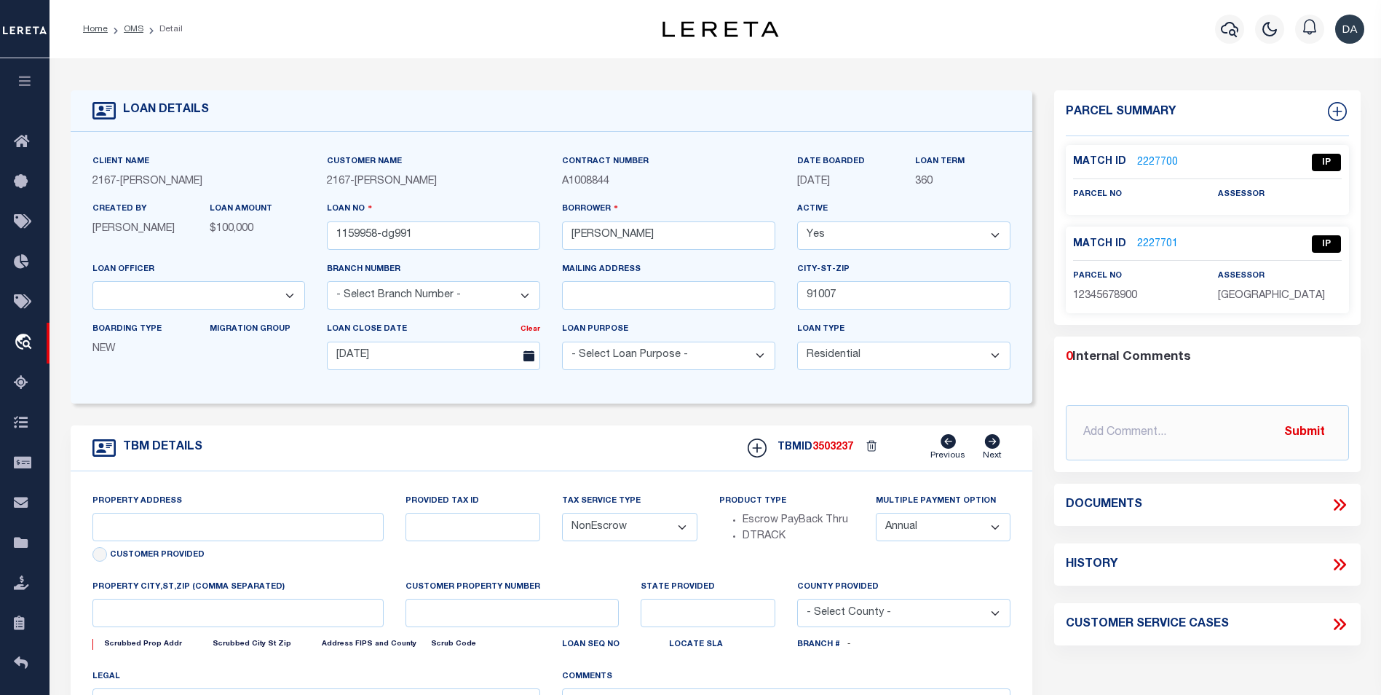
type input "[STREET_ADDRESS]"
select select
type input "ARCADIA CA 91007"
type input "CA"
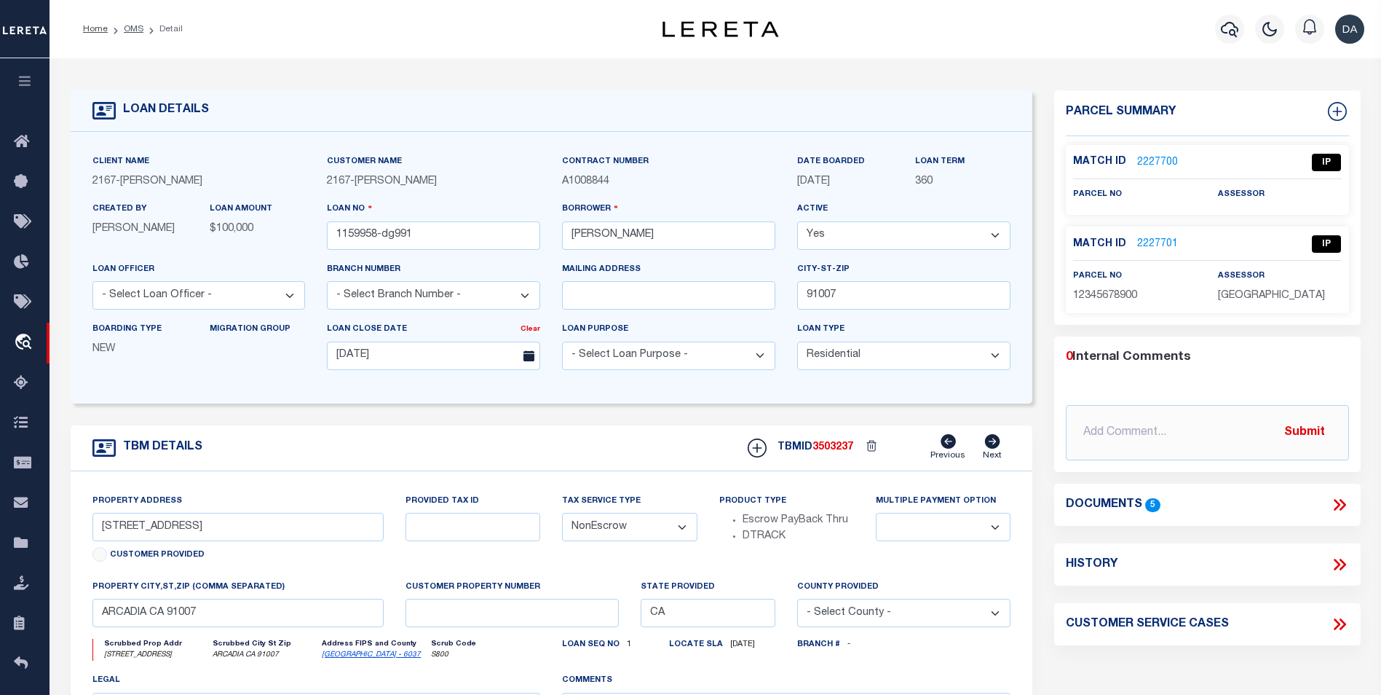
click at [1340, 504] on icon at bounding box center [1339, 504] width 19 height 19
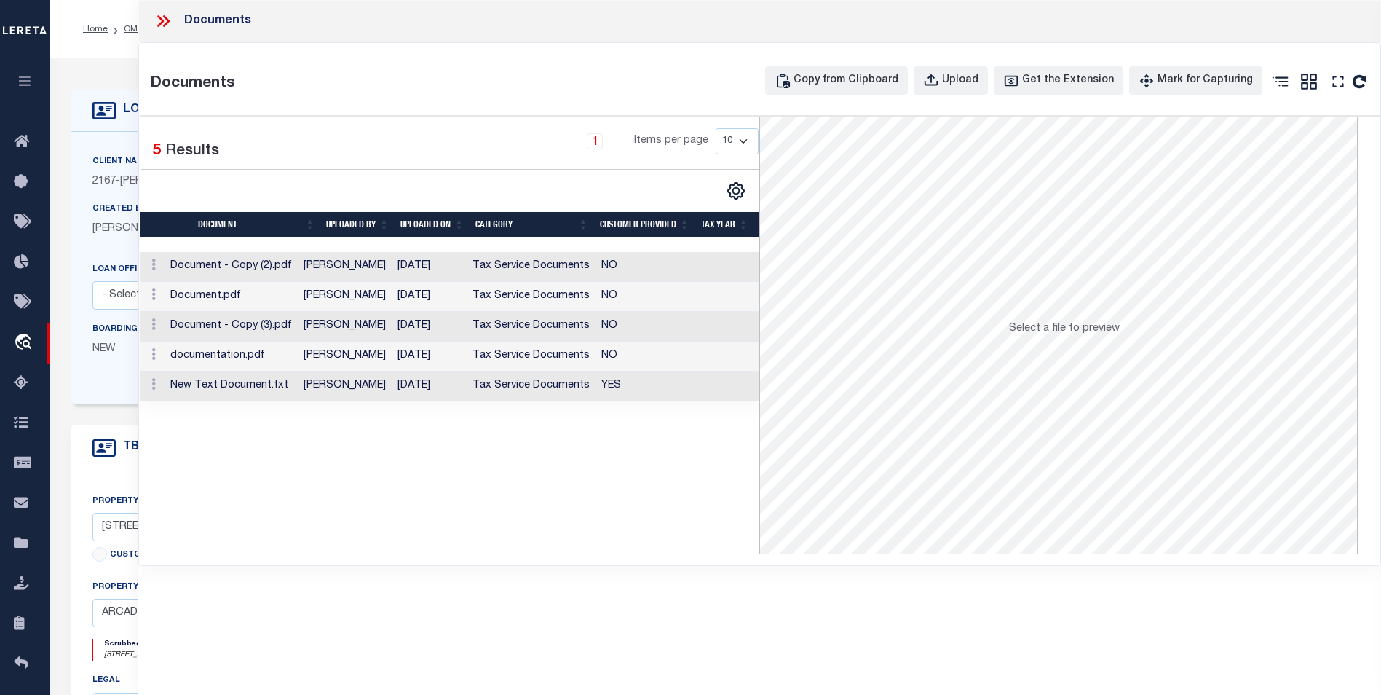
click at [350, 553] on div "Selected 5 Results 1 Items per page 10 25 50 100" at bounding box center [450, 334] width 620 height 437
click at [979, 75] on div "Upload" at bounding box center [960, 81] width 36 height 16
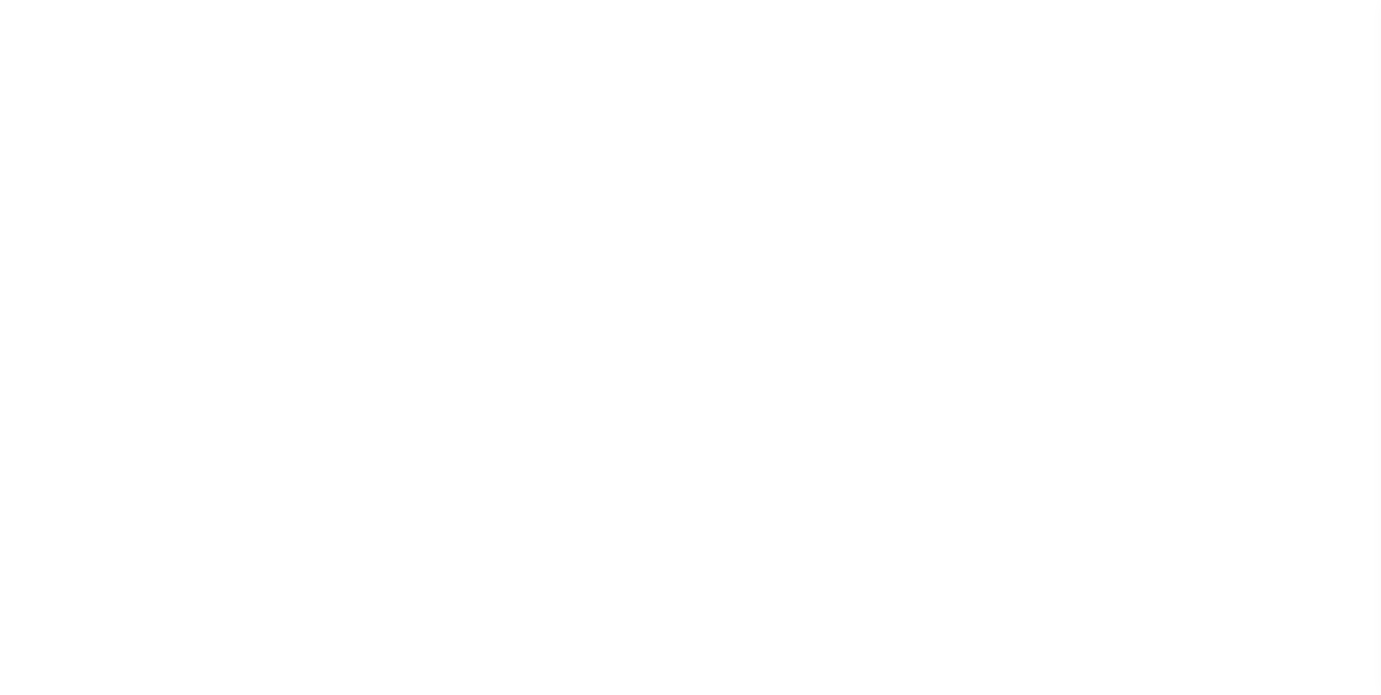
type input "1159958-dg991"
type input "[PERSON_NAME]"
select select
type input "91007"
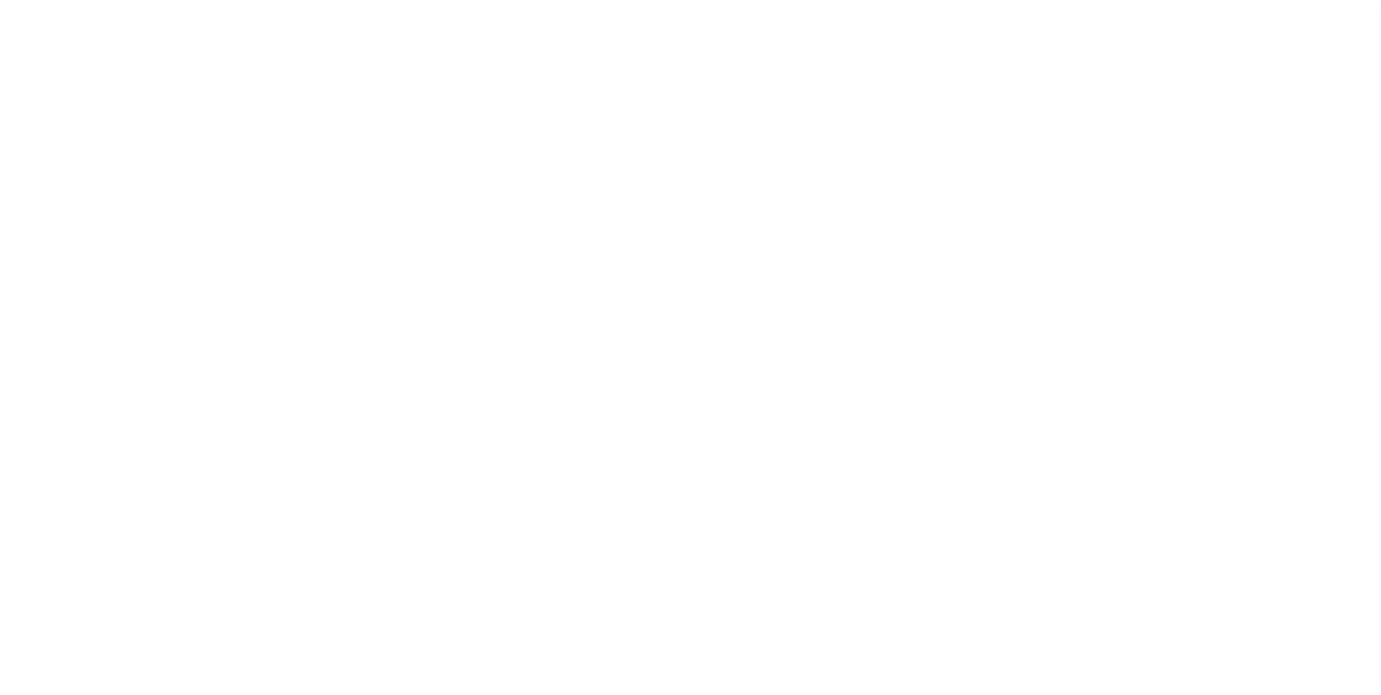
type input "[DATE]"
select select "10"
select select "NonEscrow"
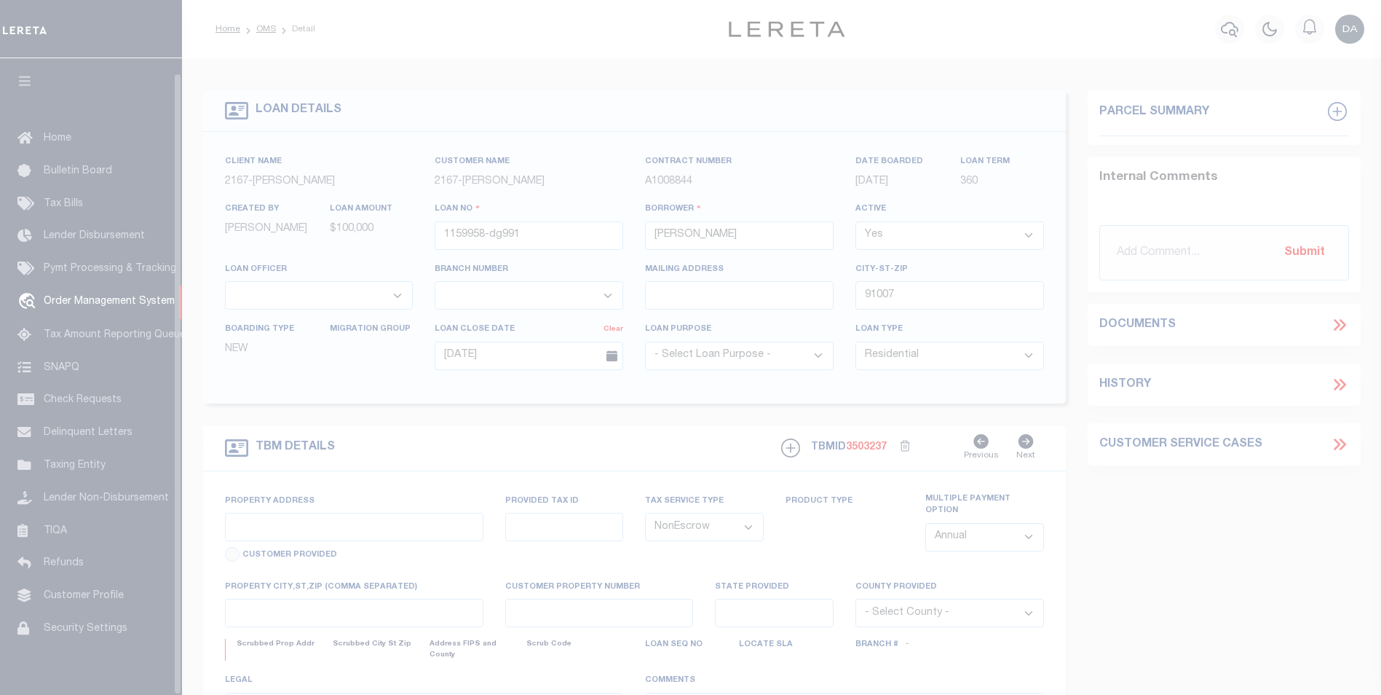
scroll to position [15, 0]
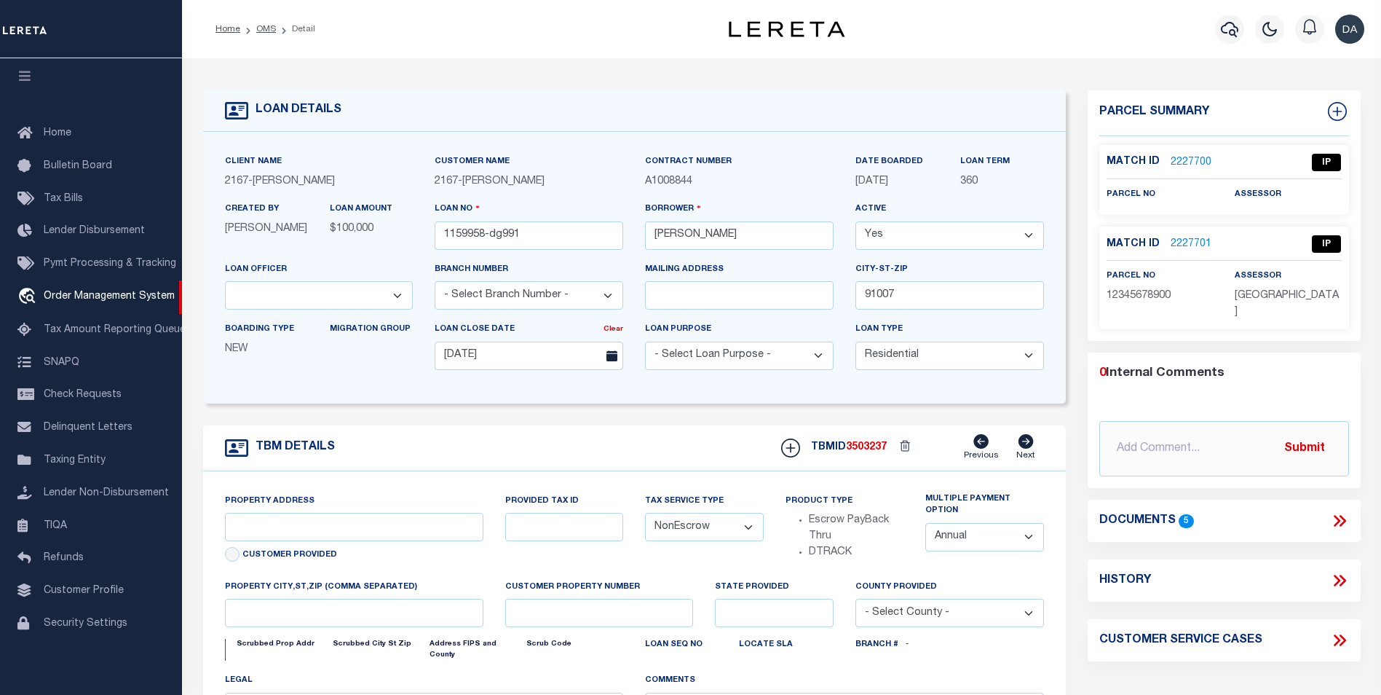
type input "[STREET_ADDRESS]"
select select
type input "ARCADIA CA 91007"
type input "CA"
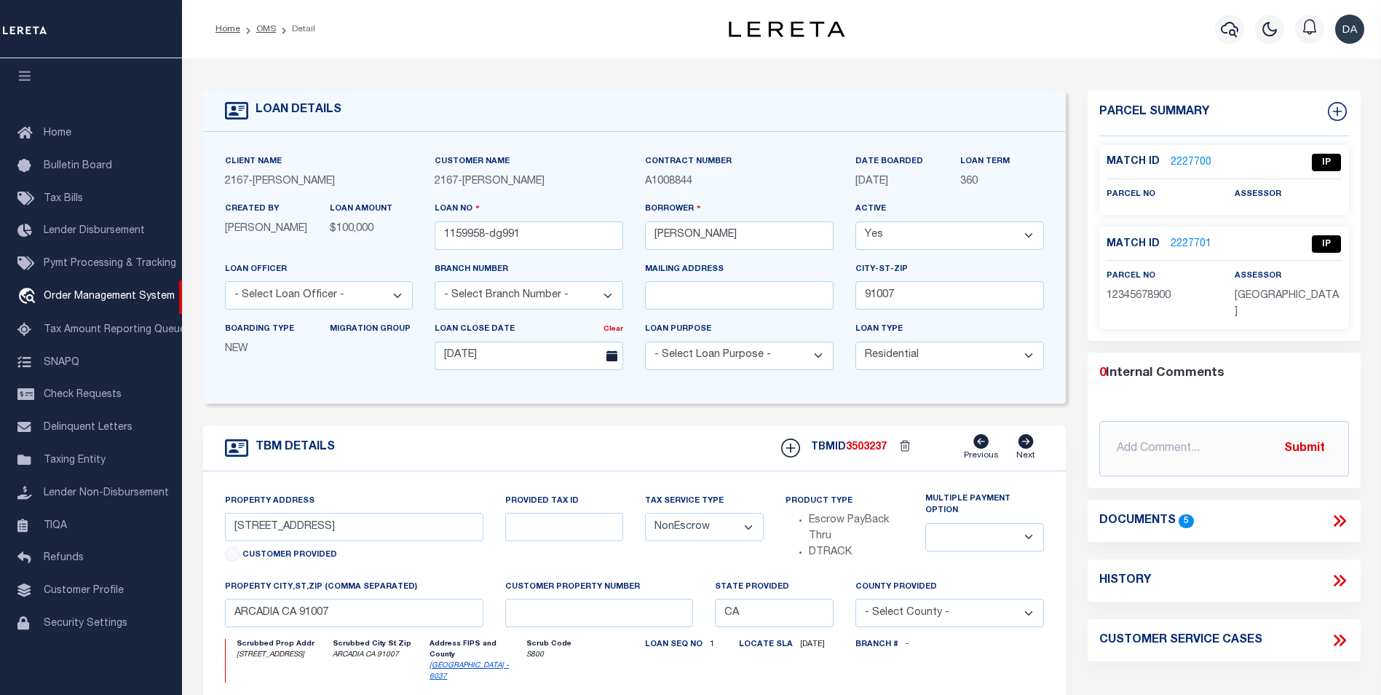
click at [726, 424] on form "LOAN DETAILS Client Name 2167 - [PERSON_NAME] Demo 2167" at bounding box center [634, 499] width 863 height 818
click at [1343, 511] on icon at bounding box center [1339, 520] width 19 height 19
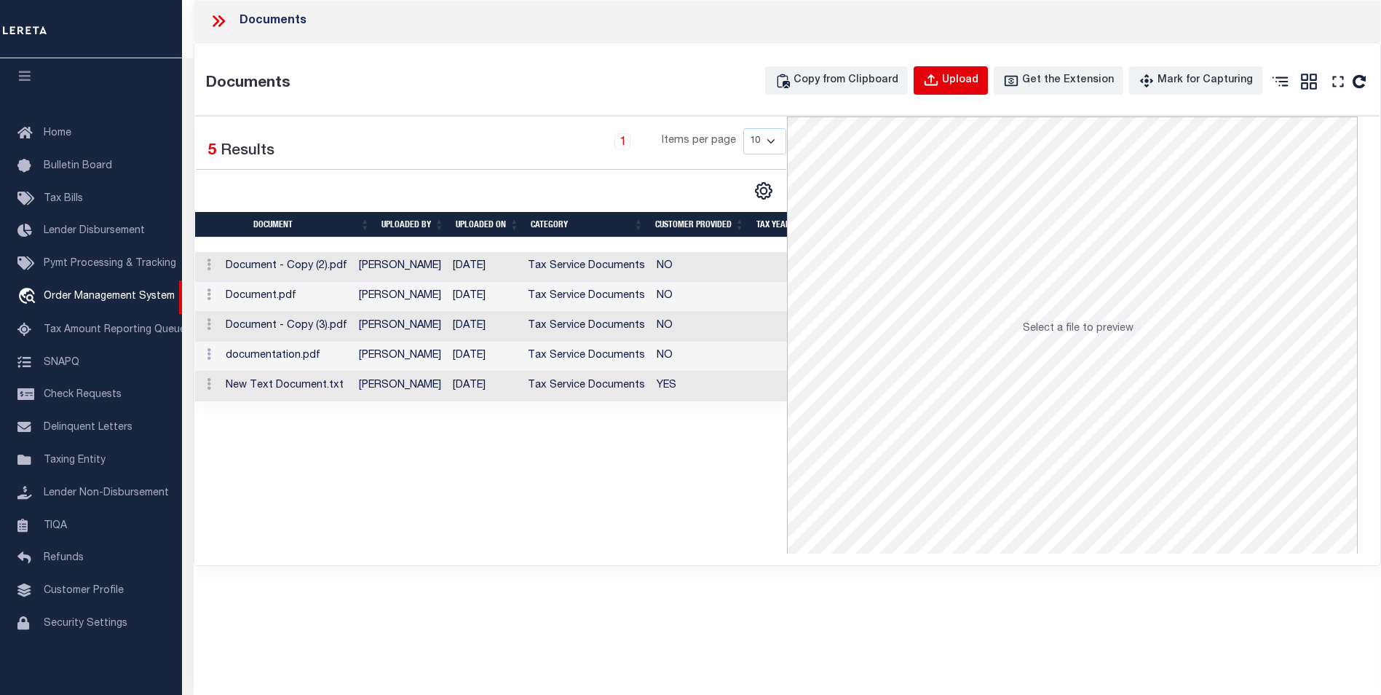
click at [962, 80] on div "Upload" at bounding box center [960, 81] width 36 height 16
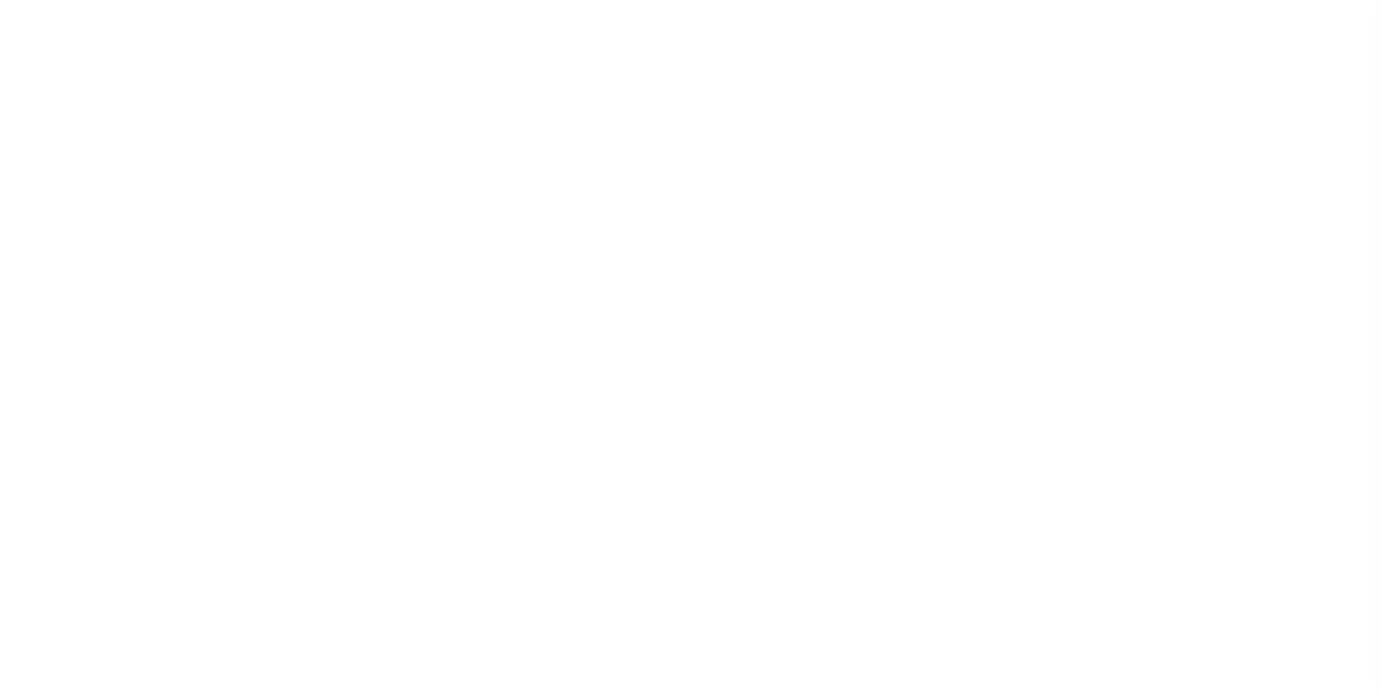
type input "1159958-dg991"
type input "[PERSON_NAME]"
select select
type input "91007"
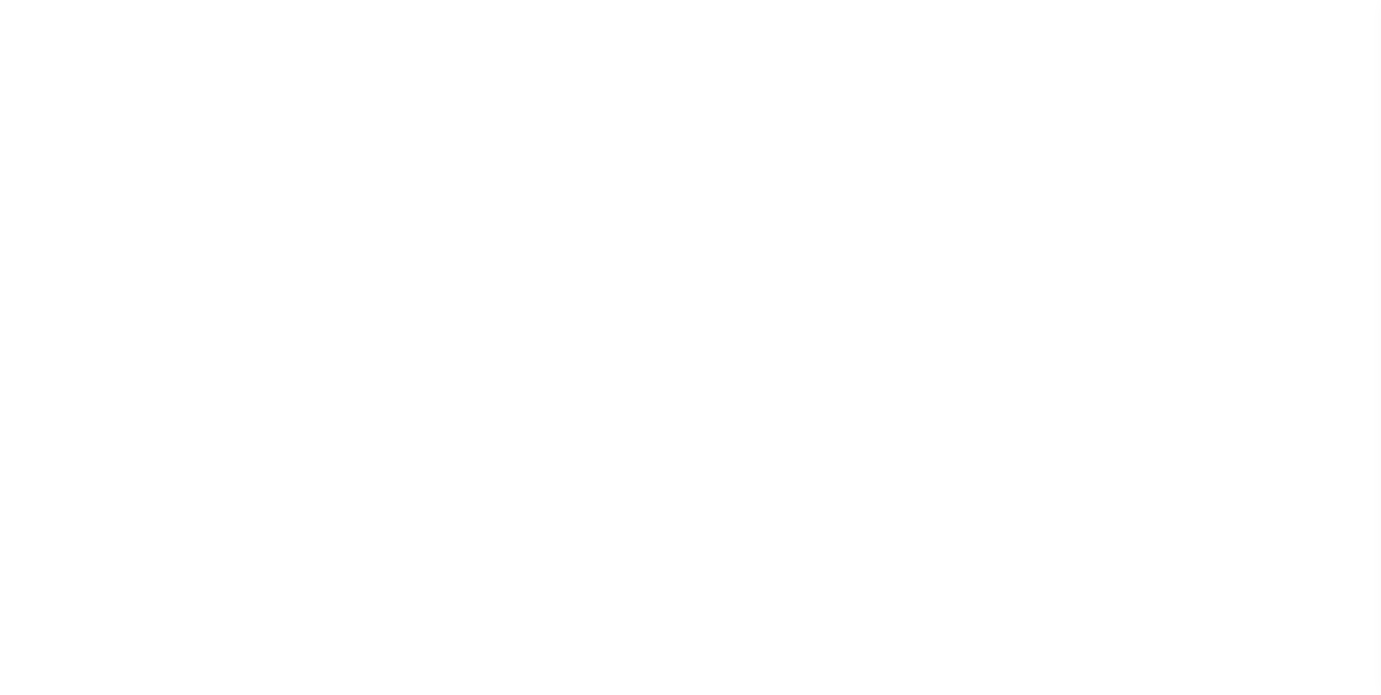
type input "[DATE]"
select select "10"
select select "NonEscrow"
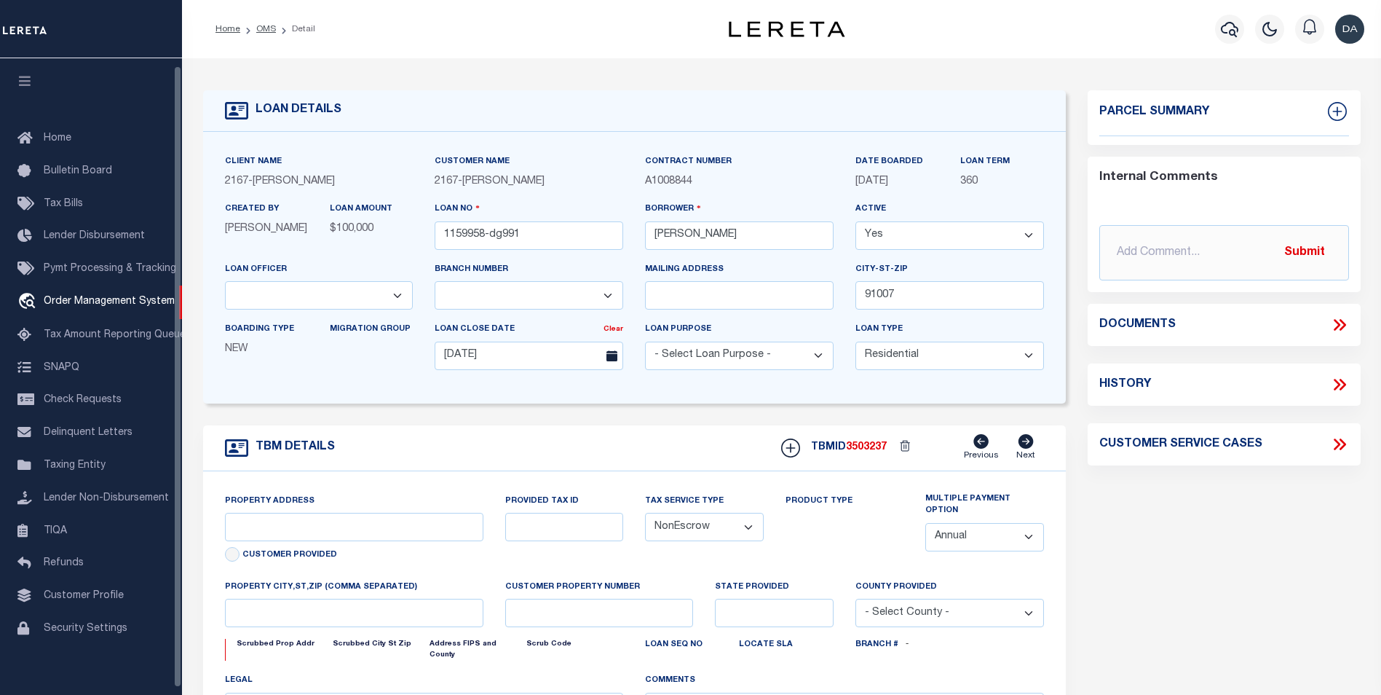
scroll to position [7, 0]
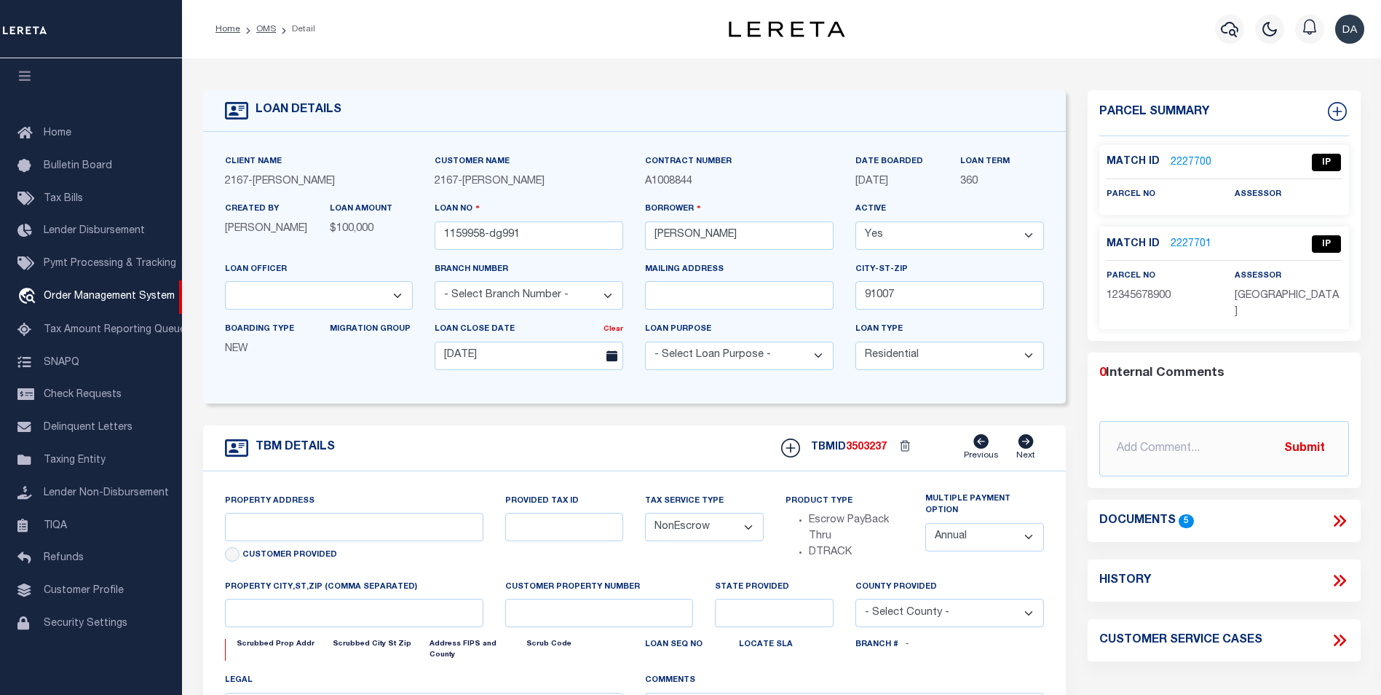
type input "[STREET_ADDRESS]"
select select
type input "ARCADIA CA 91007"
type input "CA"
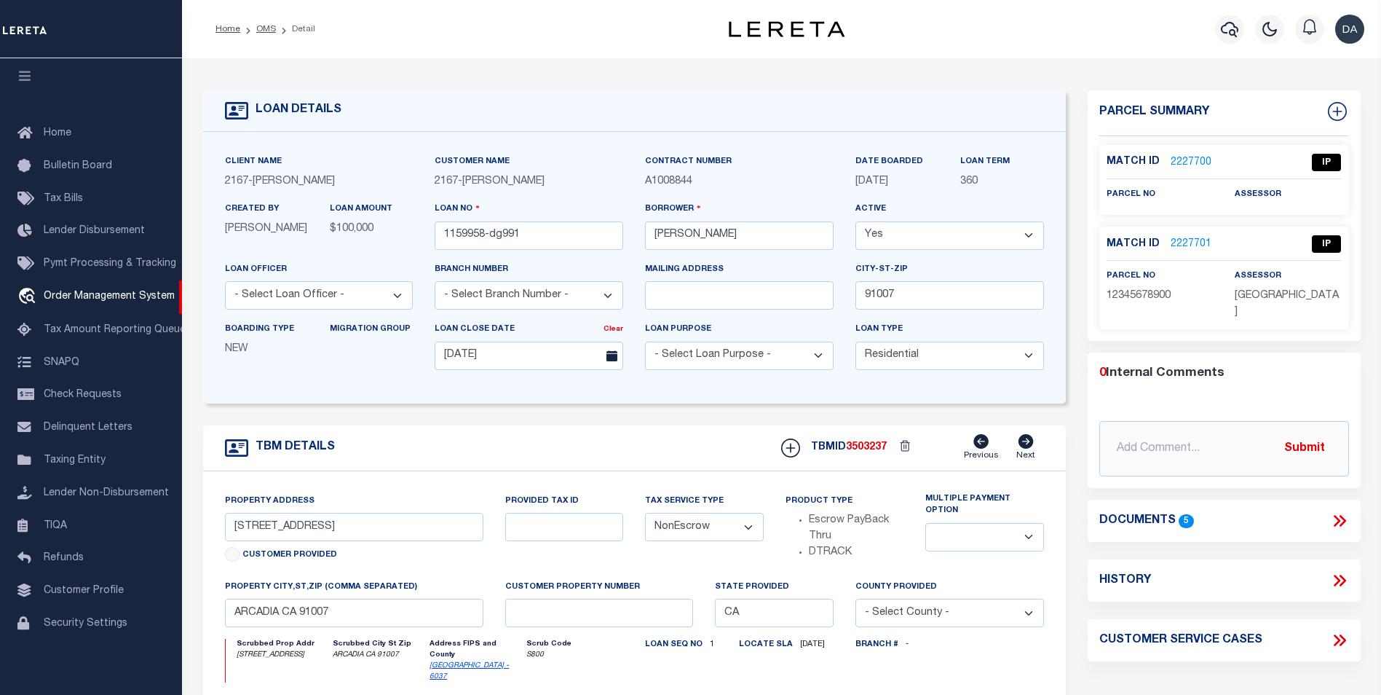
click at [1345, 511] on icon at bounding box center [1339, 520] width 19 height 19
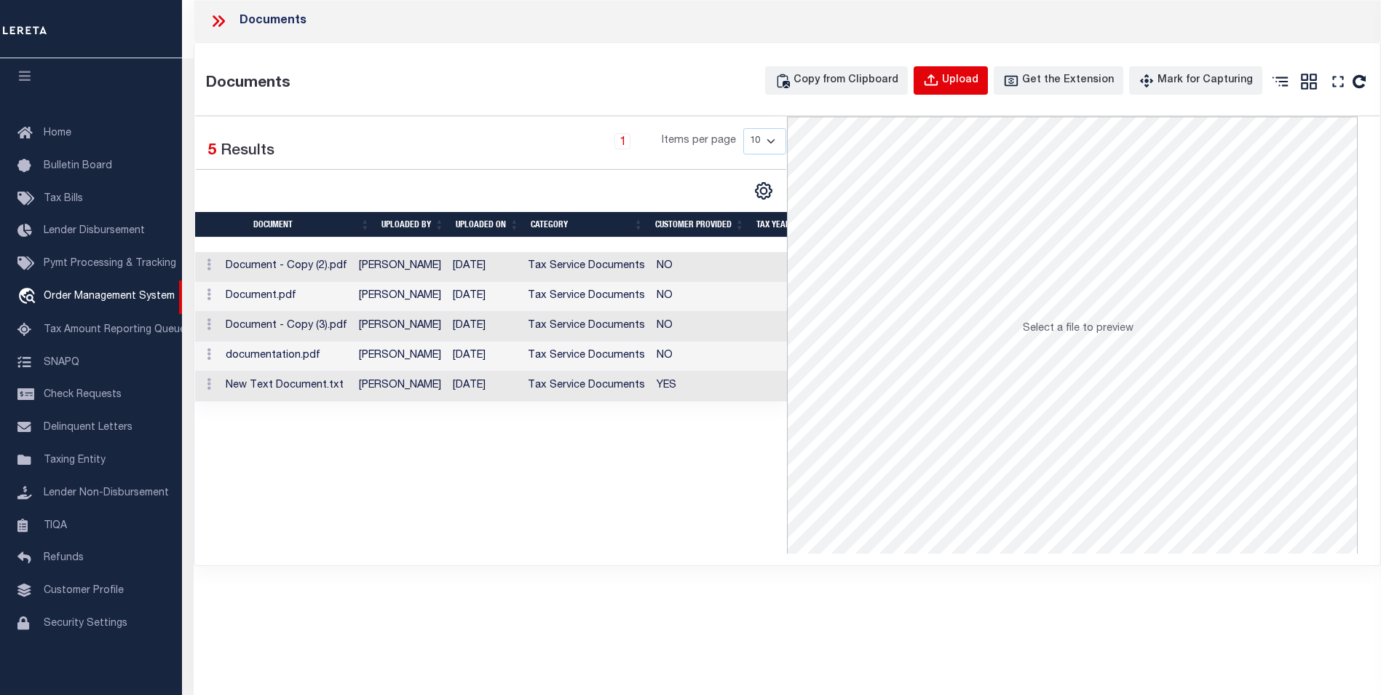
click at [988, 71] on button "Upload" at bounding box center [951, 80] width 74 height 28
click at [979, 81] on div "Upload" at bounding box center [960, 81] width 36 height 16
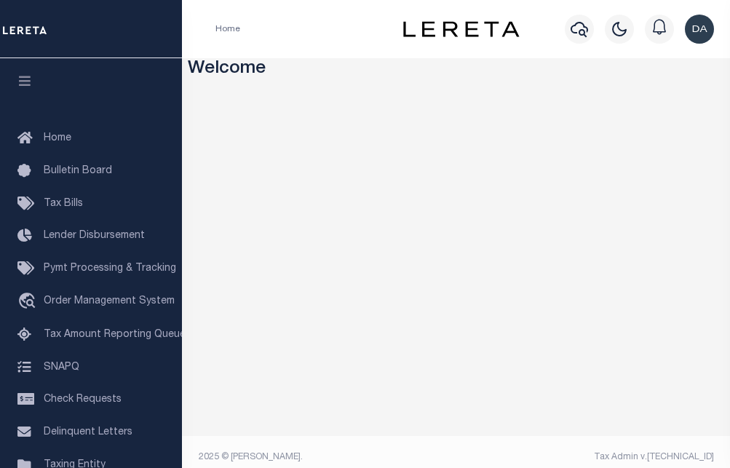
click at [296, 39] on div "Home Profile Sign out" at bounding box center [456, 29] width 548 height 58
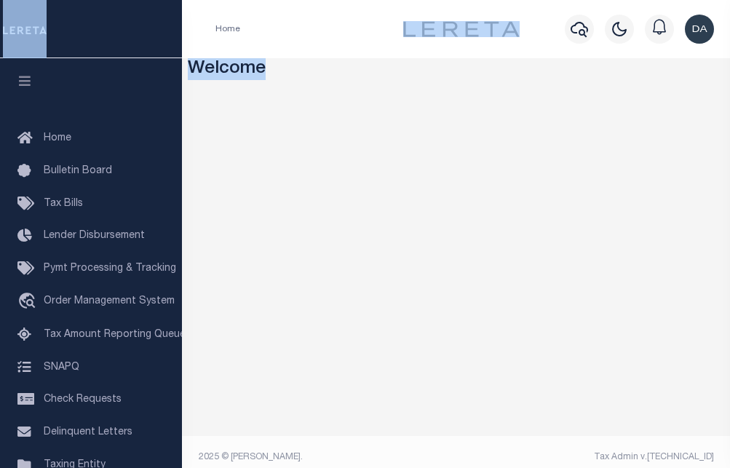
drag, startPoint x: 376, startPoint y: -9, endPoint x: 387, endPoint y: -27, distance: 21.6
click at [387, 0] on html "Home Profile" at bounding box center [365, 240] width 730 height 480
drag, startPoint x: 387, startPoint y: -27, endPoint x: 352, endPoint y: 11, distance: 52.0
click at [352, 11] on div "Home Profile Sign out" at bounding box center [456, 29] width 548 height 58
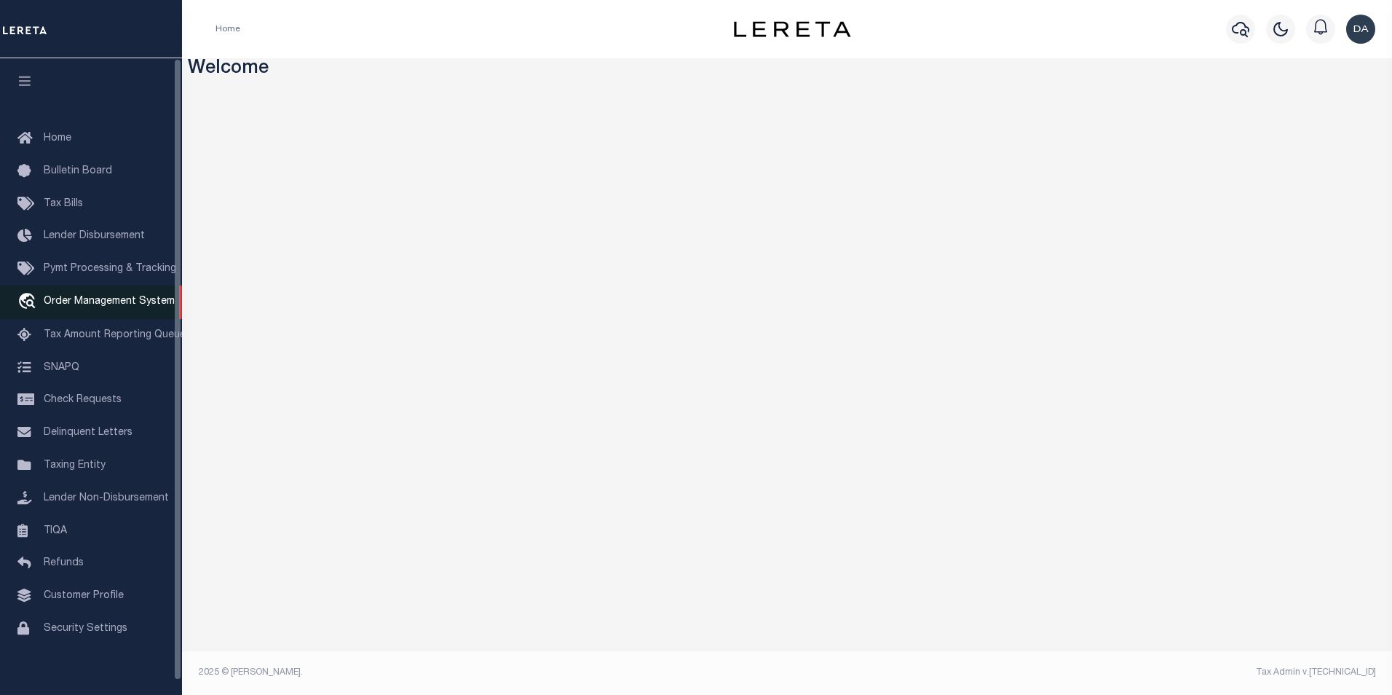
click at [106, 304] on span "Order Management System" at bounding box center [109, 301] width 131 height 10
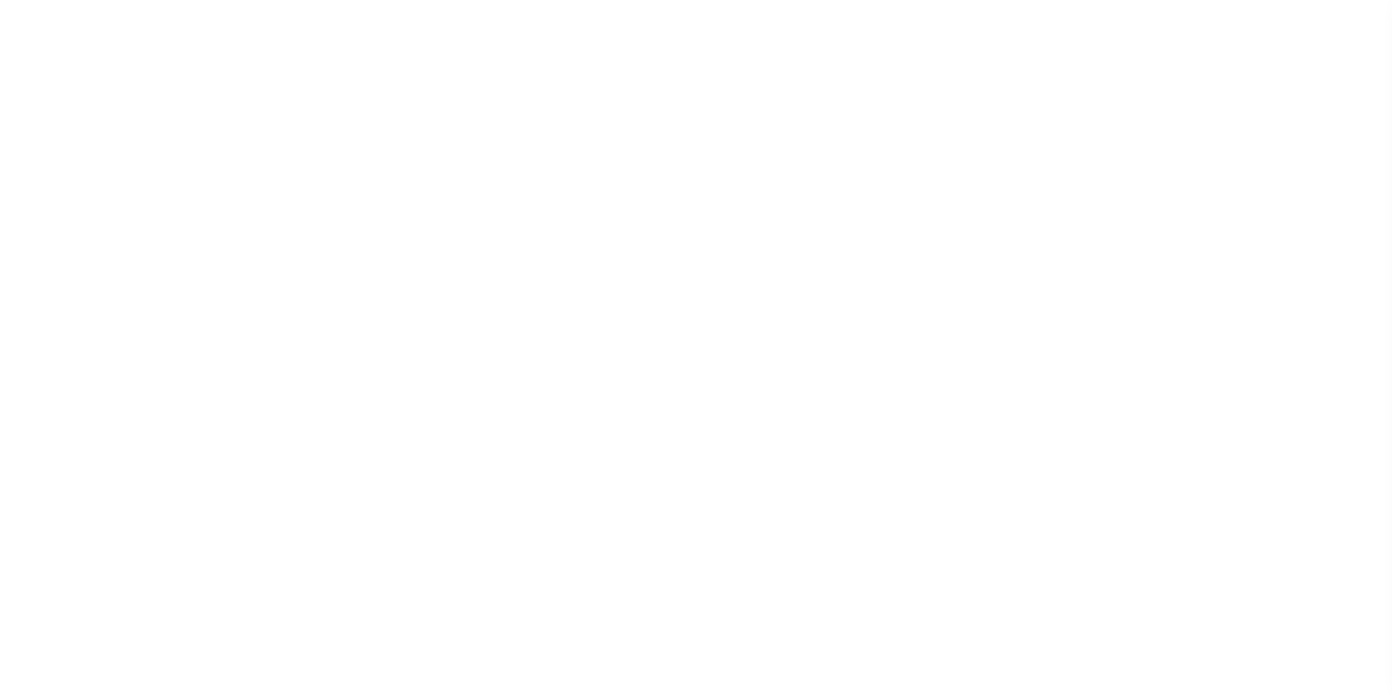
select select "200"
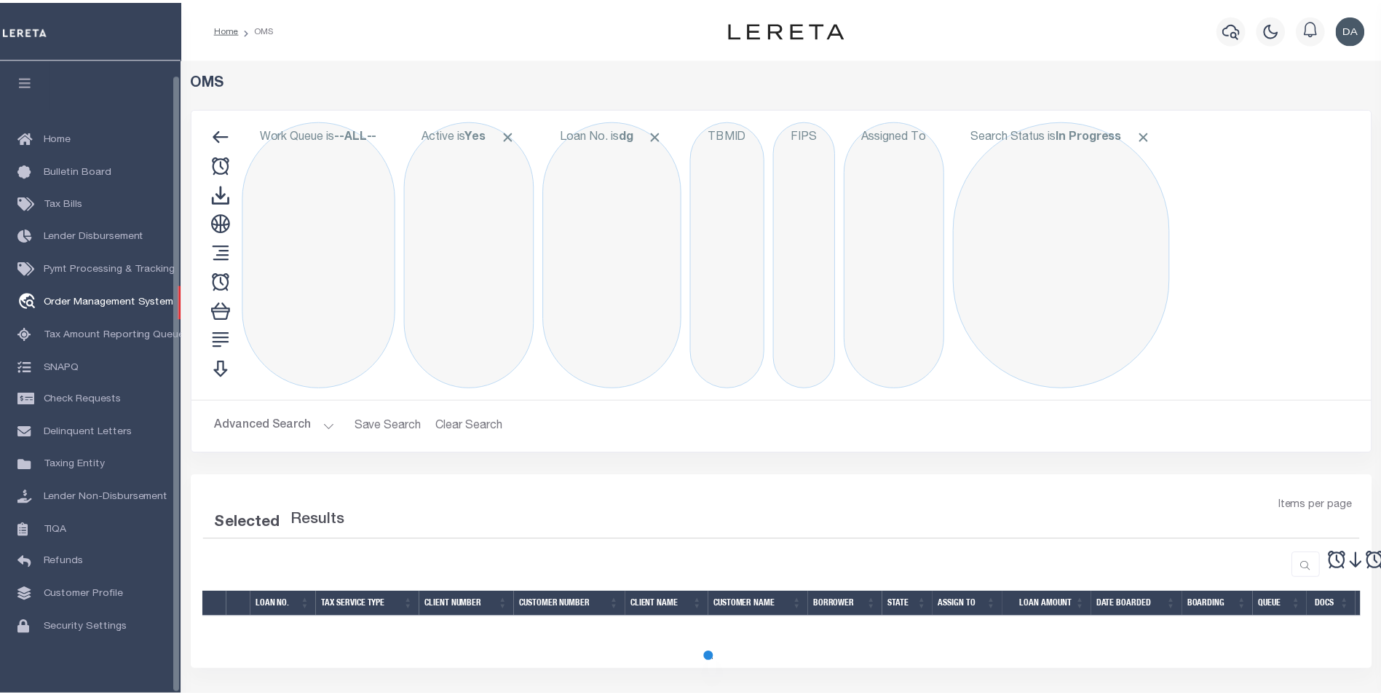
scroll to position [15, 0]
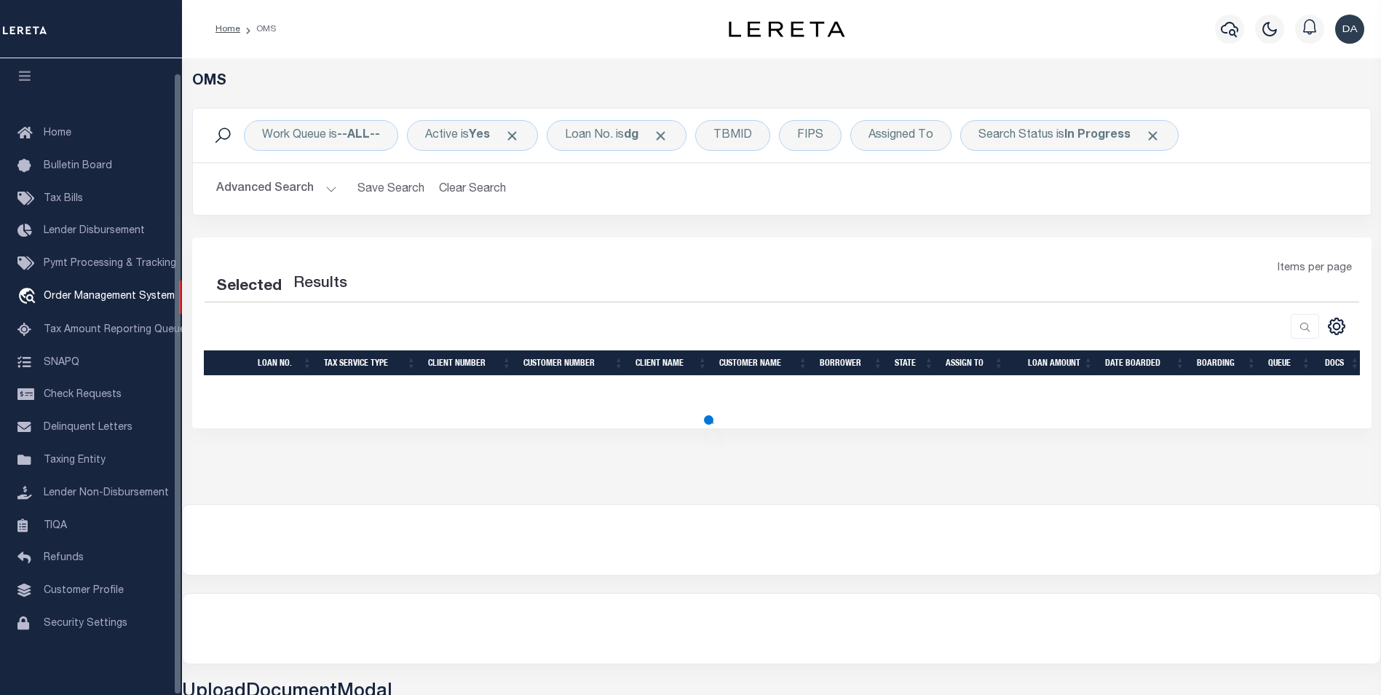
select select "200"
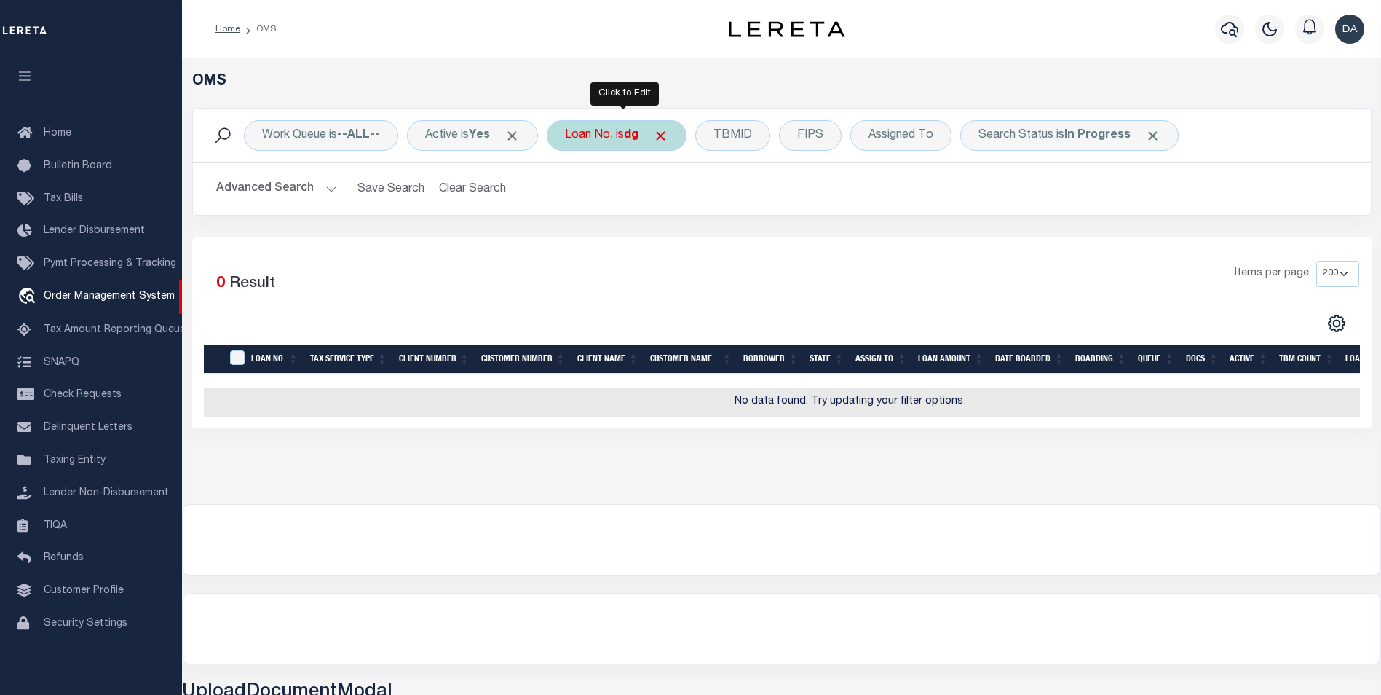
click at [606, 139] on div "Loan No. is dg" at bounding box center [617, 135] width 140 height 31
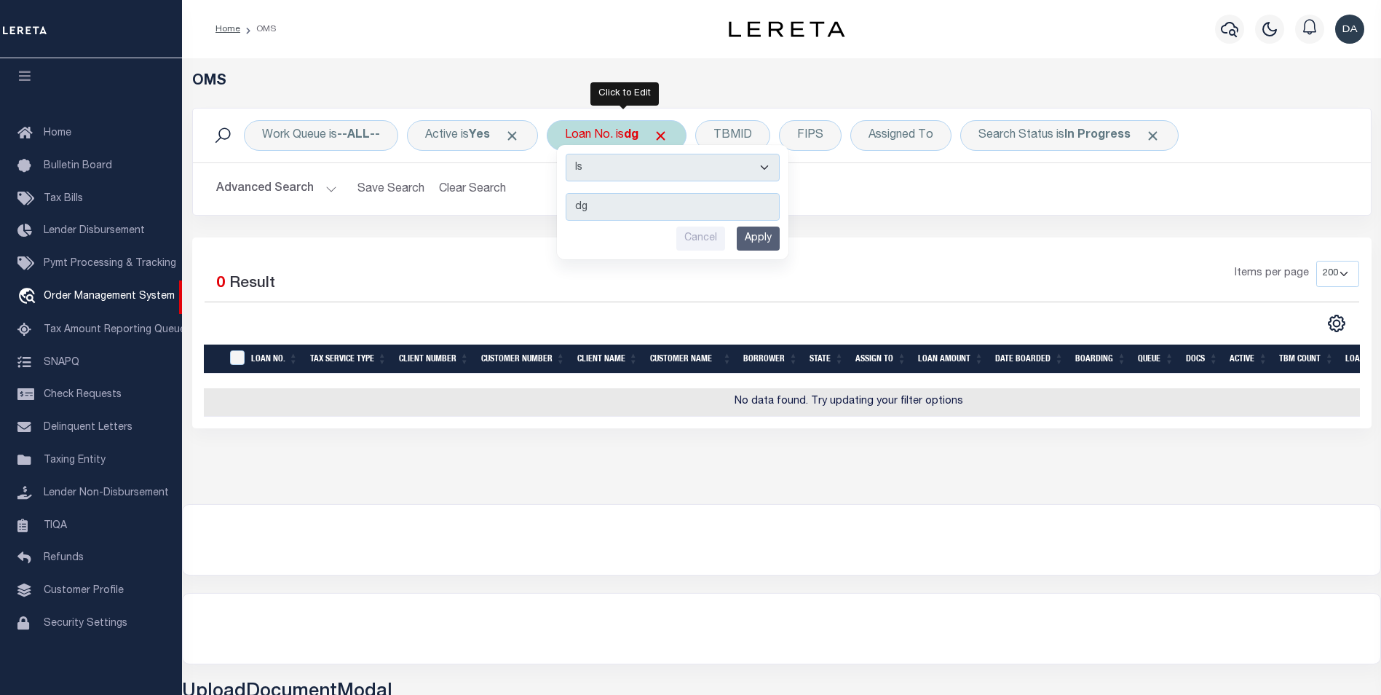
click at [621, 165] on select "Is Contains" at bounding box center [673, 168] width 214 height 28
select select "c"
click at [571, 154] on select "Is Contains" at bounding box center [673, 168] width 214 height 28
click at [774, 245] on input "Apply" at bounding box center [758, 238] width 43 height 24
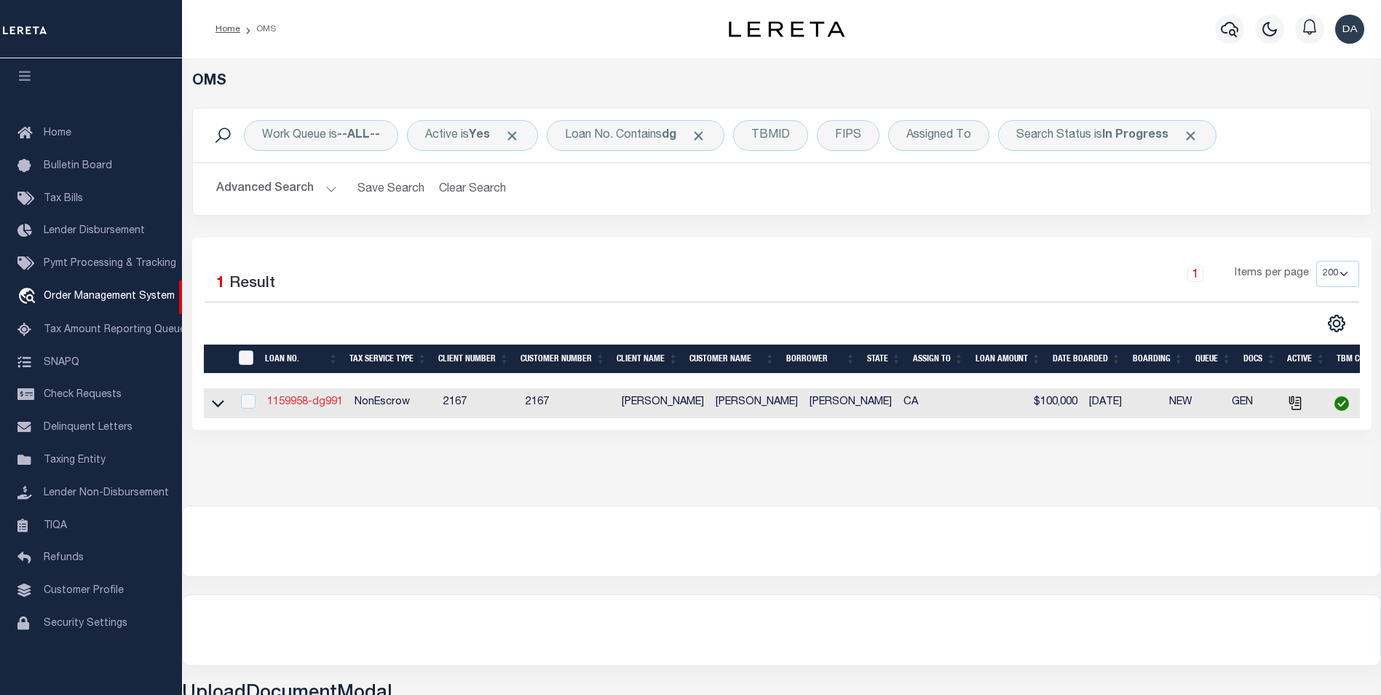
click at [304, 406] on link "1159958-dg991" at bounding box center [305, 402] width 76 height 10
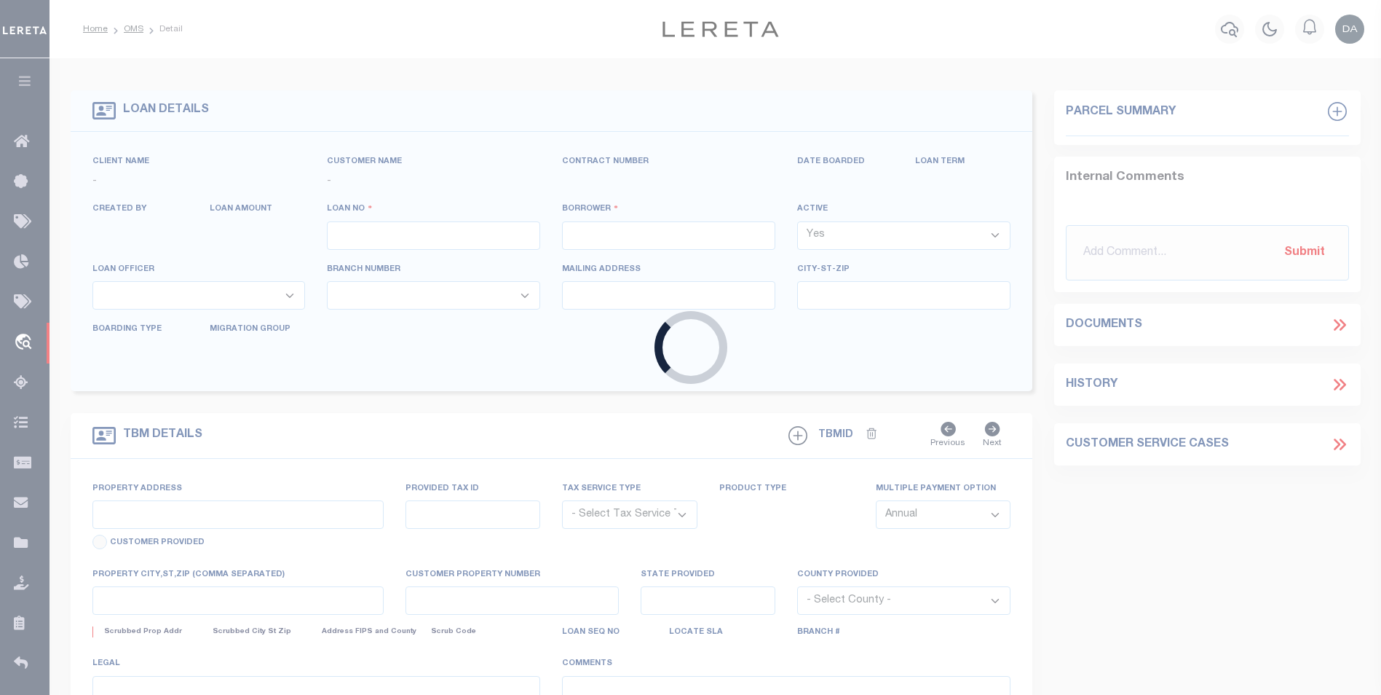
type input "1159958-dg991"
type input "[PERSON_NAME]"
select select
type input "91007"
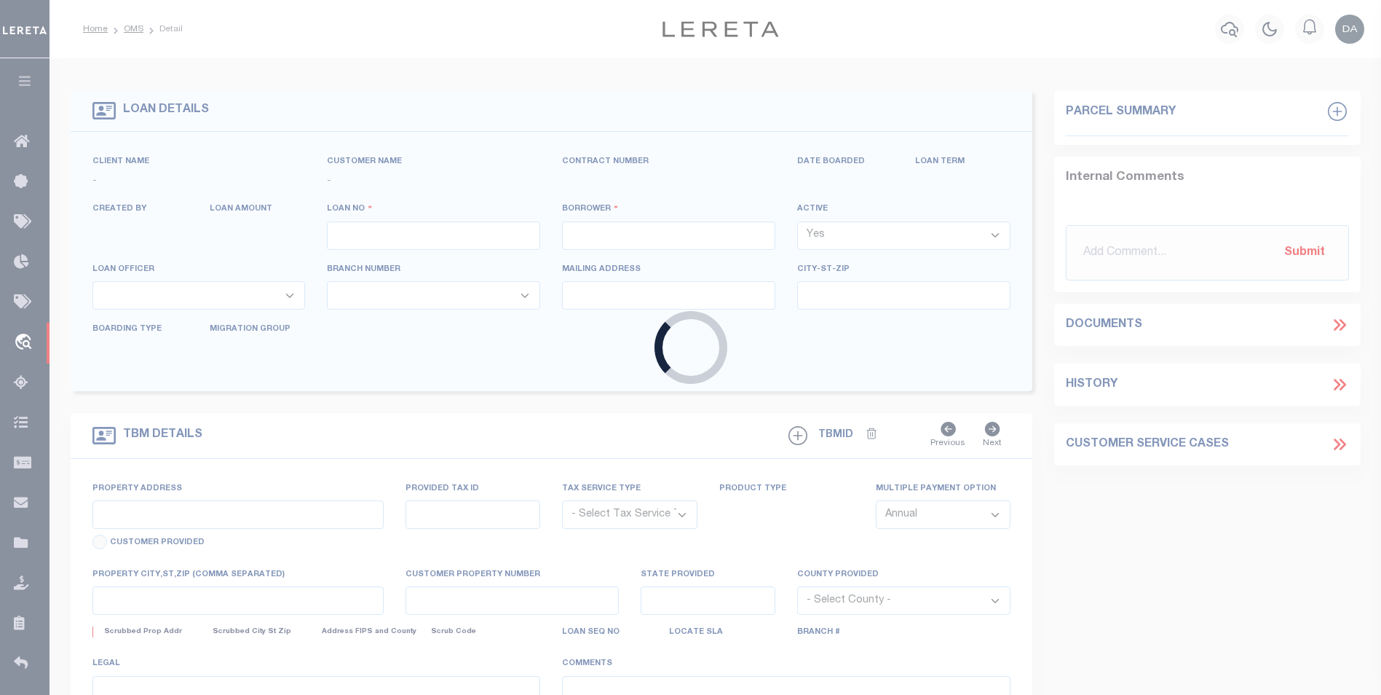
type input "[DATE]"
select select "10"
select select "NonEscrow"
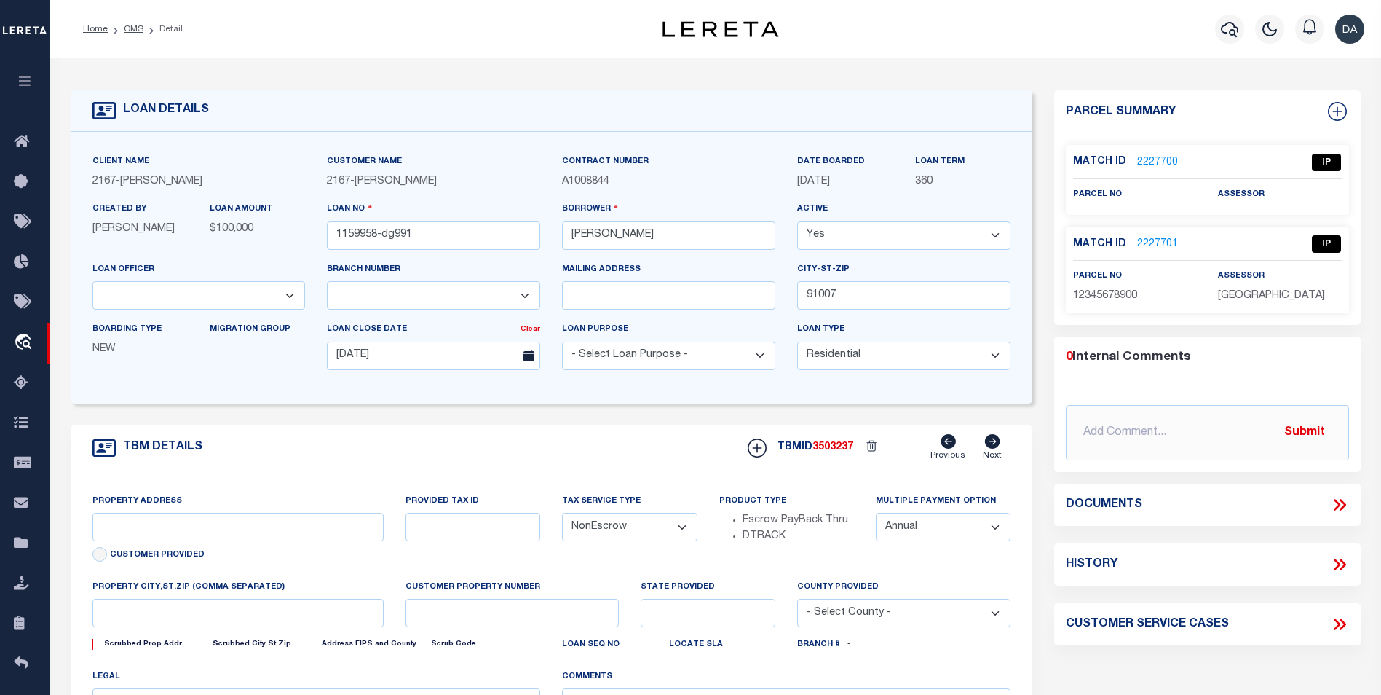
type input "[STREET_ADDRESS]"
select select
type input "ARCADIA CA 91007"
type input "CA"
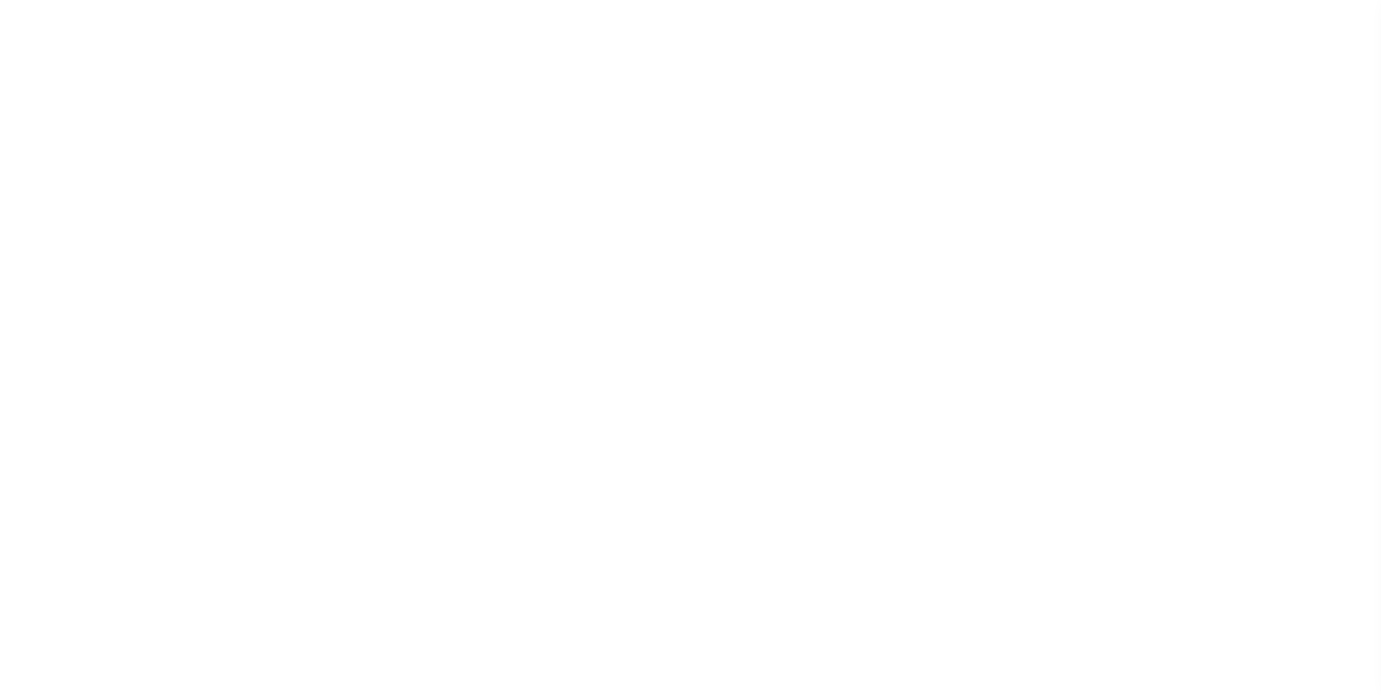
scroll to position [15, 0]
type input "1159958-dg991"
type input "[PERSON_NAME]"
select select
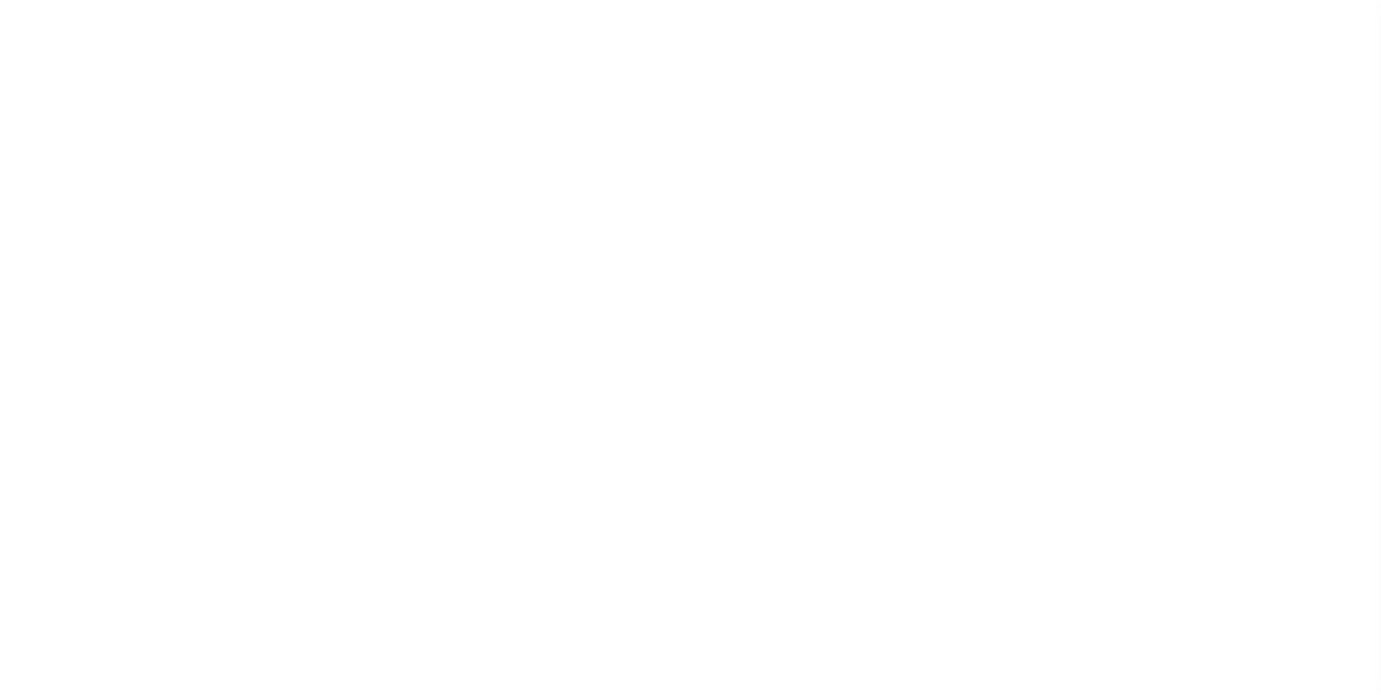
type input "91007"
type input "[DATE]"
select select "10"
select select "NonEscrow"
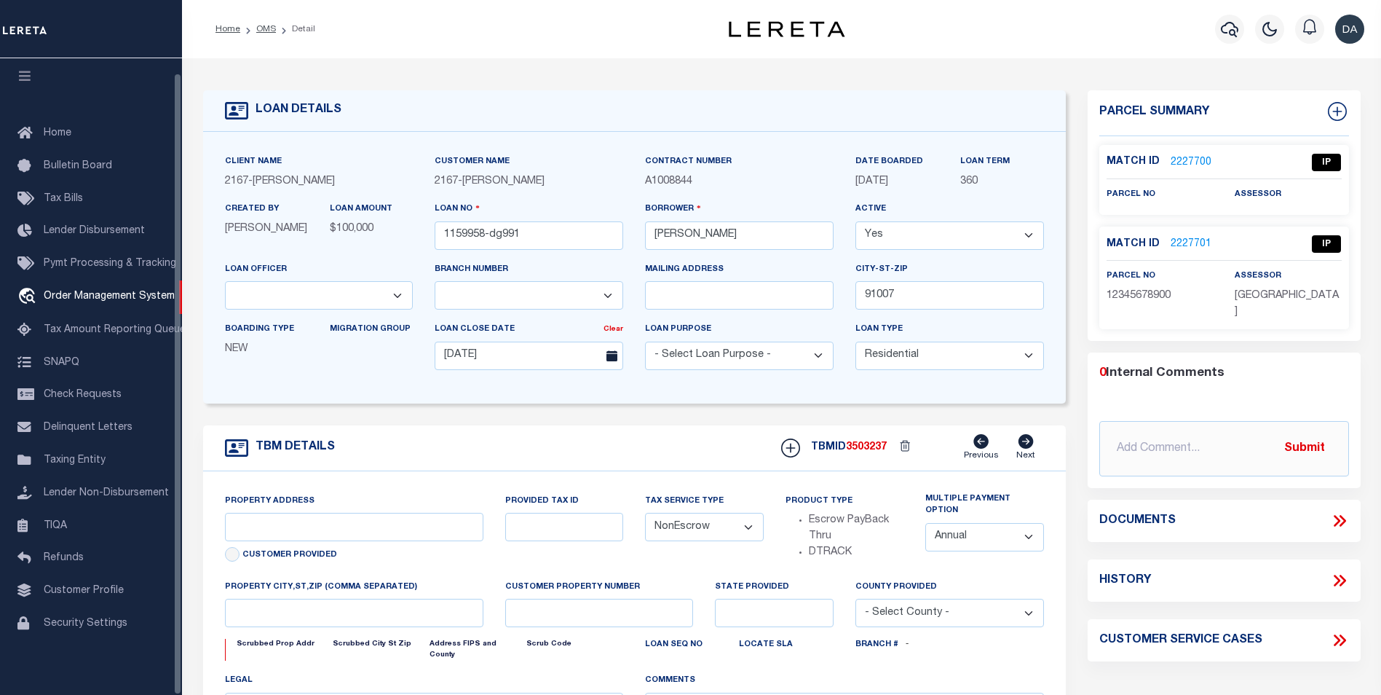
type input "[STREET_ADDRESS]"
select select
type input "ARCADIA CA 91007"
type input "CA"
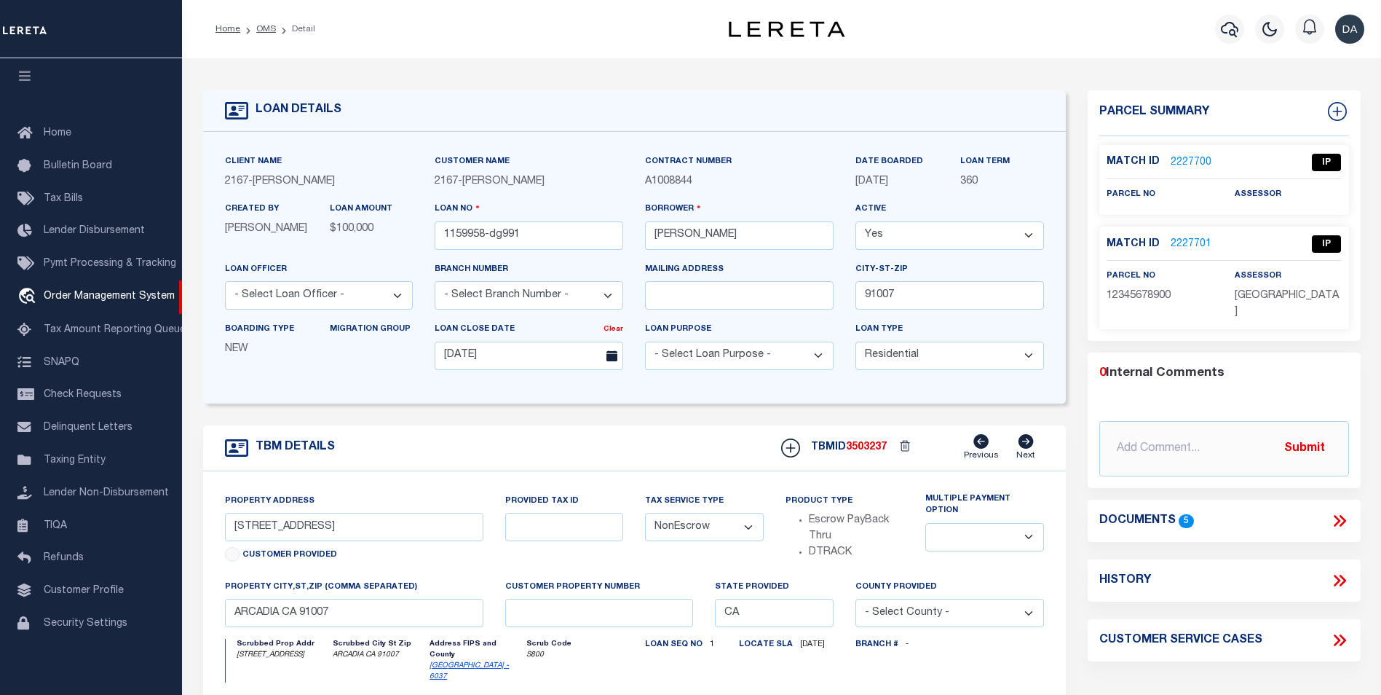
click at [1345, 511] on icon at bounding box center [1339, 520] width 19 height 19
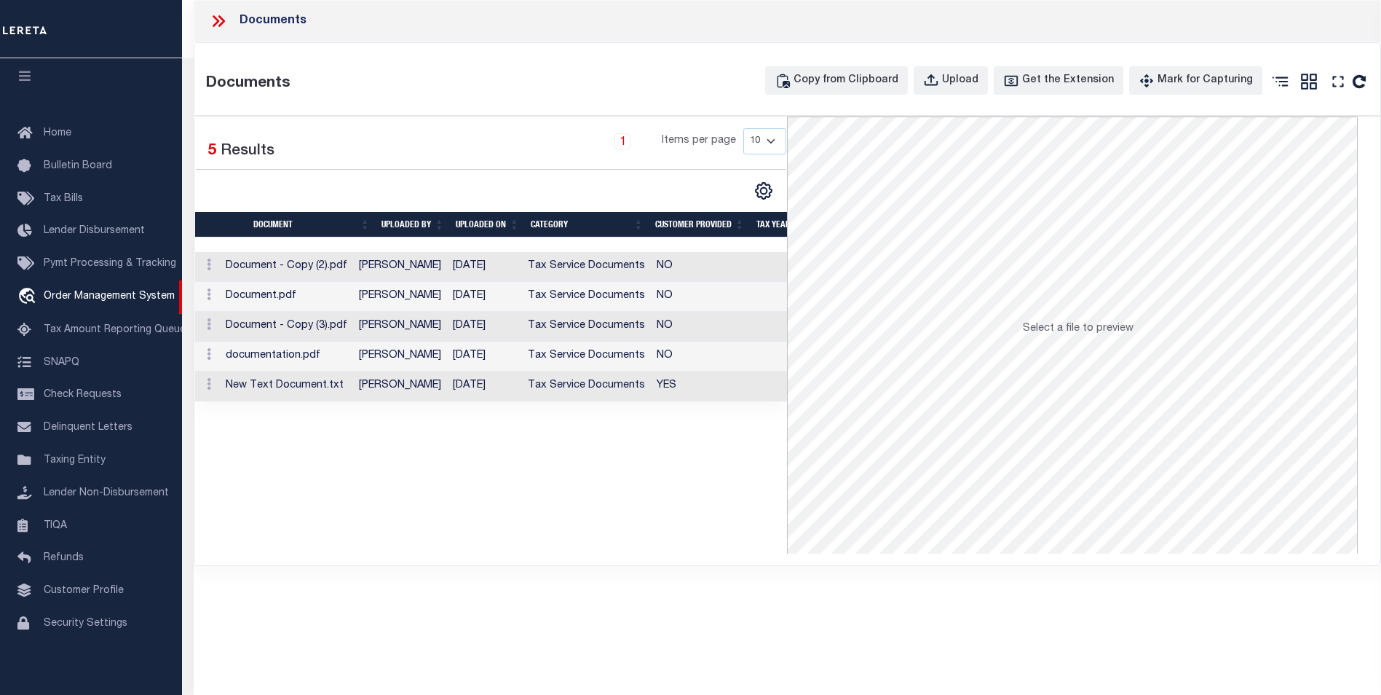
drag, startPoint x: 561, startPoint y: 557, endPoint x: 580, endPoint y: 543, distance: 24.0
click at [561, 557] on div "Documents Copy from Clipboard Upload Get the Extension Mark for Capturing Got i…" at bounding box center [787, 304] width 1186 height 522
click at [959, 80] on div "Upload" at bounding box center [960, 81] width 36 height 16
